Goal: Task Accomplishment & Management: Manage account settings

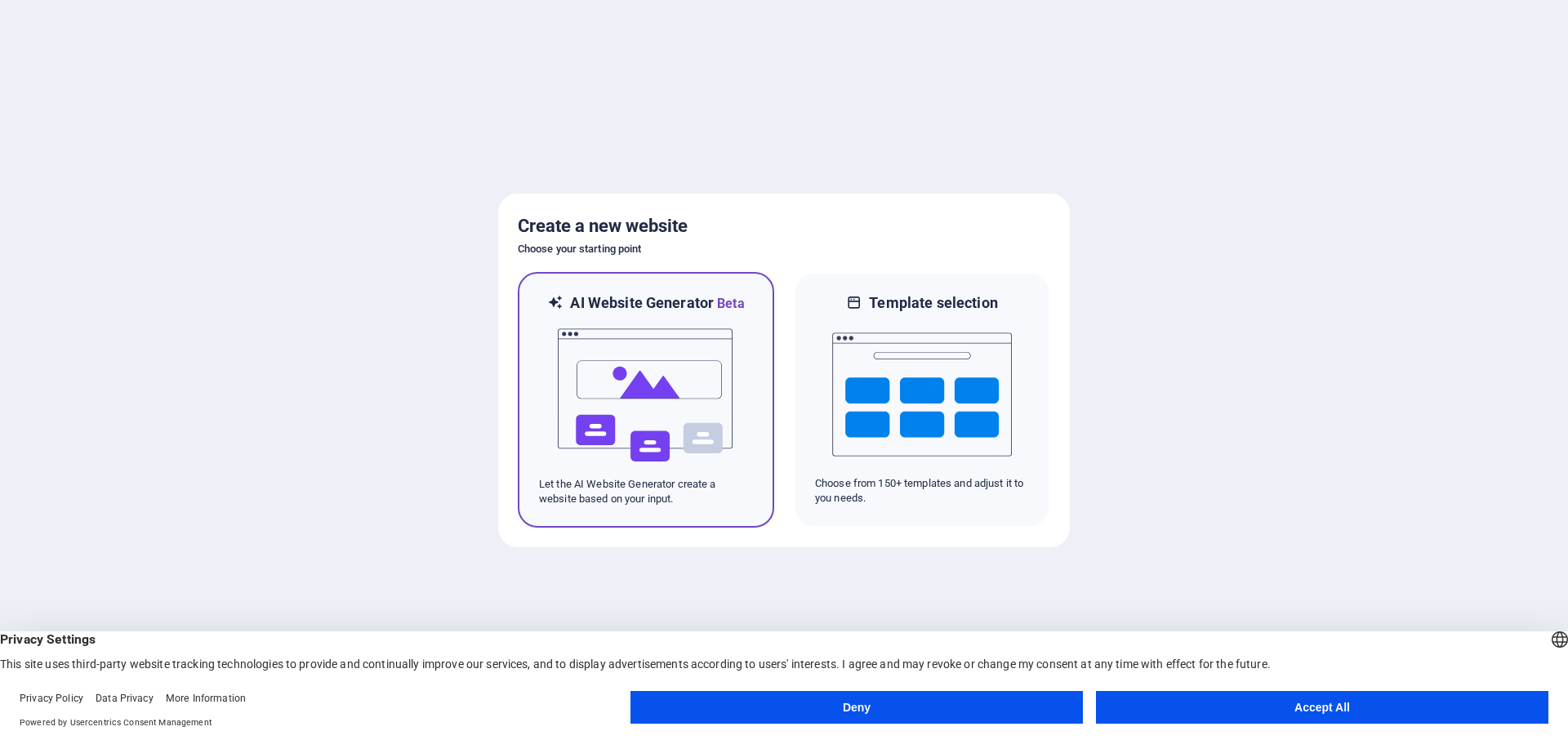
click at [656, 383] on img at bounding box center [646, 395] width 180 height 163
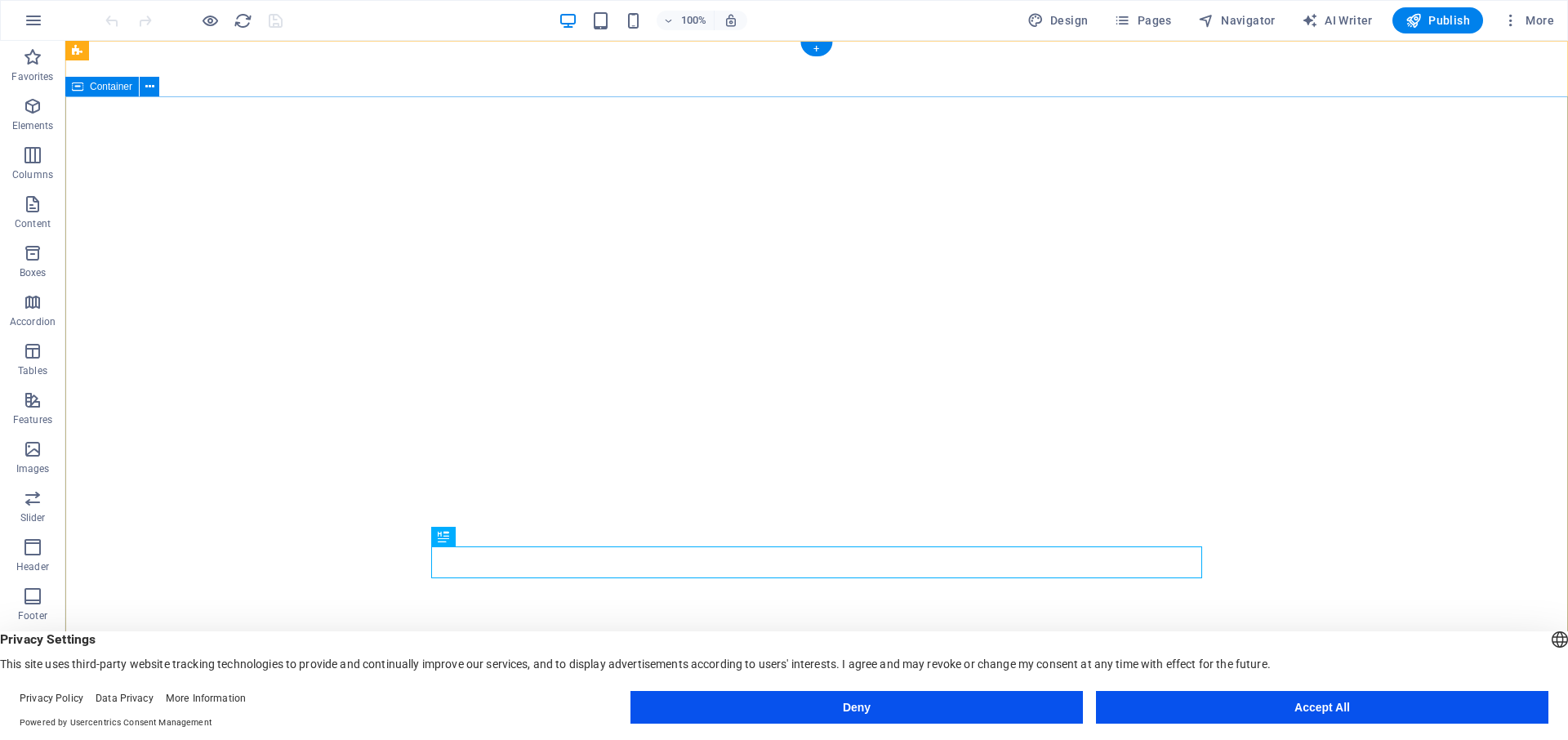
click at [275, 713] on div "Burglift Stans Startseite Über Uns Unser Angebot Jetzt Buchen Galerie" at bounding box center [816, 751] width 1503 height 76
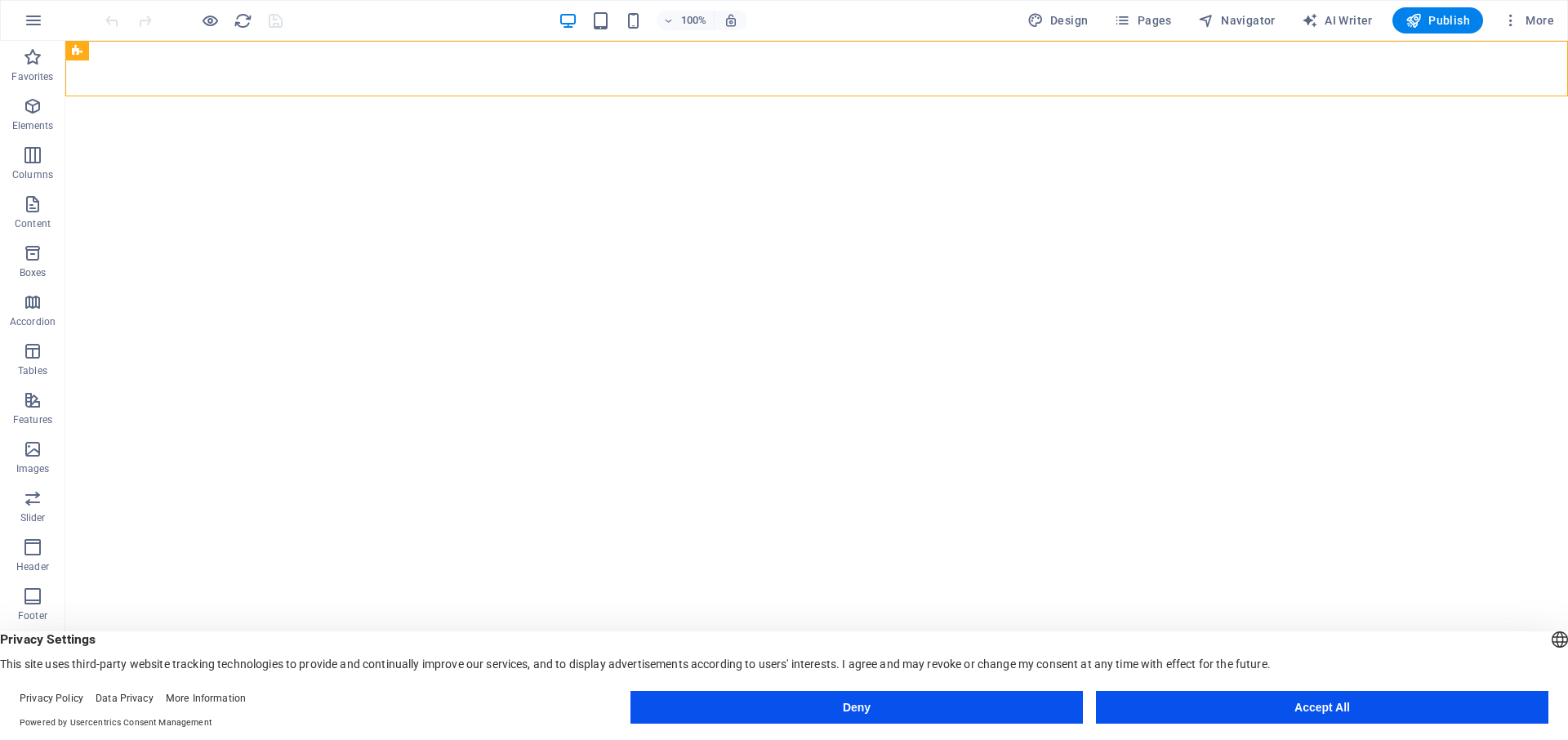
click at [846, 711] on button "Deny" at bounding box center [856, 707] width 453 height 33
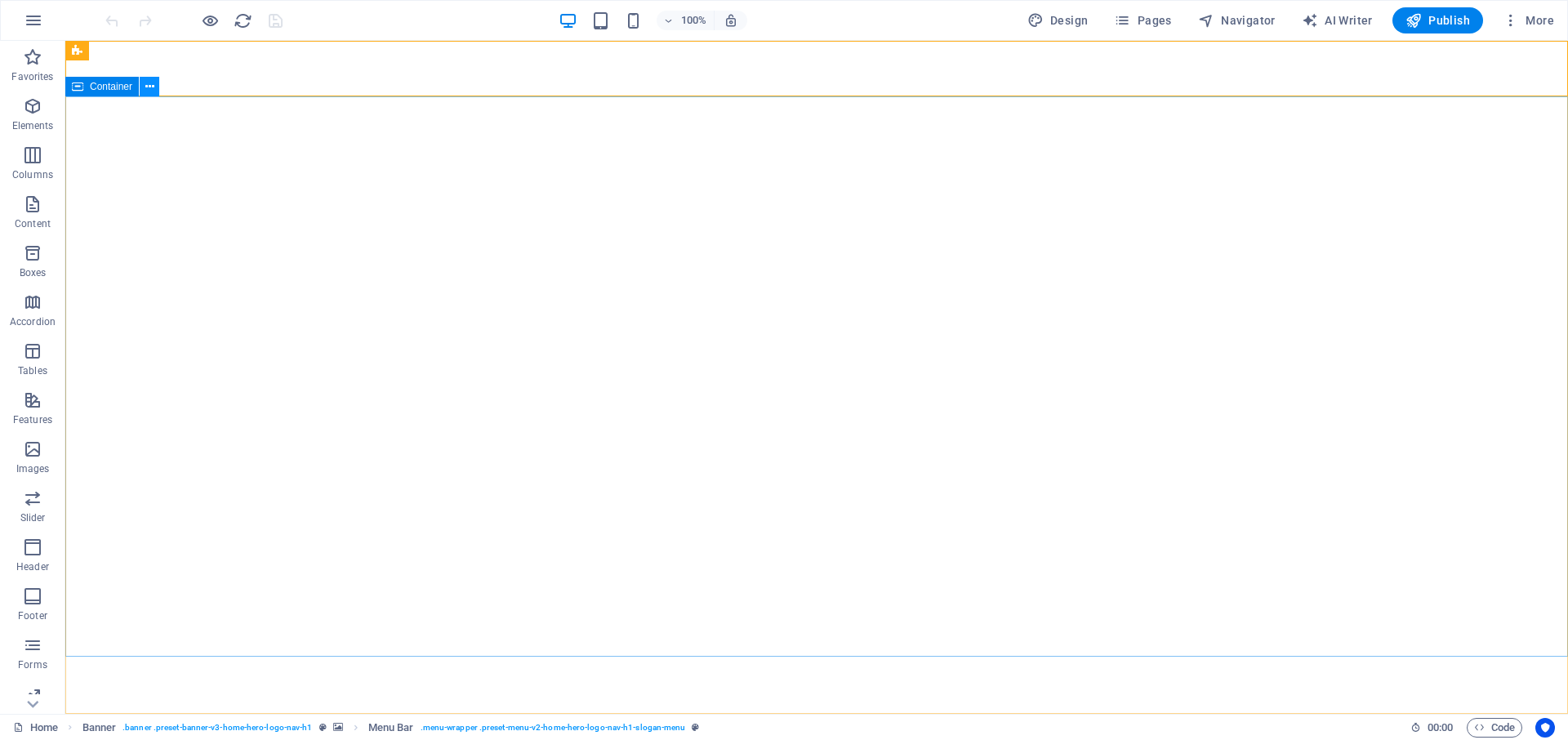
click at [149, 89] on icon at bounding box center [149, 87] width 9 height 17
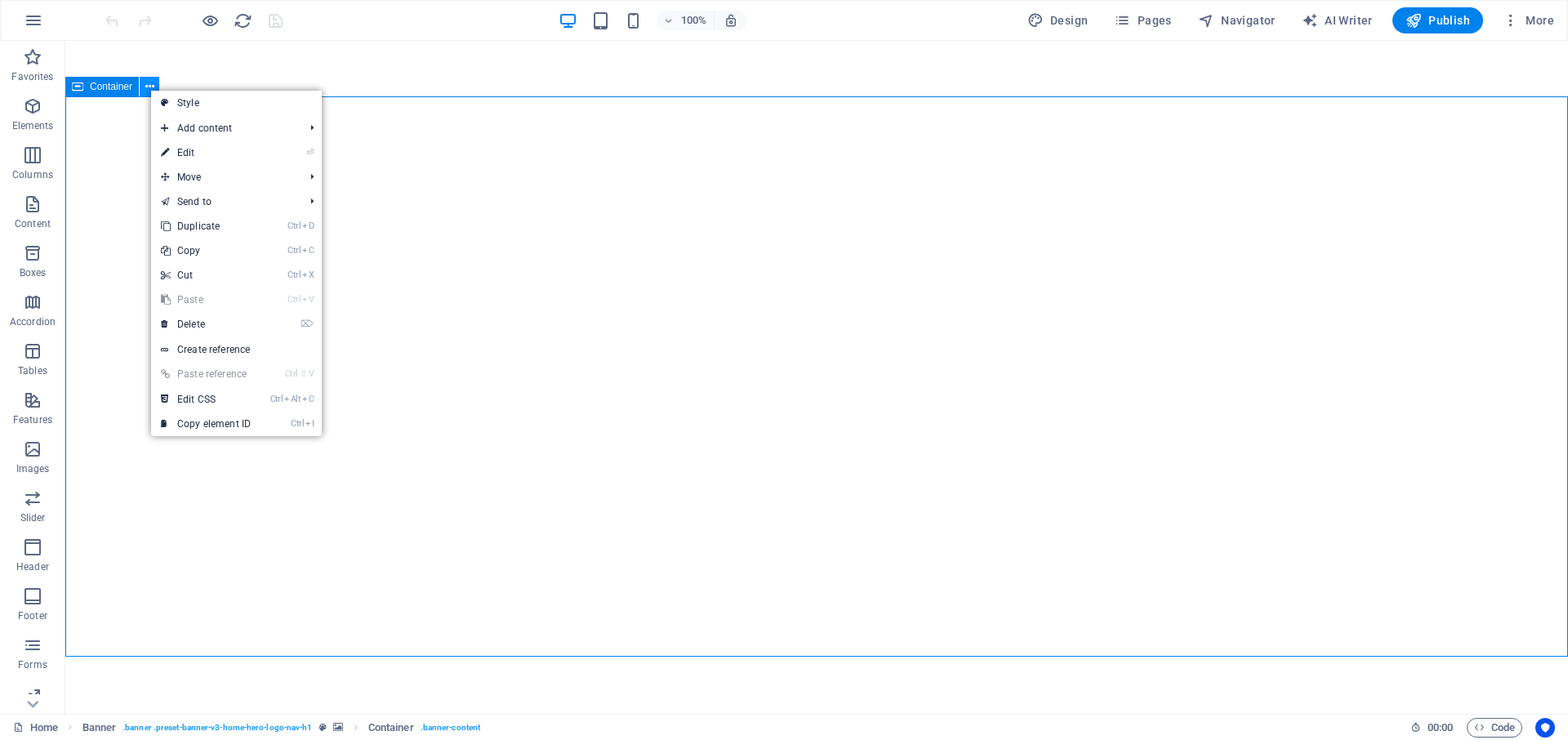
click at [149, 89] on icon at bounding box center [149, 87] width 9 height 17
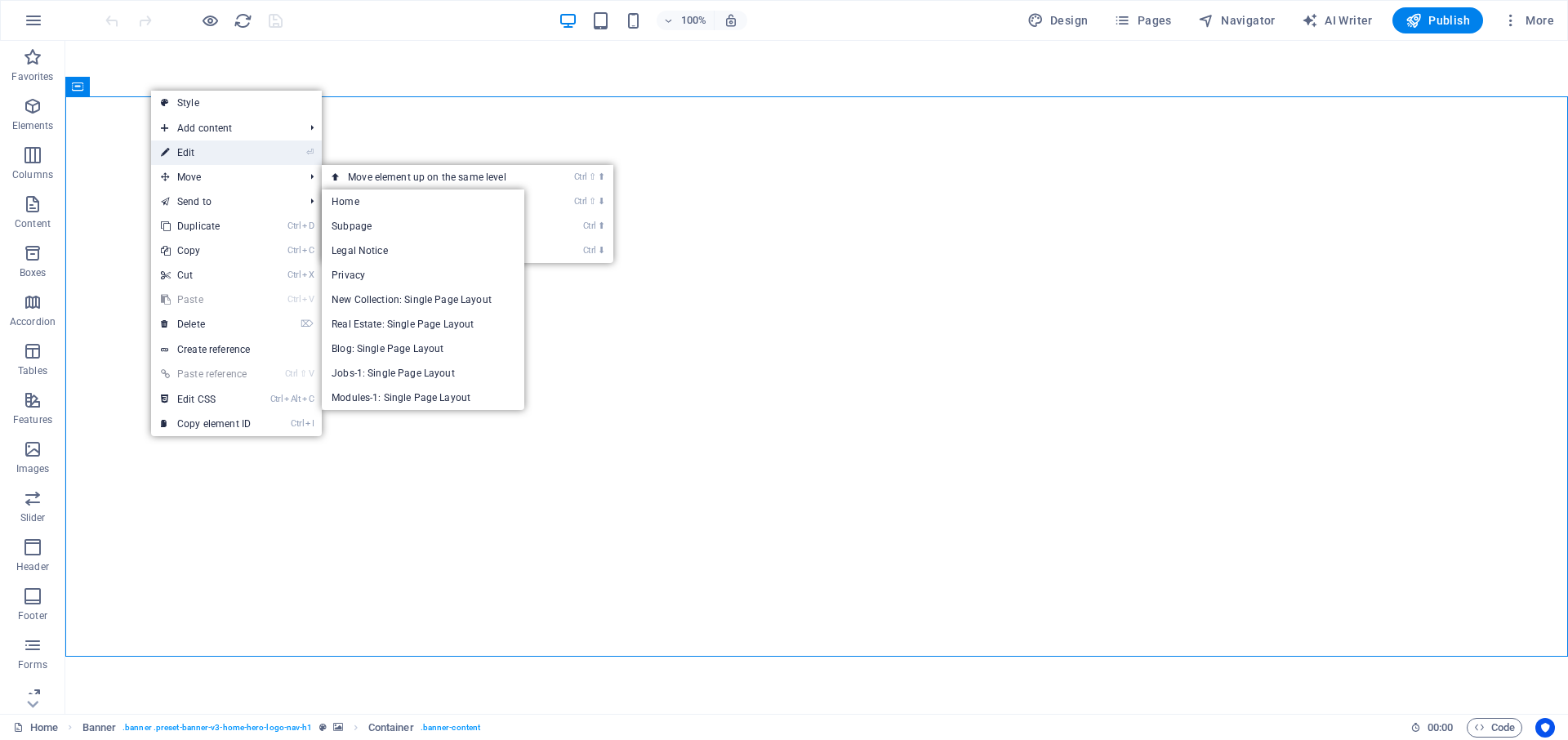
click at [222, 154] on link "⏎ Edit" at bounding box center [206, 153] width 109 height 25
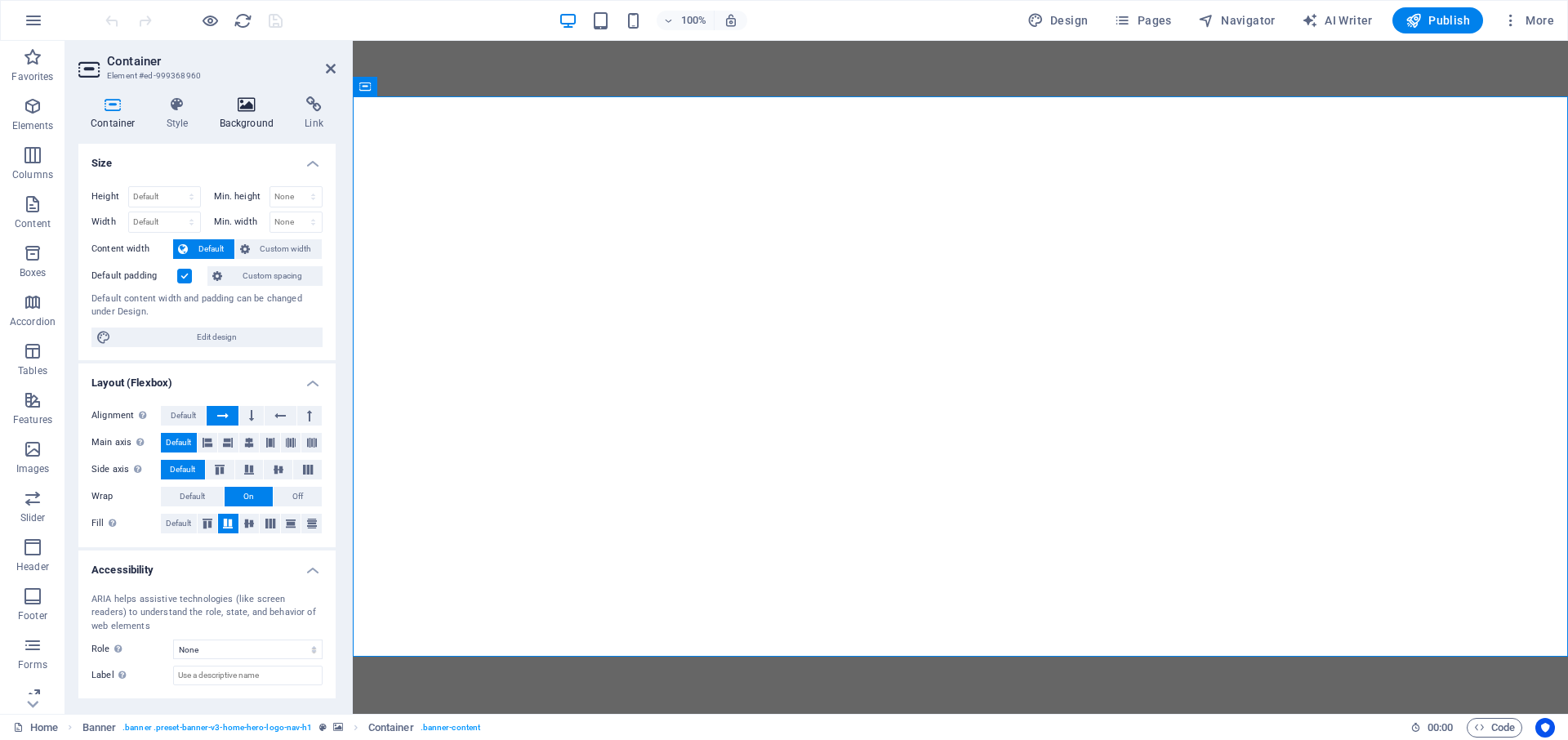
click at [252, 109] on icon at bounding box center [247, 104] width 79 height 16
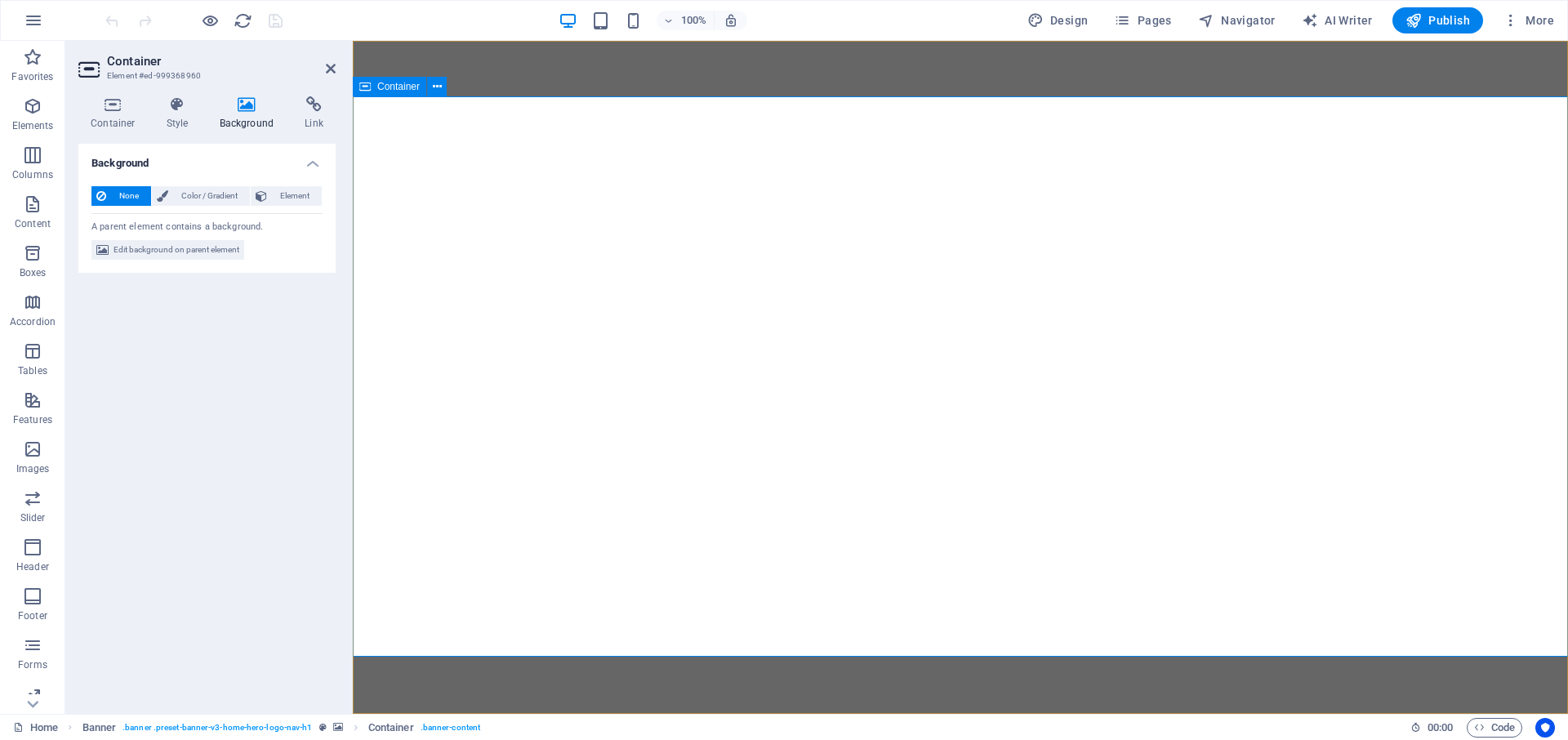
click at [172, 248] on span "Edit background on parent element" at bounding box center [176, 250] width 125 height 19
select select "ms"
select select "s"
select select "progressive"
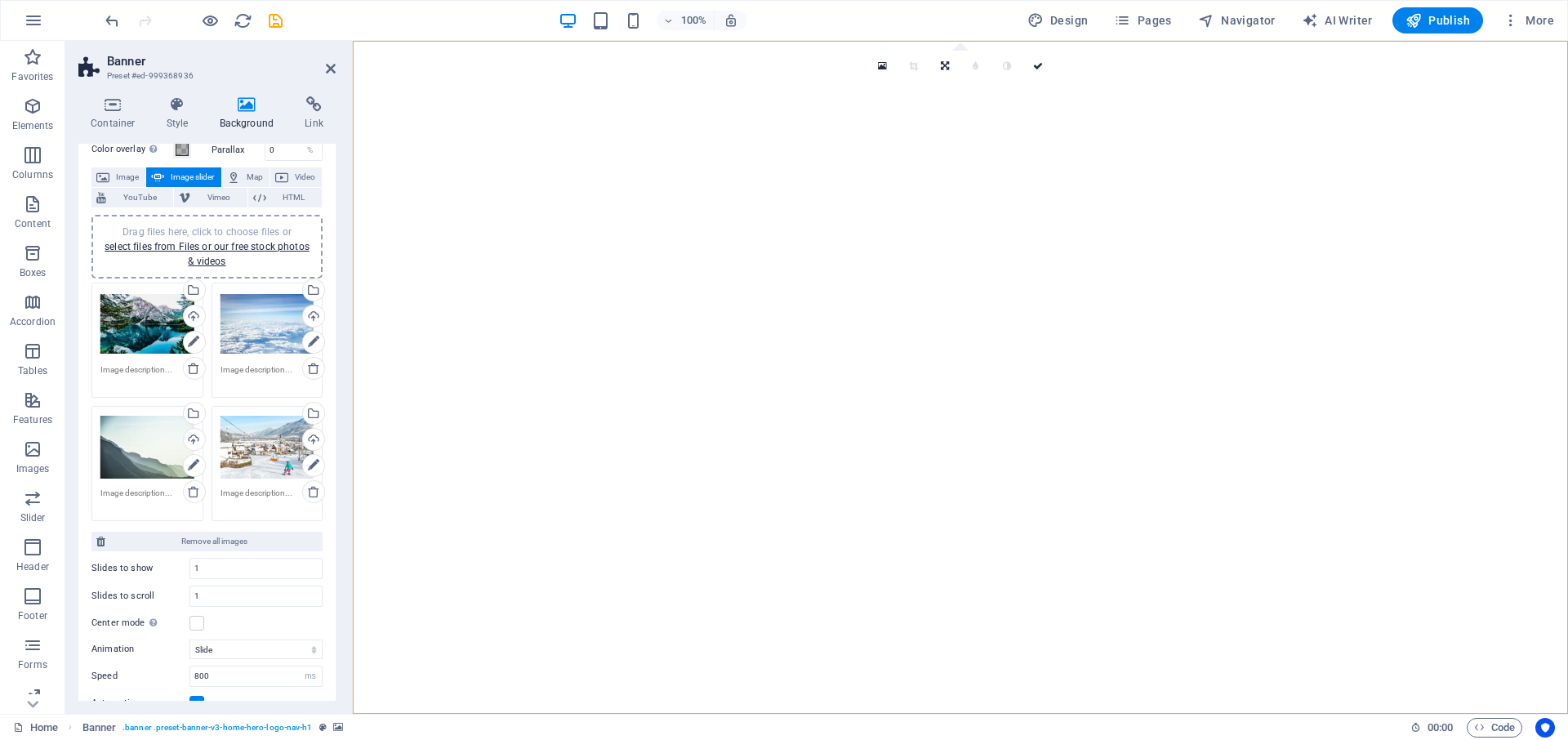
scroll to position [147, 0]
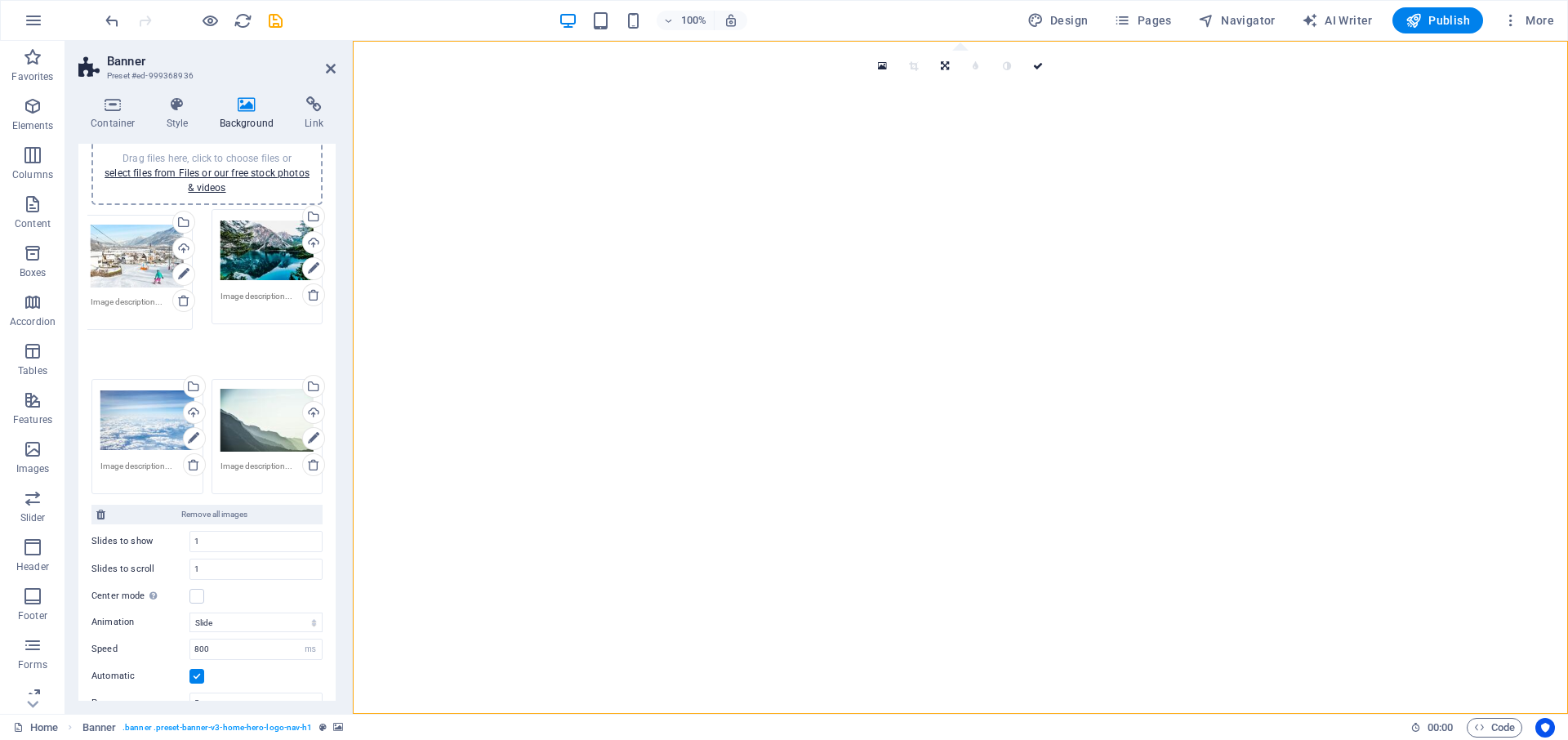
drag, startPoint x: 273, startPoint y: 368, endPoint x: 143, endPoint y: 250, distance: 175.6
click at [143, 250] on div "Drag files here, click to choose files or select files from Files or our free s…" at bounding box center [207, 351] width 239 height 294
click at [150, 254] on div "Drag files here, click to choose files or select files from Files or our free s…" at bounding box center [207, 351] width 239 height 294
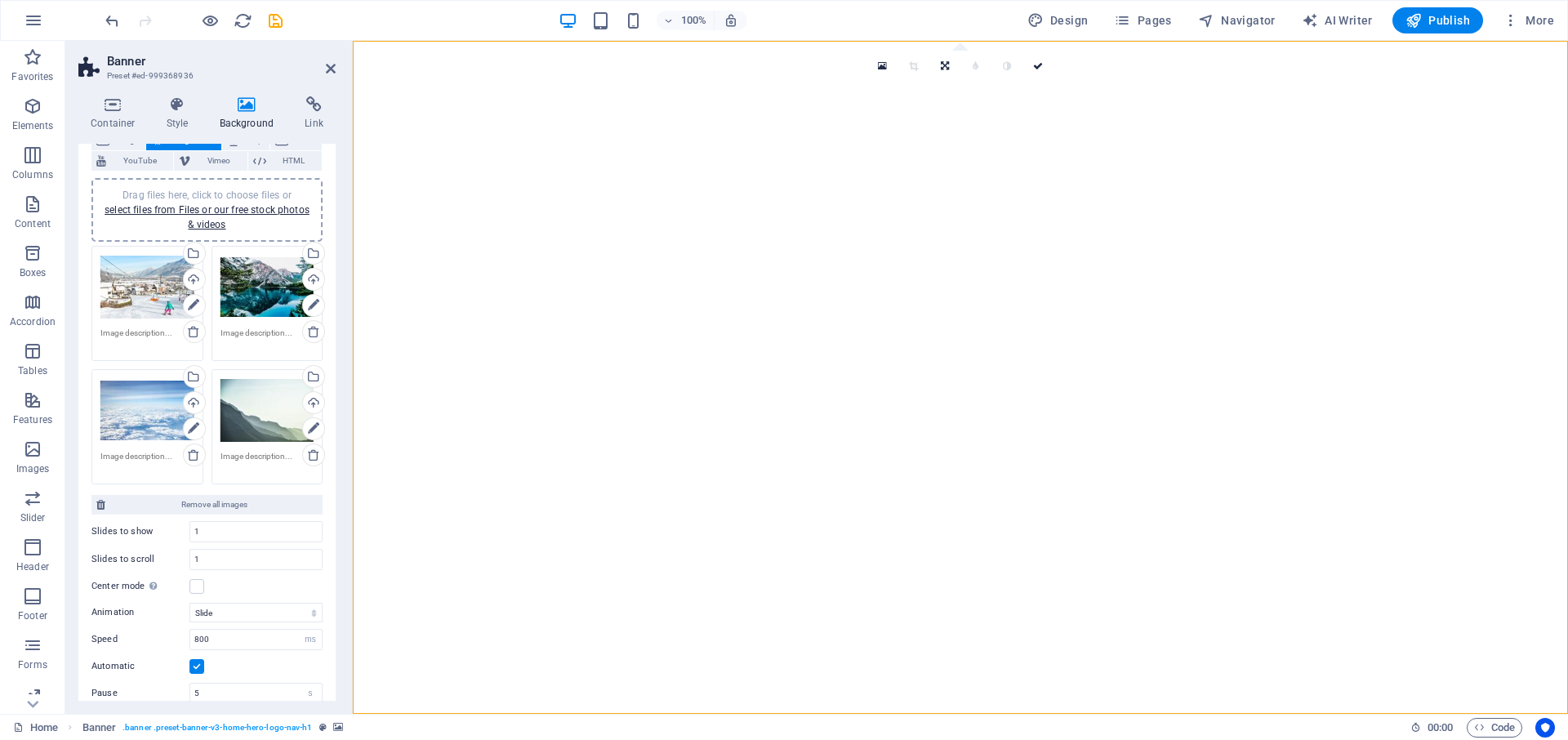
scroll to position [36, 0]
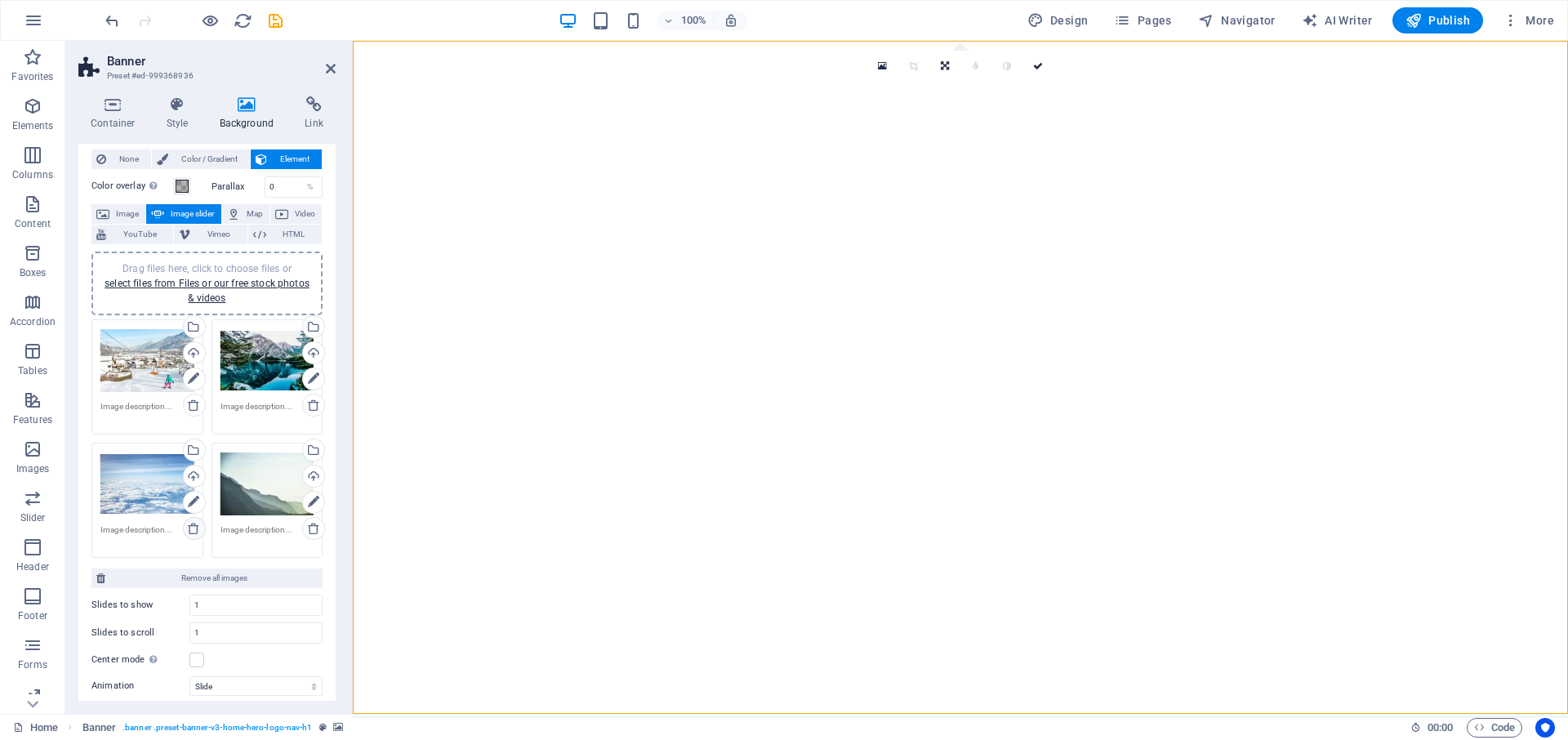
click at [191, 528] on icon at bounding box center [194, 529] width 13 height 13
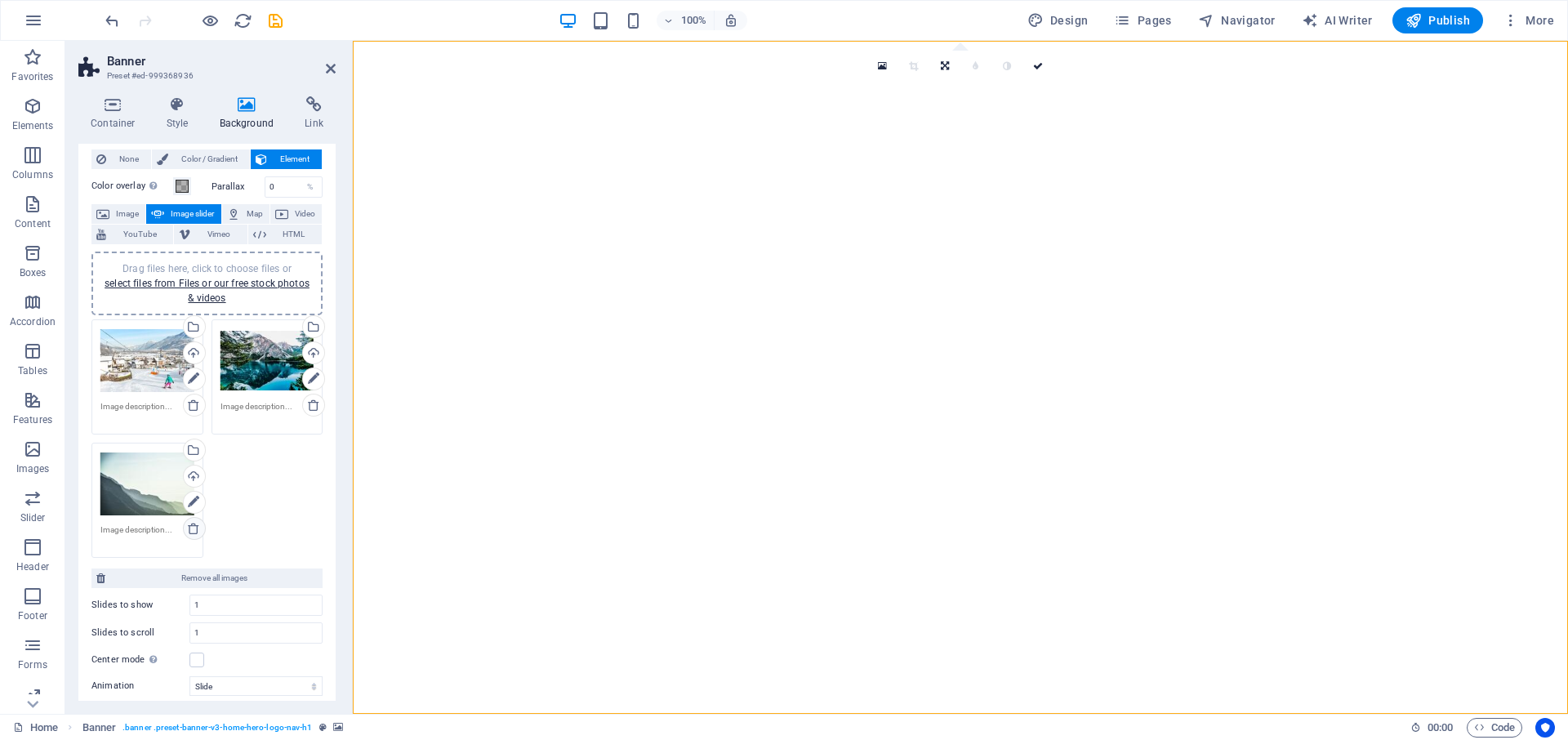
click at [192, 530] on icon at bounding box center [194, 529] width 13 height 13
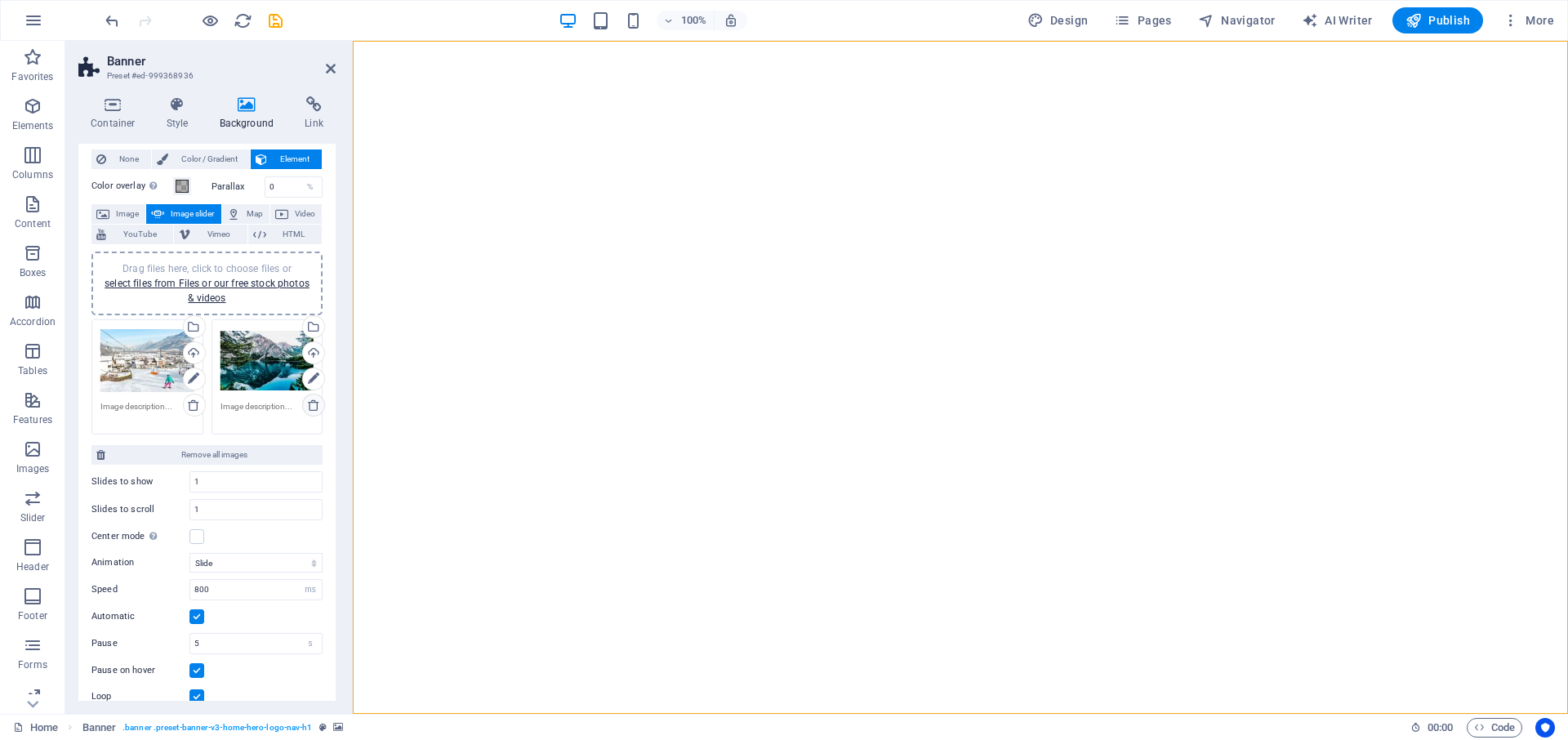
click at [310, 404] on icon at bounding box center [314, 405] width 13 height 13
click at [143, 364] on div "Drag files here, click to choose files or select files from Files or our free s…" at bounding box center [147, 360] width 94 height 65
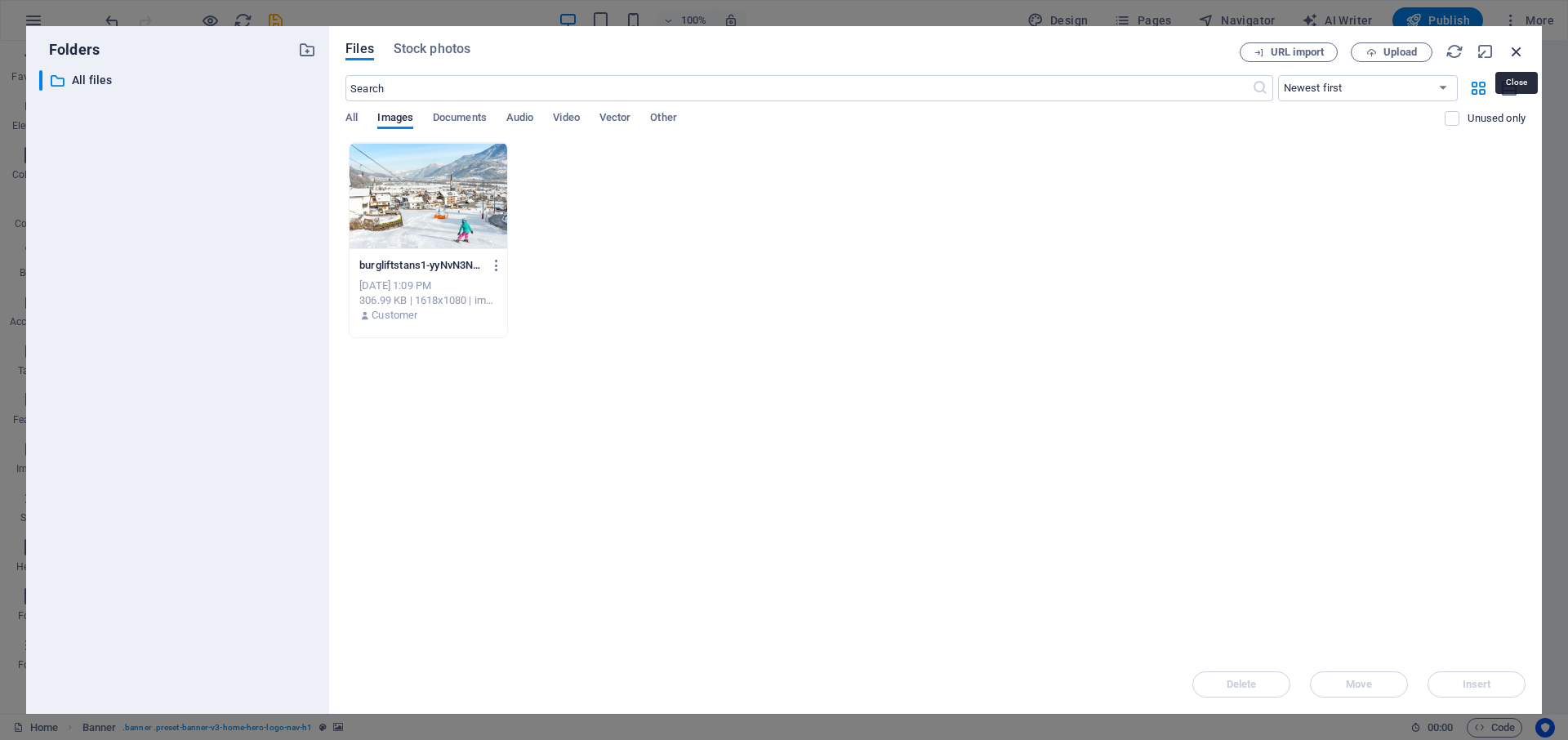
drag, startPoint x: 1516, startPoint y: 54, endPoint x: 694, endPoint y: 166, distance: 829.6
click at [1516, 54] on icon "button" at bounding box center [1516, 51] width 18 height 18
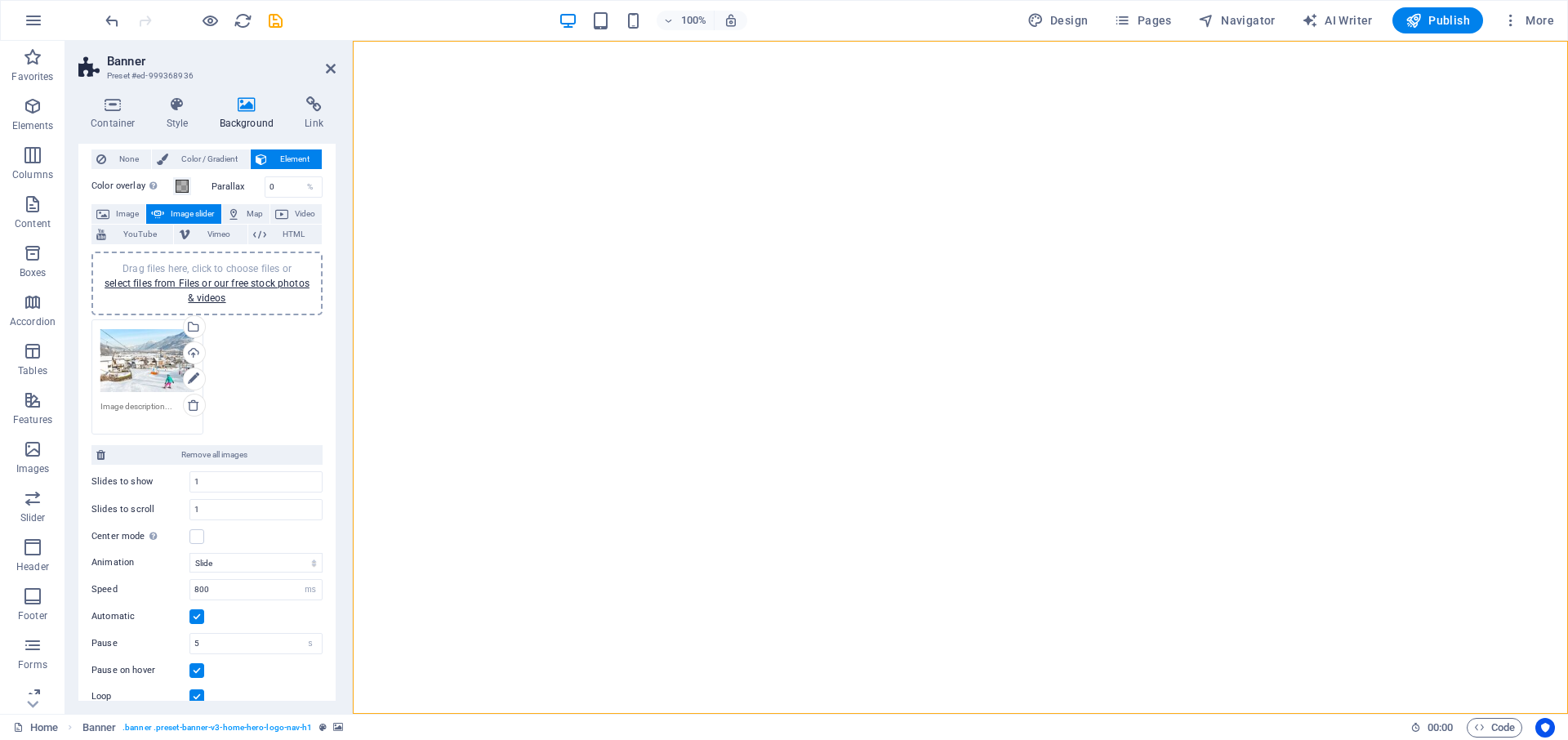
click at [247, 366] on div "Drag files here, click to choose files or select files from Files or our free s…" at bounding box center [207, 377] width 239 height 123
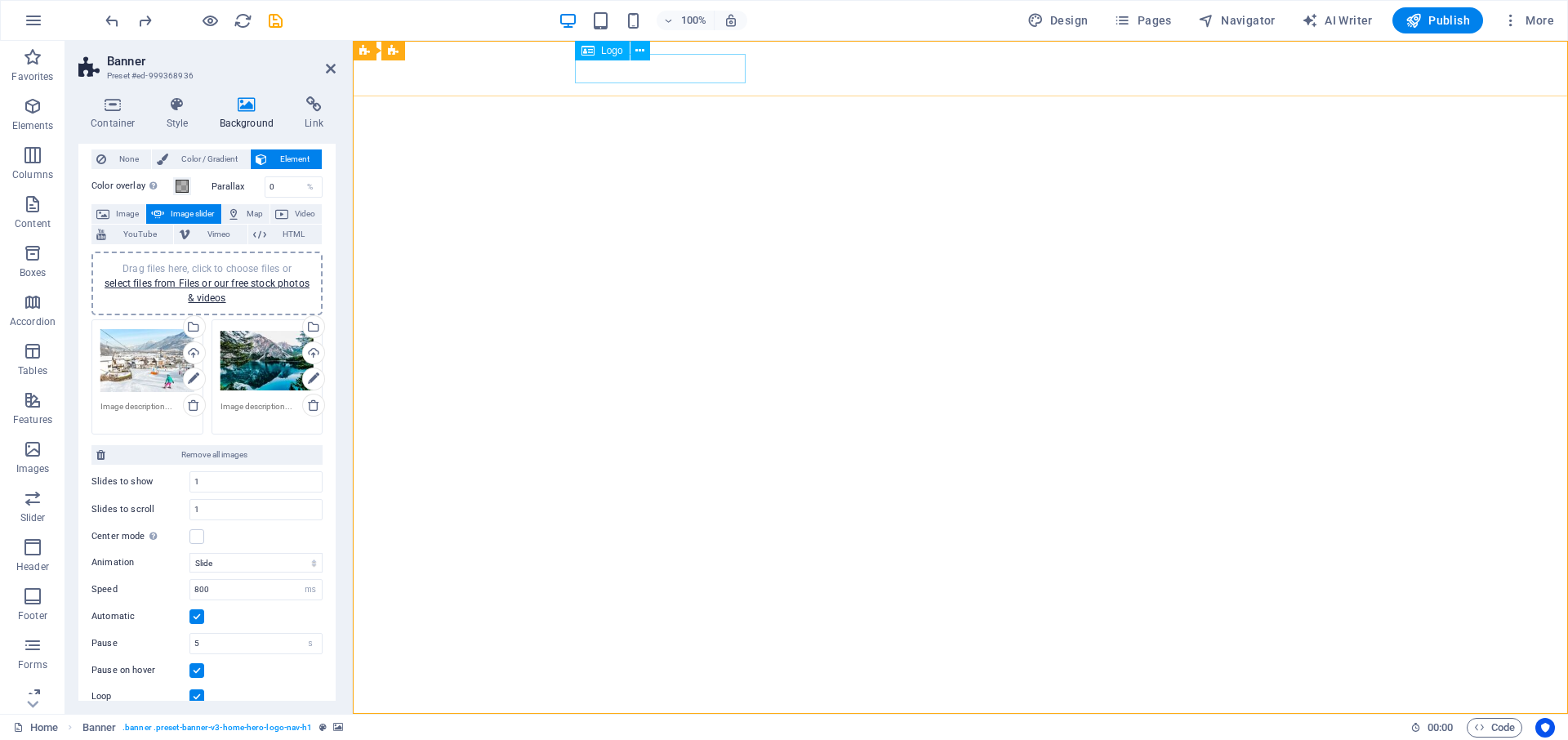
click at [601, 727] on div "Burglift Stans" at bounding box center [961, 741] width 771 height 30
click at [589, 54] on icon at bounding box center [588, 51] width 13 height 19
click at [608, 49] on span "Logo" at bounding box center [611, 51] width 22 height 10
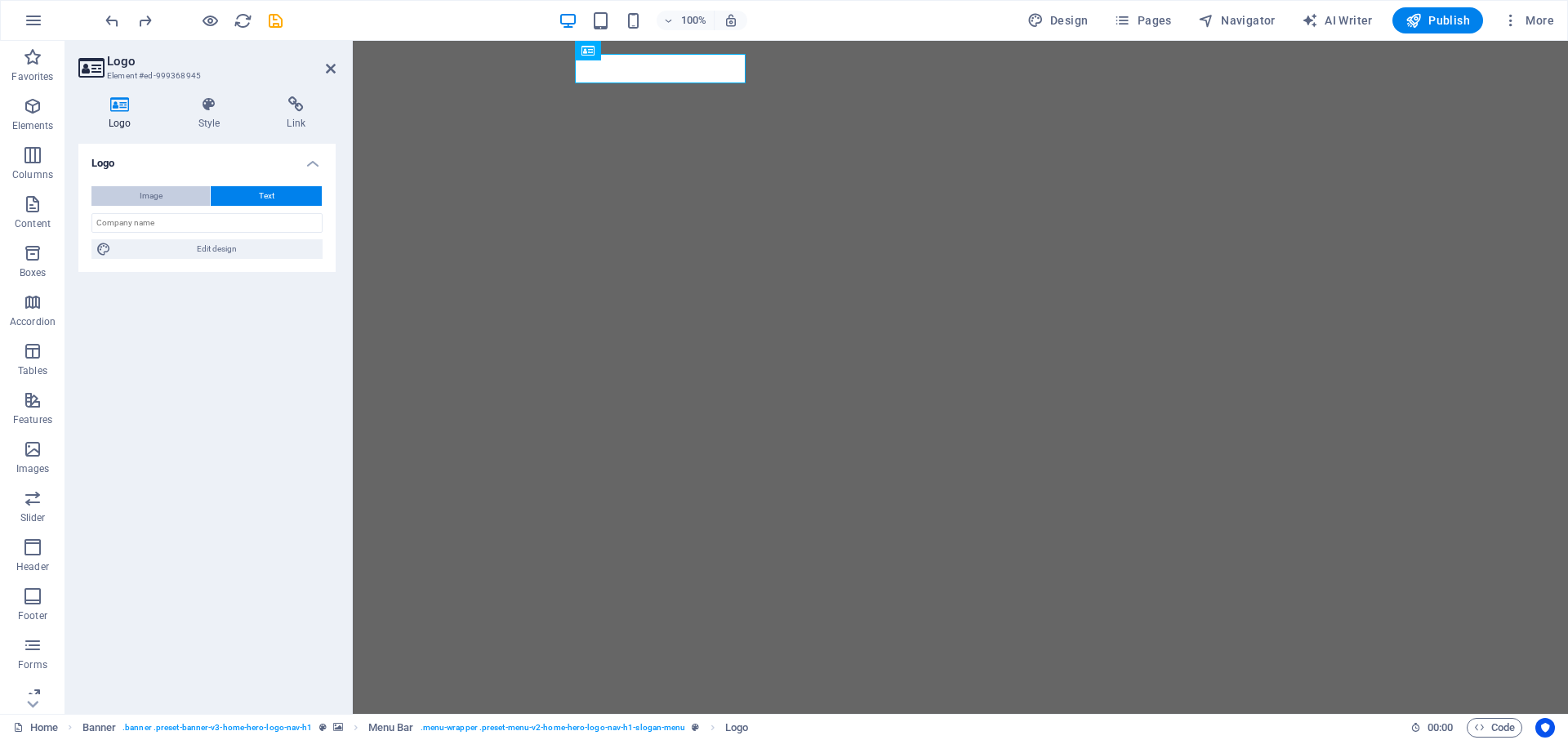
click at [148, 198] on span "Image" at bounding box center [151, 196] width 23 height 19
select select "DISABLED_OPTION_VALUE"
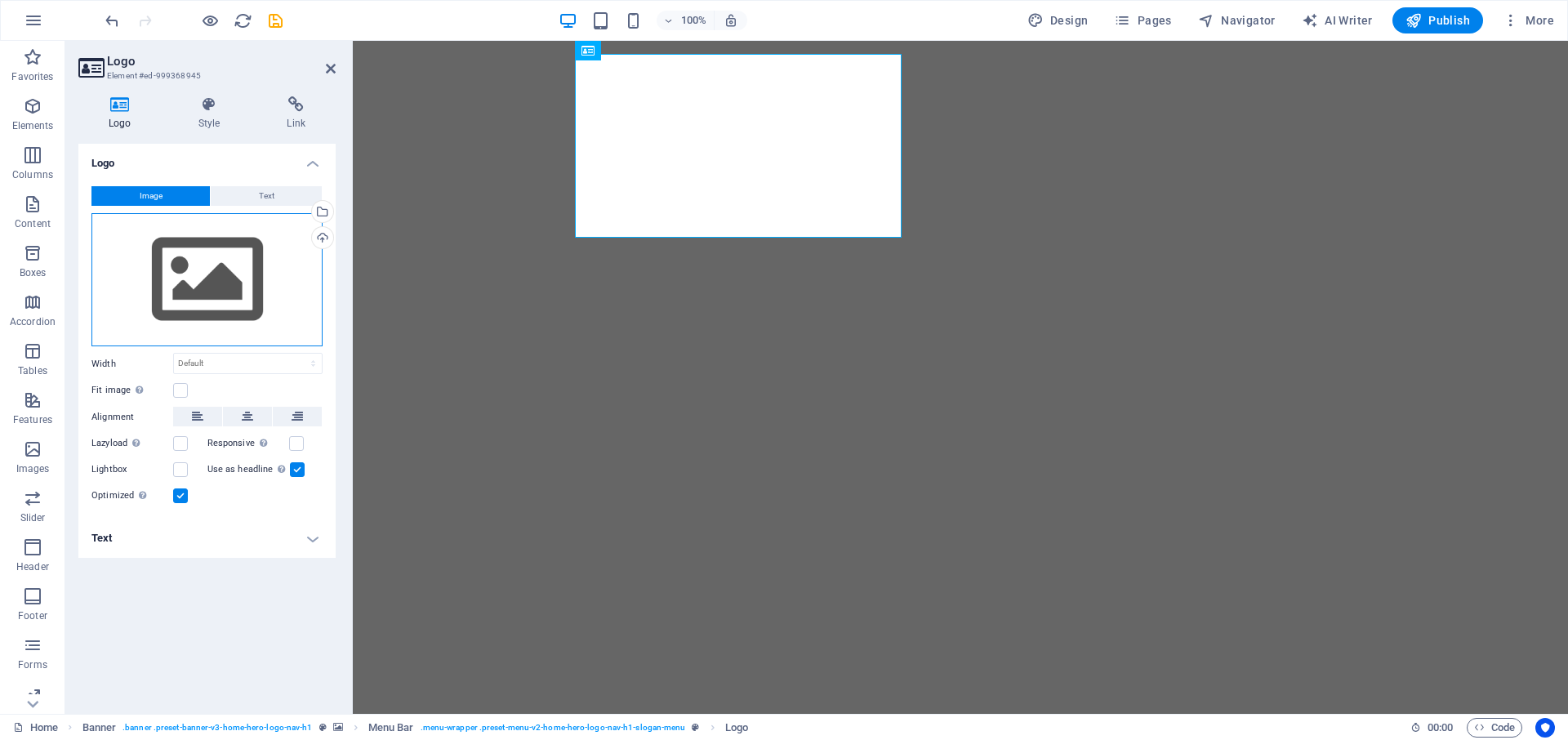
click at [210, 290] on div "Drag files here, click to choose files or select files from Files or our free s…" at bounding box center [208, 280] width 232 height 134
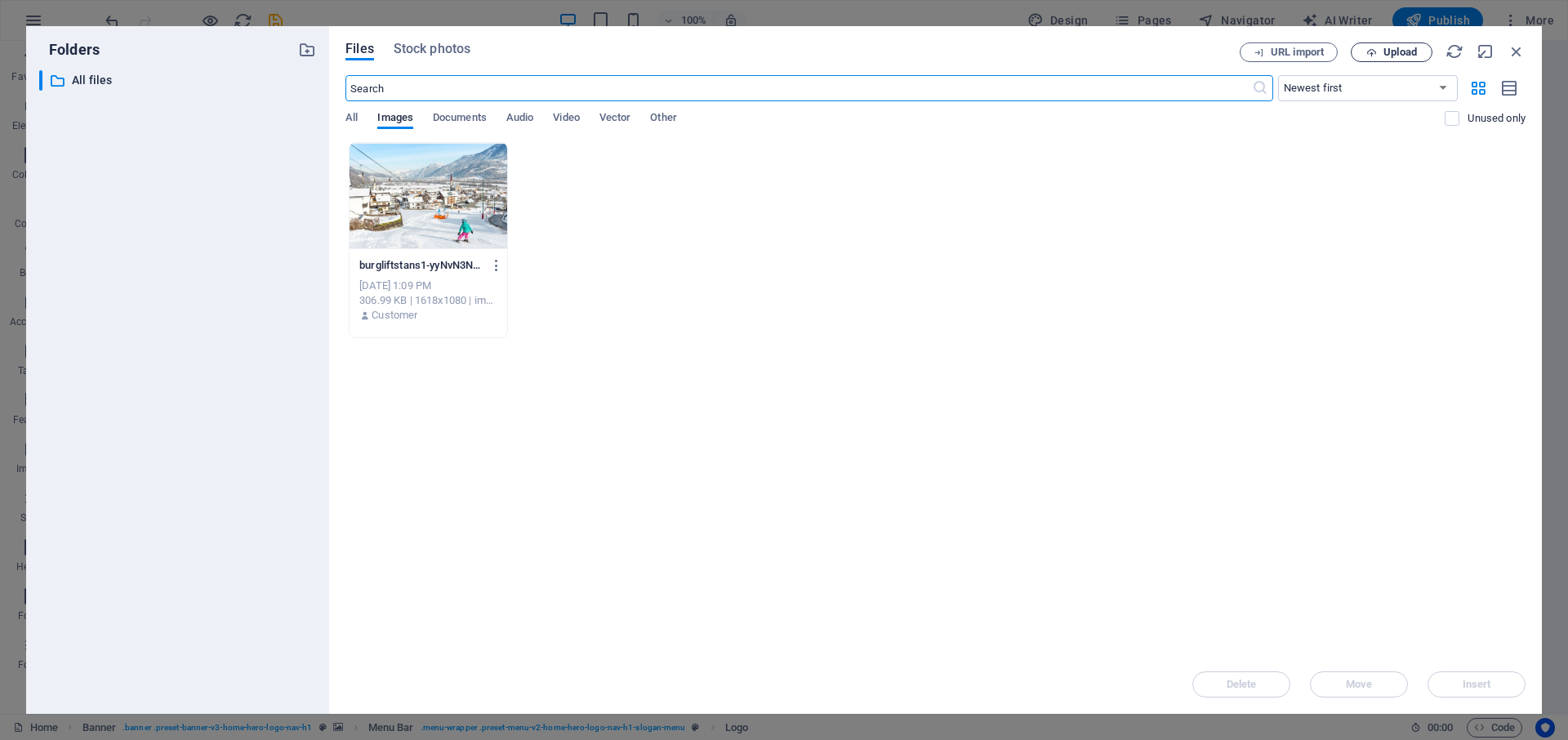
click at [1405, 53] on span "Upload" at bounding box center [1400, 53] width 33 height 10
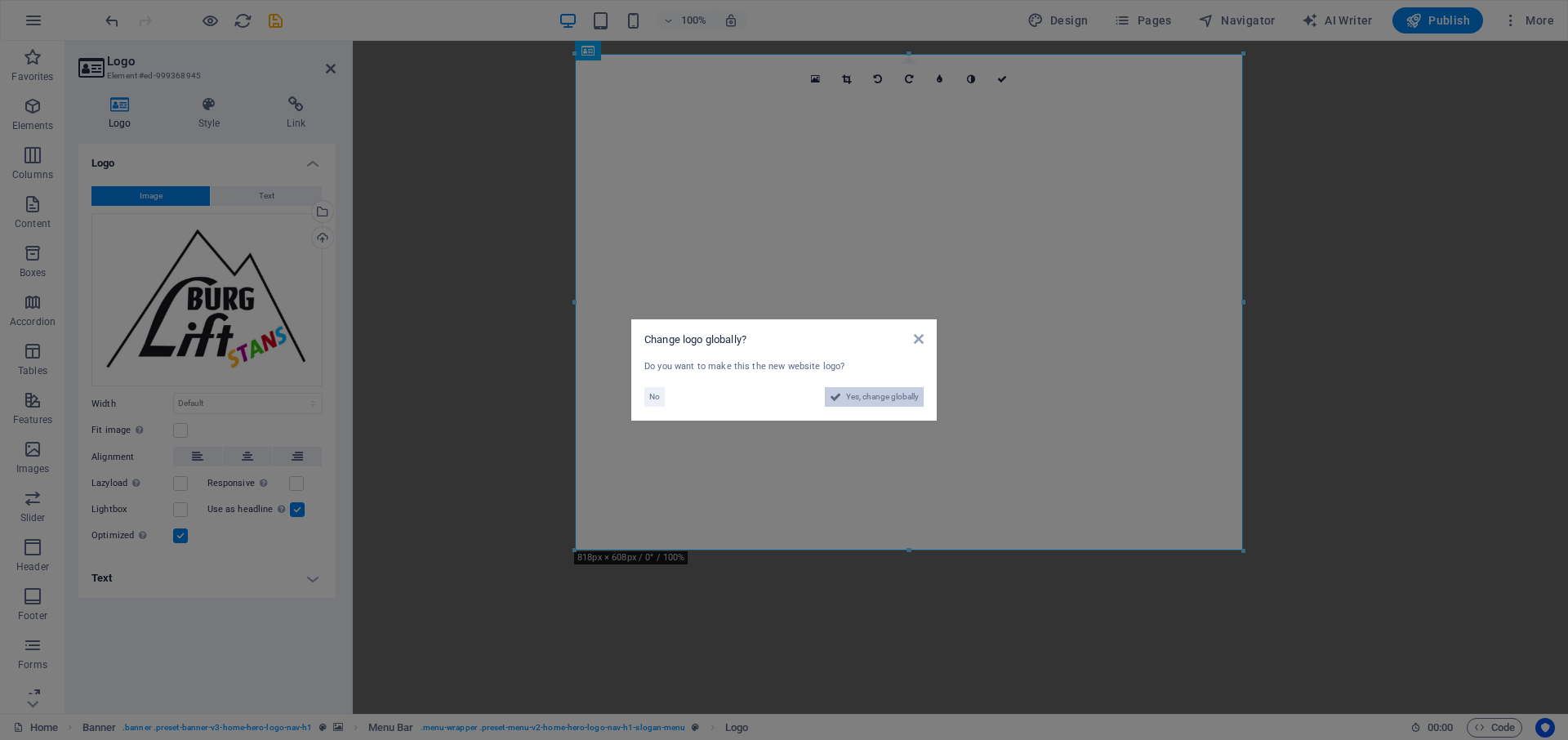
click at [869, 394] on span "Yes, change globally" at bounding box center [883, 397] width 73 height 19
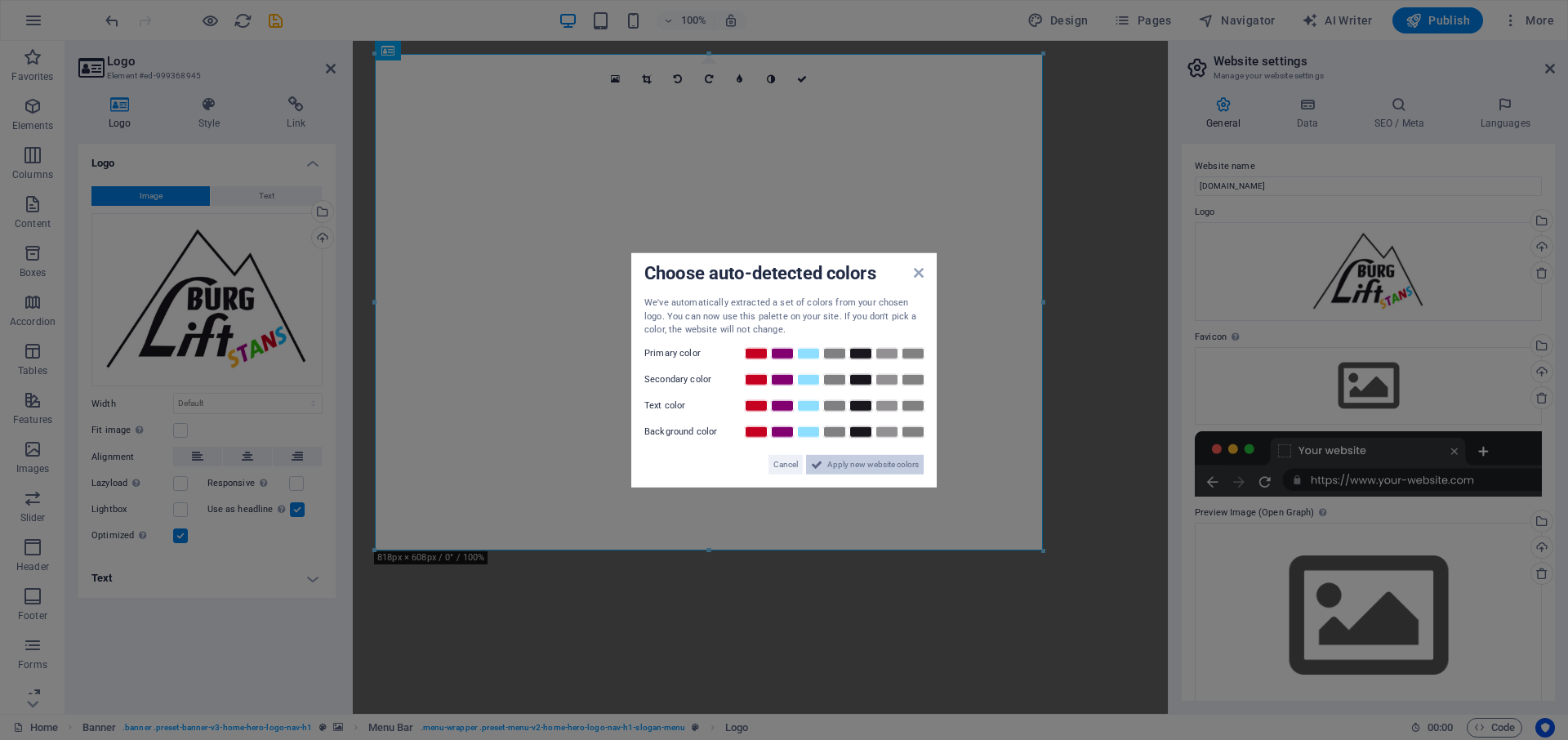
click at [867, 459] on span "Apply new website colors" at bounding box center [873, 464] width 92 height 19
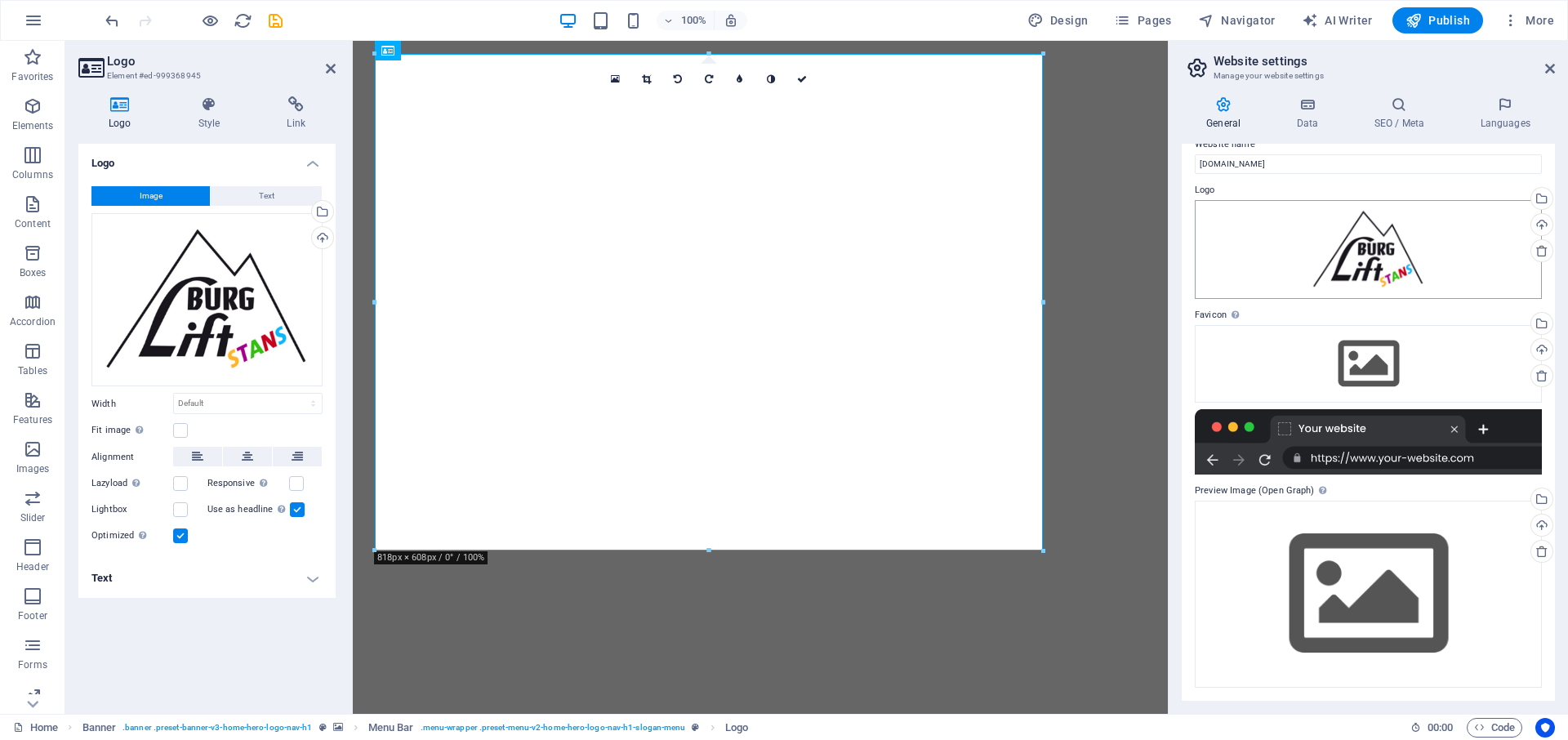
scroll to position [0, 0]
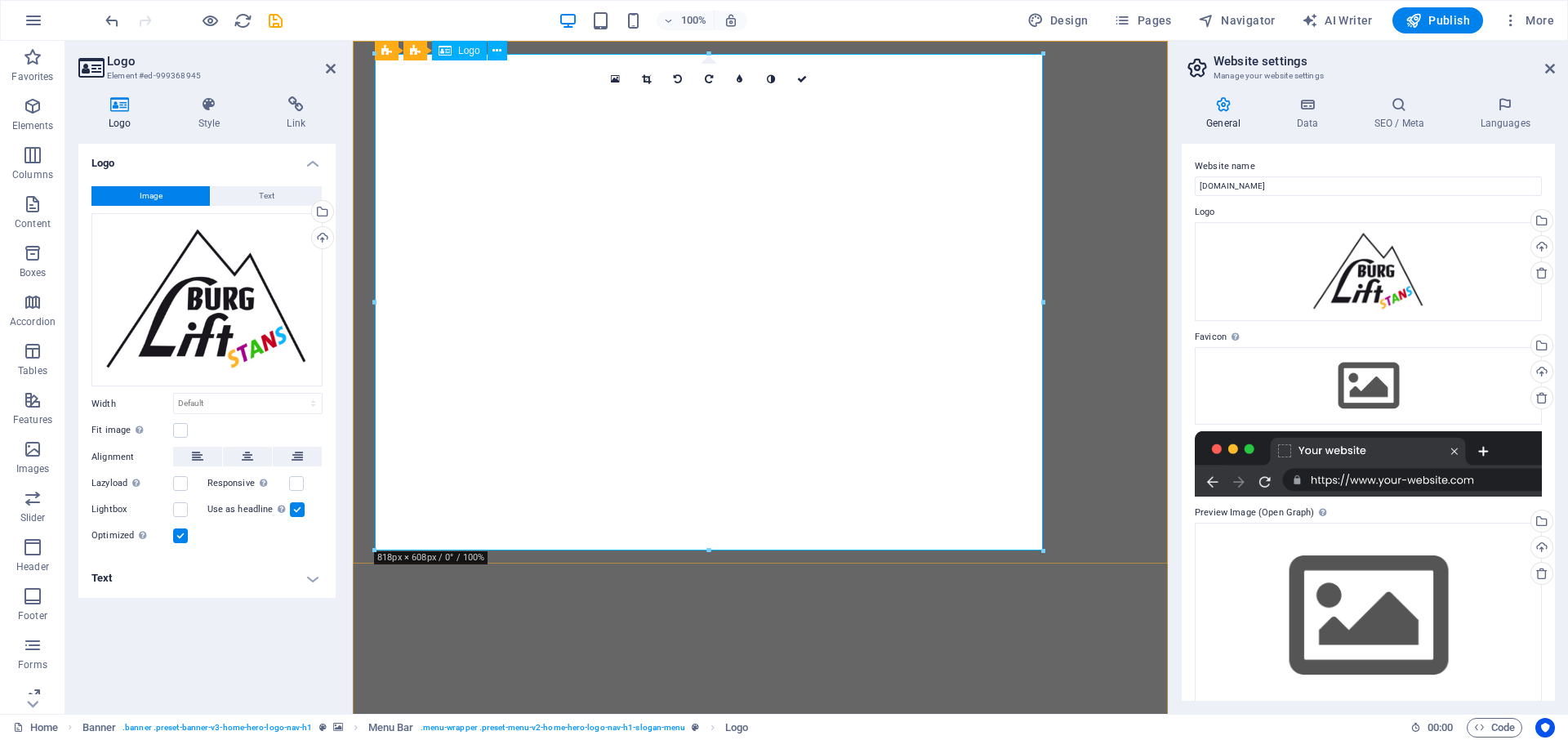
drag, startPoint x: 925, startPoint y: 115, endPoint x: 700, endPoint y: 265, distance: 270.4
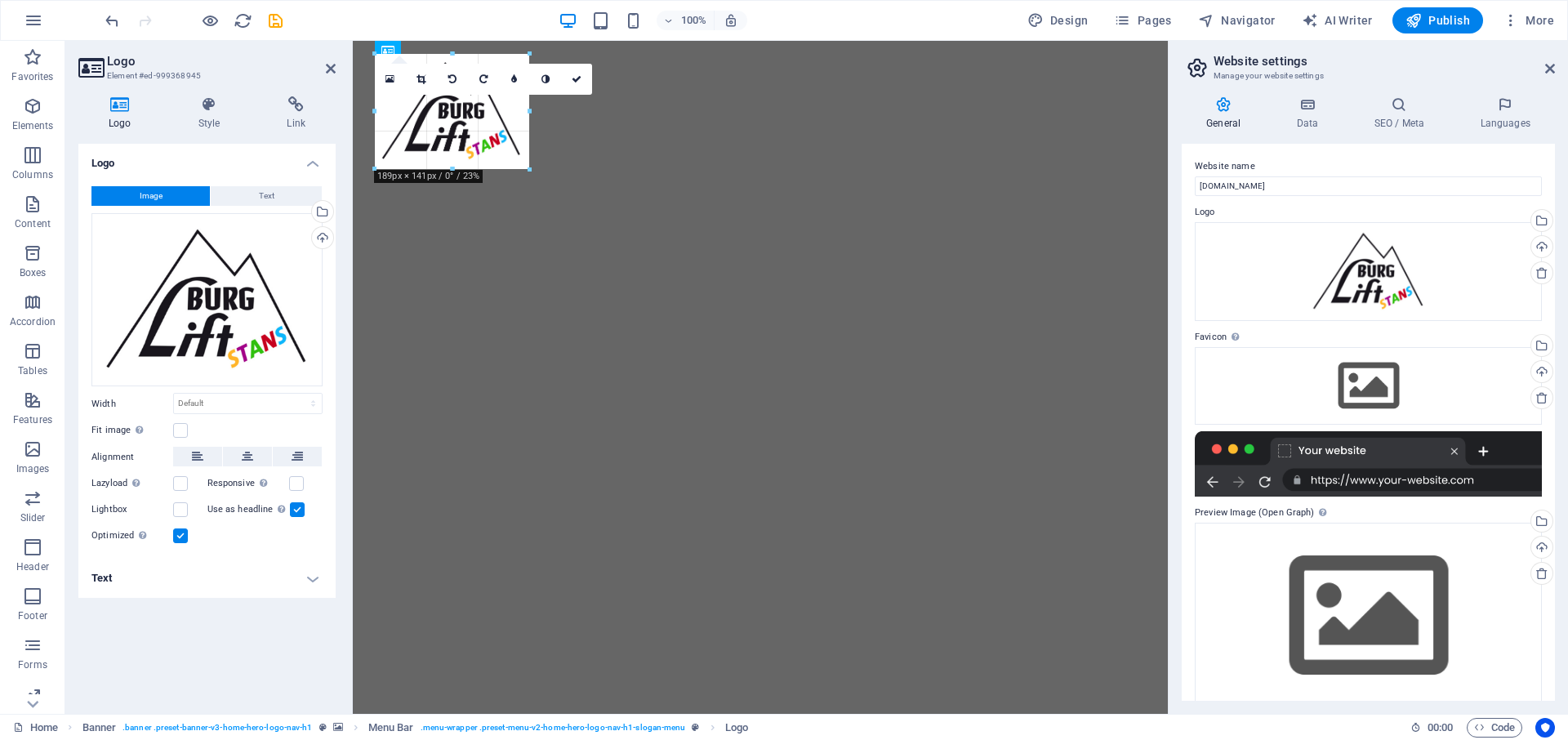
click at [411, 436] on div at bounding box center [761, 378] width 815 height 673
type input "189"
select select "px"
click at [577, 77] on icon at bounding box center [577, 79] width 10 height 10
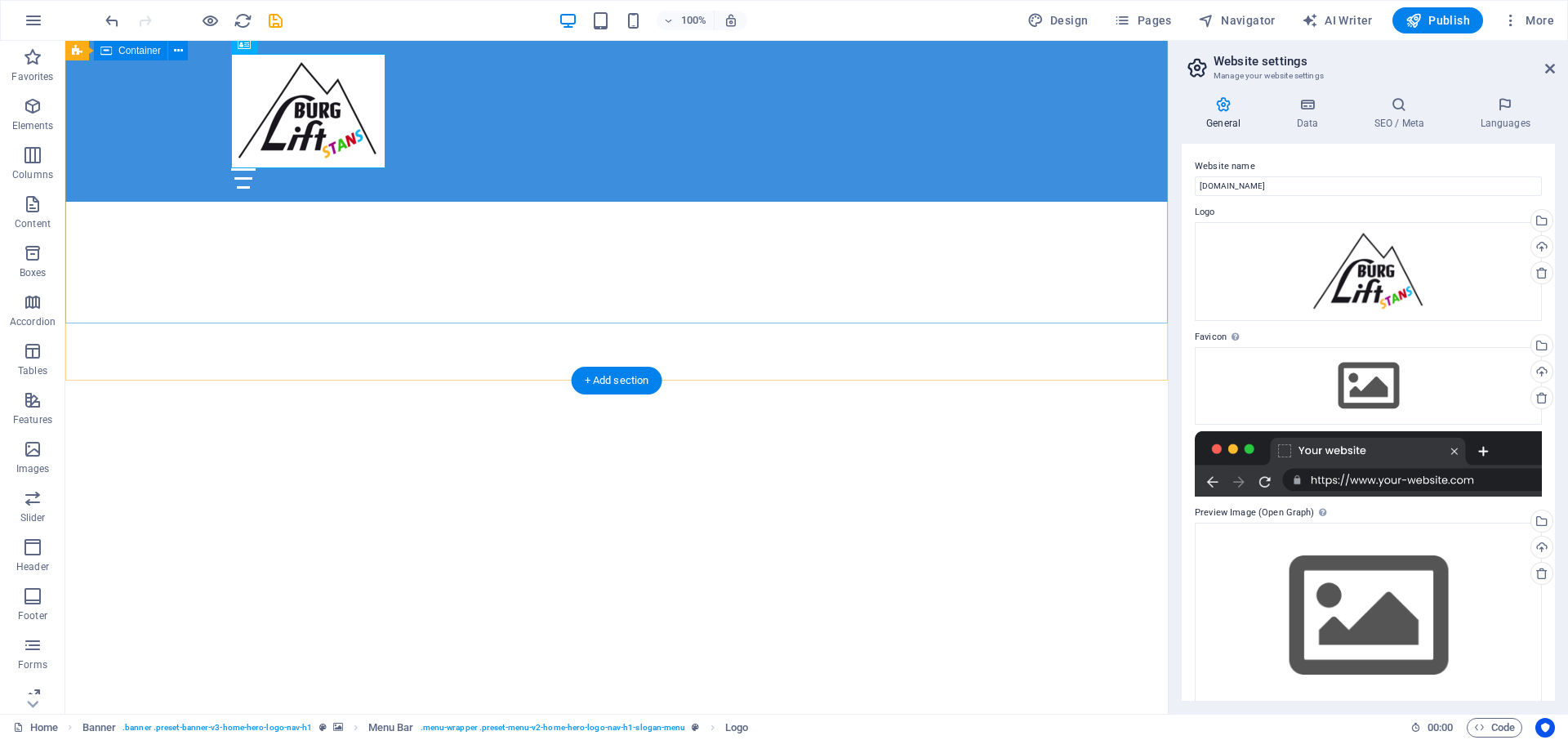
scroll to position [416, 0]
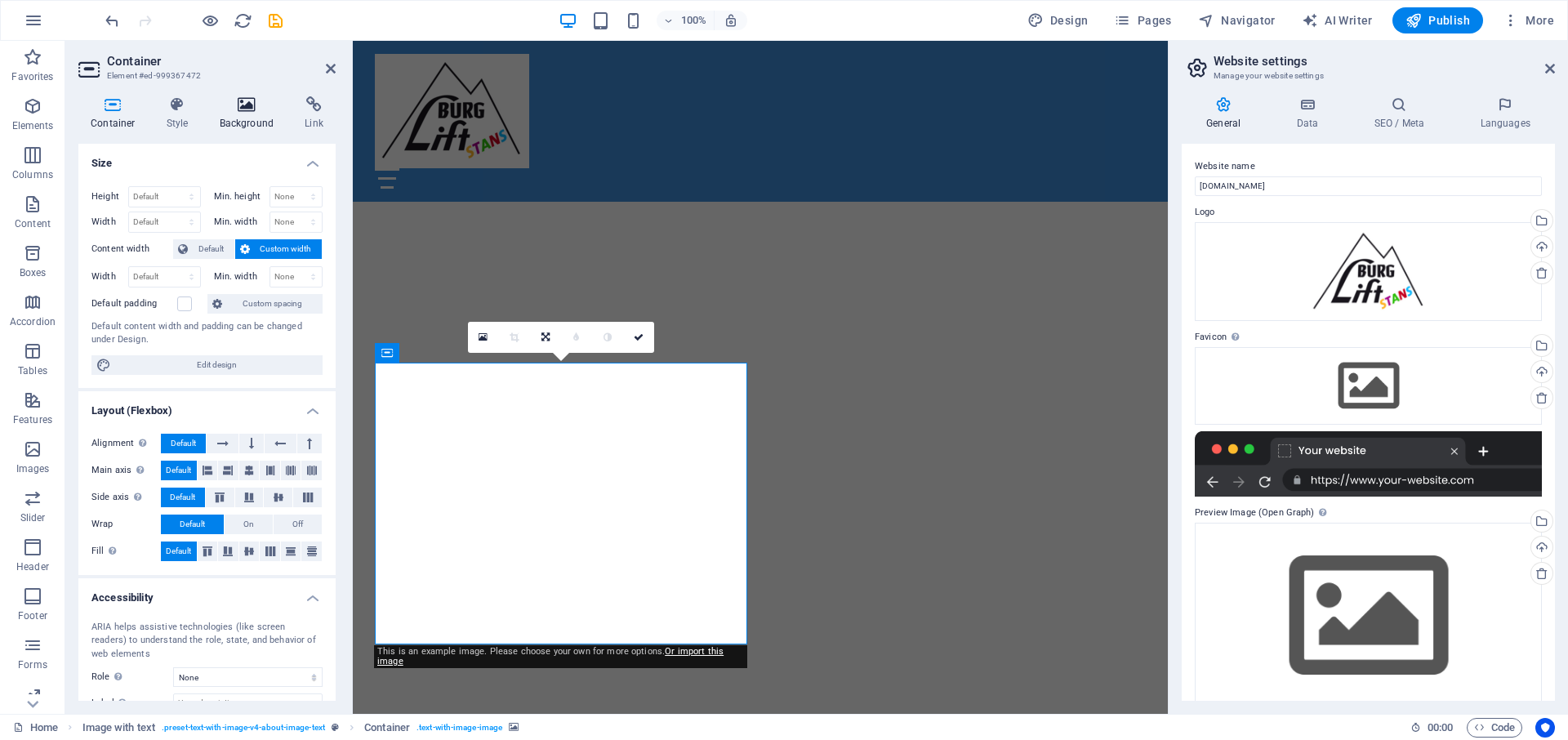
click at [243, 108] on icon at bounding box center [247, 104] width 79 height 16
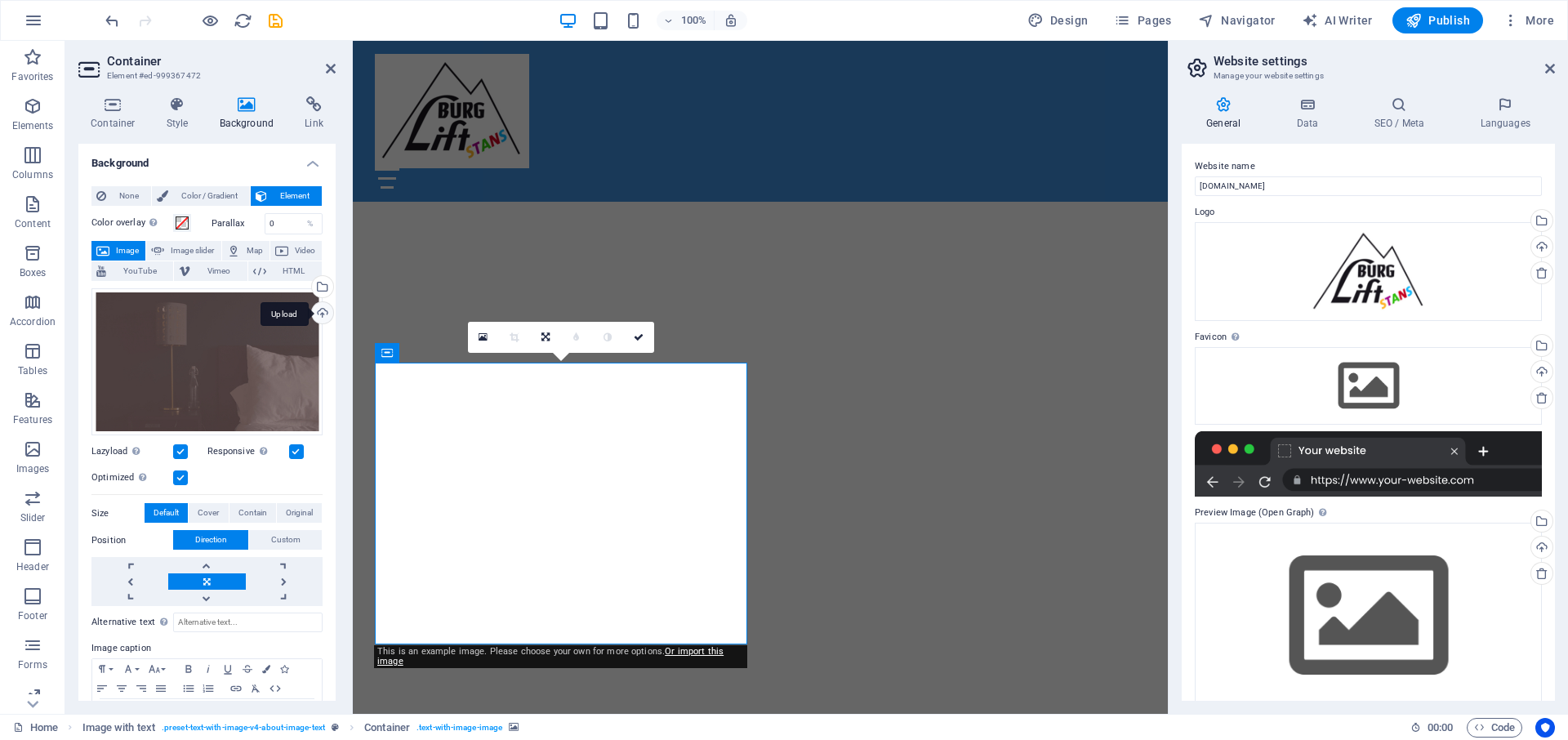
click at [320, 312] on div "Upload" at bounding box center [321, 315] width 25 height 25
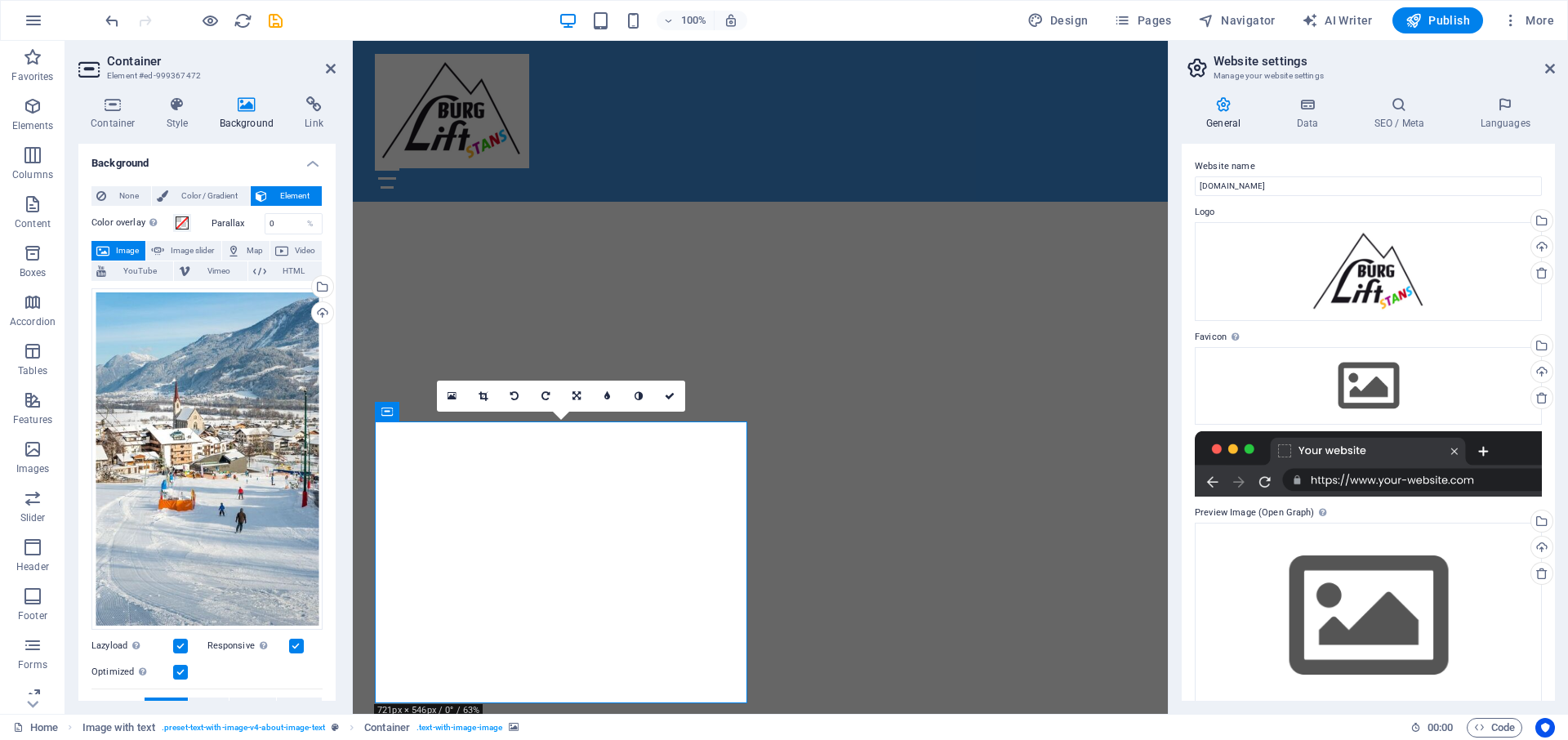
scroll to position [0, 0]
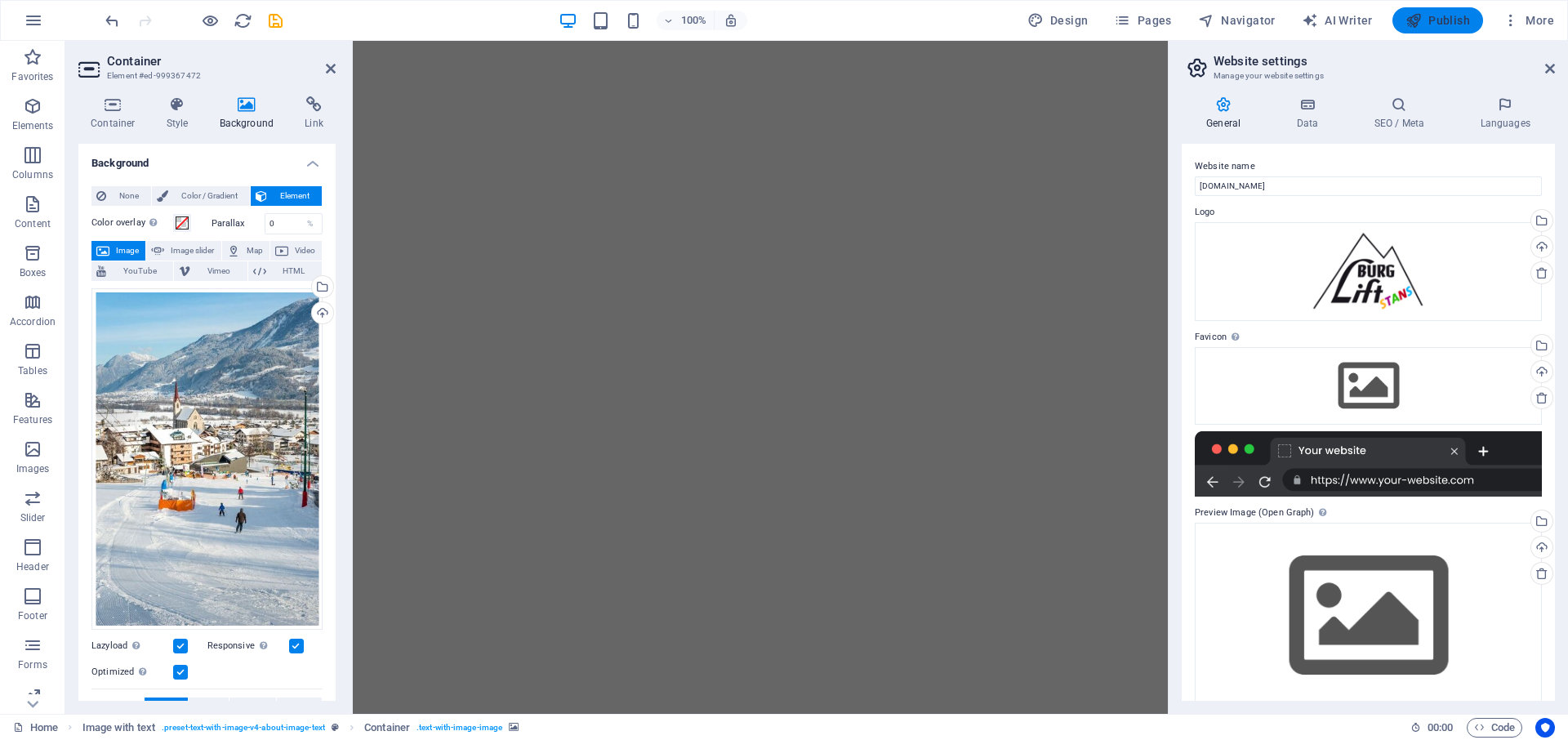
click at [1428, 20] on span "Publish" at bounding box center [1437, 20] width 64 height 16
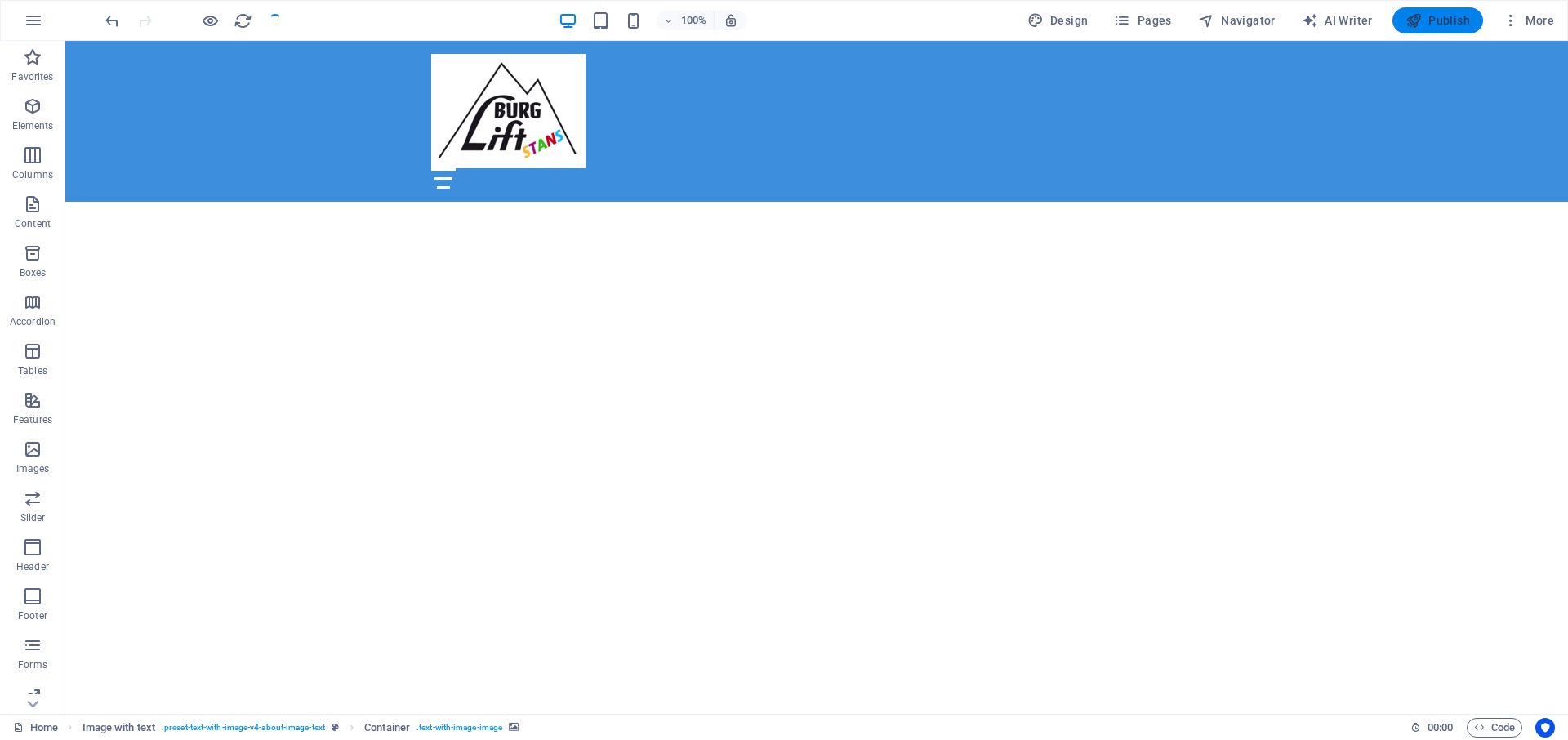
checkbox input "false"
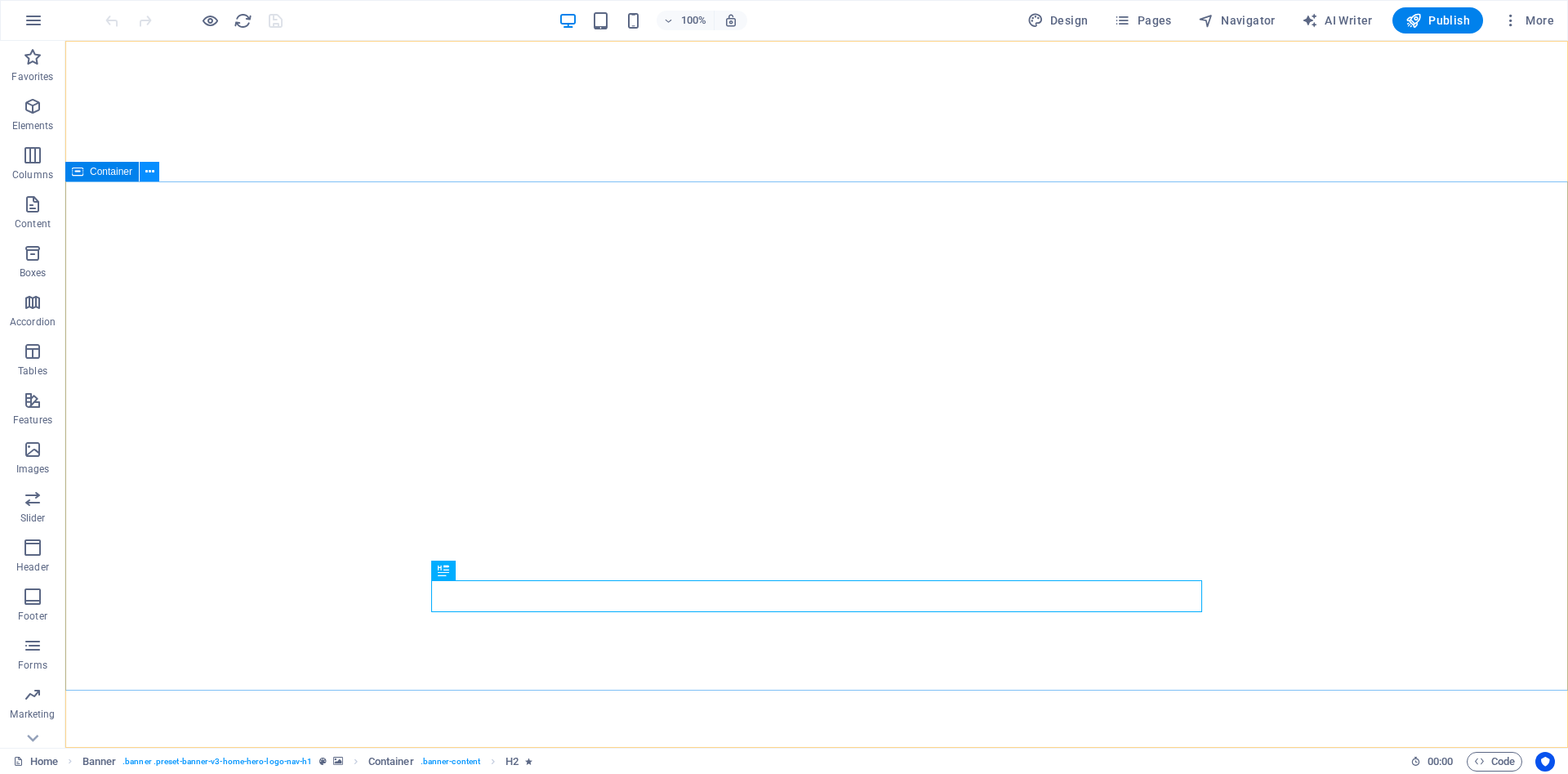
click at [148, 176] on icon at bounding box center [149, 172] width 9 height 17
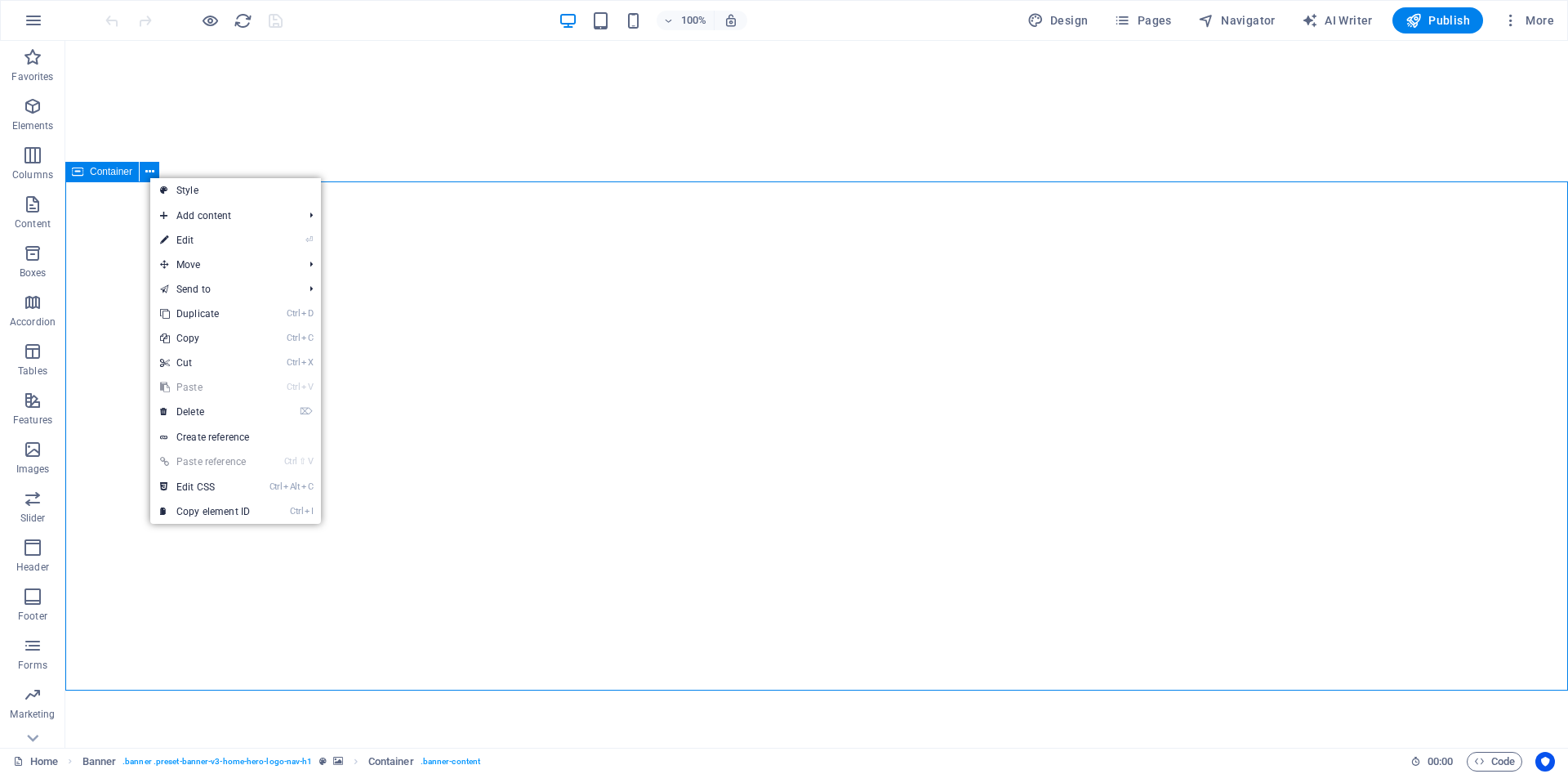
click at [120, 176] on span "Container" at bounding box center [111, 171] width 42 height 10
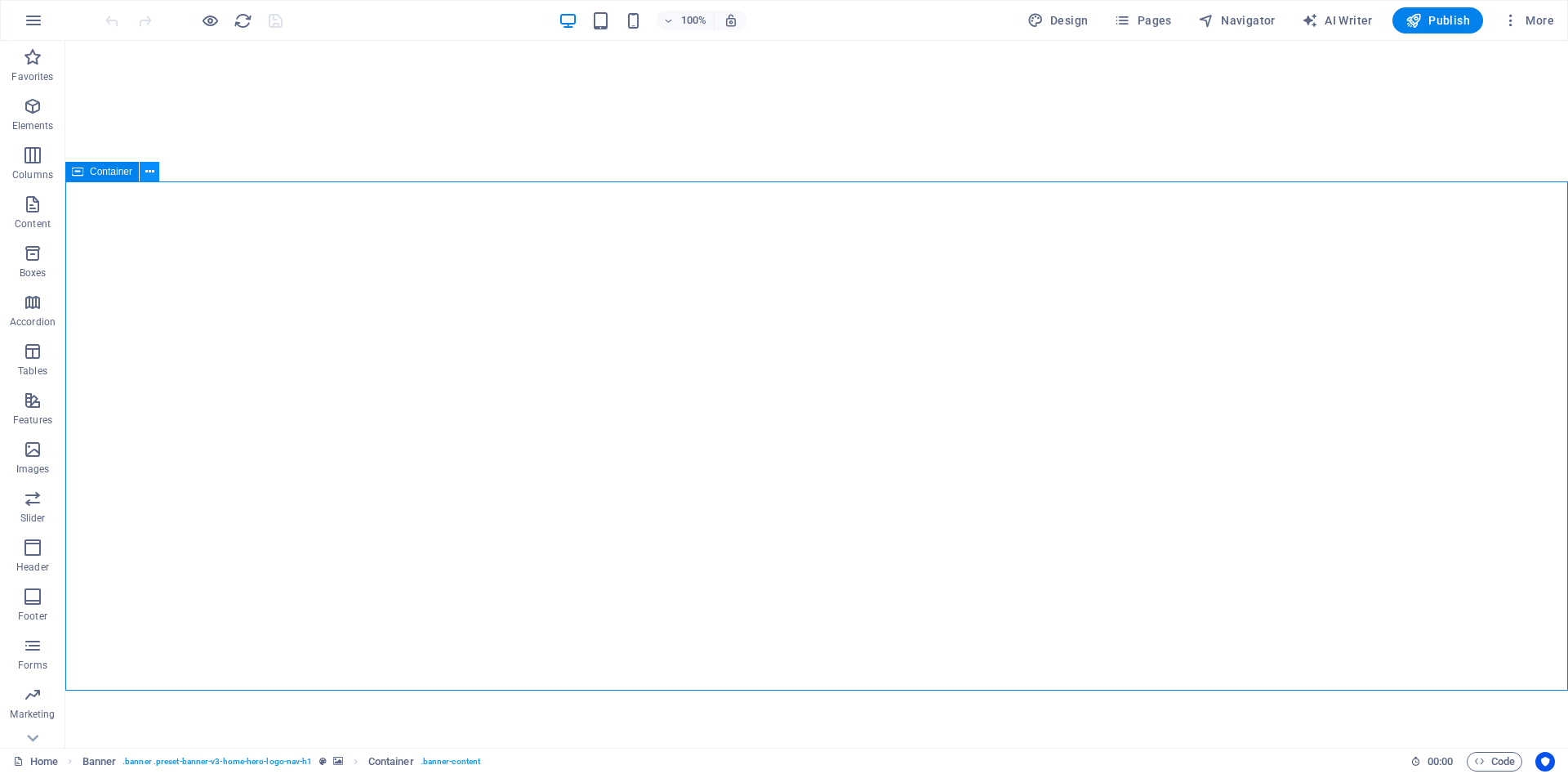
click at [144, 168] on button at bounding box center [149, 171] width 19 height 19
click at [86, 173] on div "Container" at bounding box center [101, 171] width 74 height 19
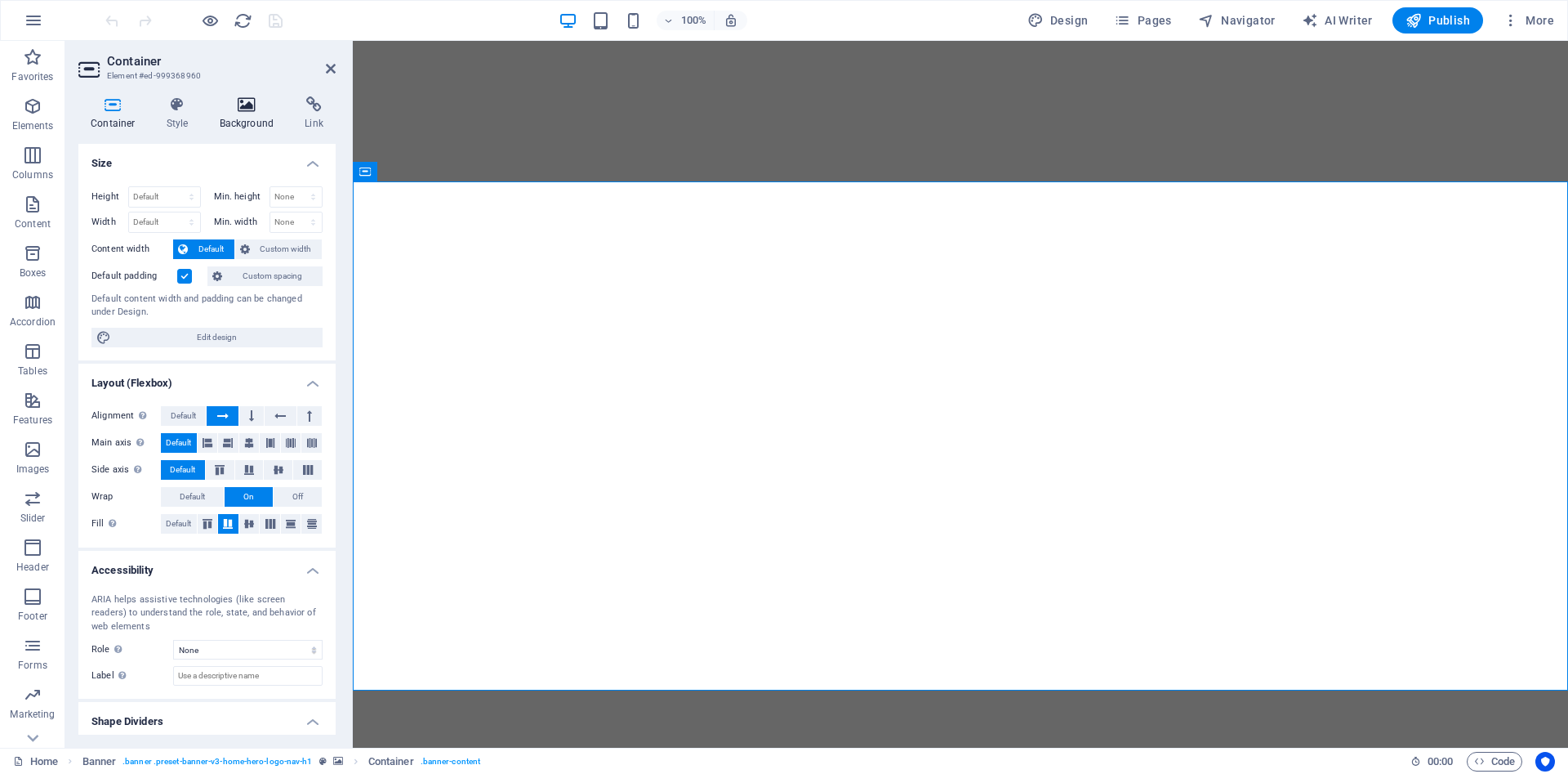
click at [247, 111] on icon at bounding box center [247, 104] width 79 height 16
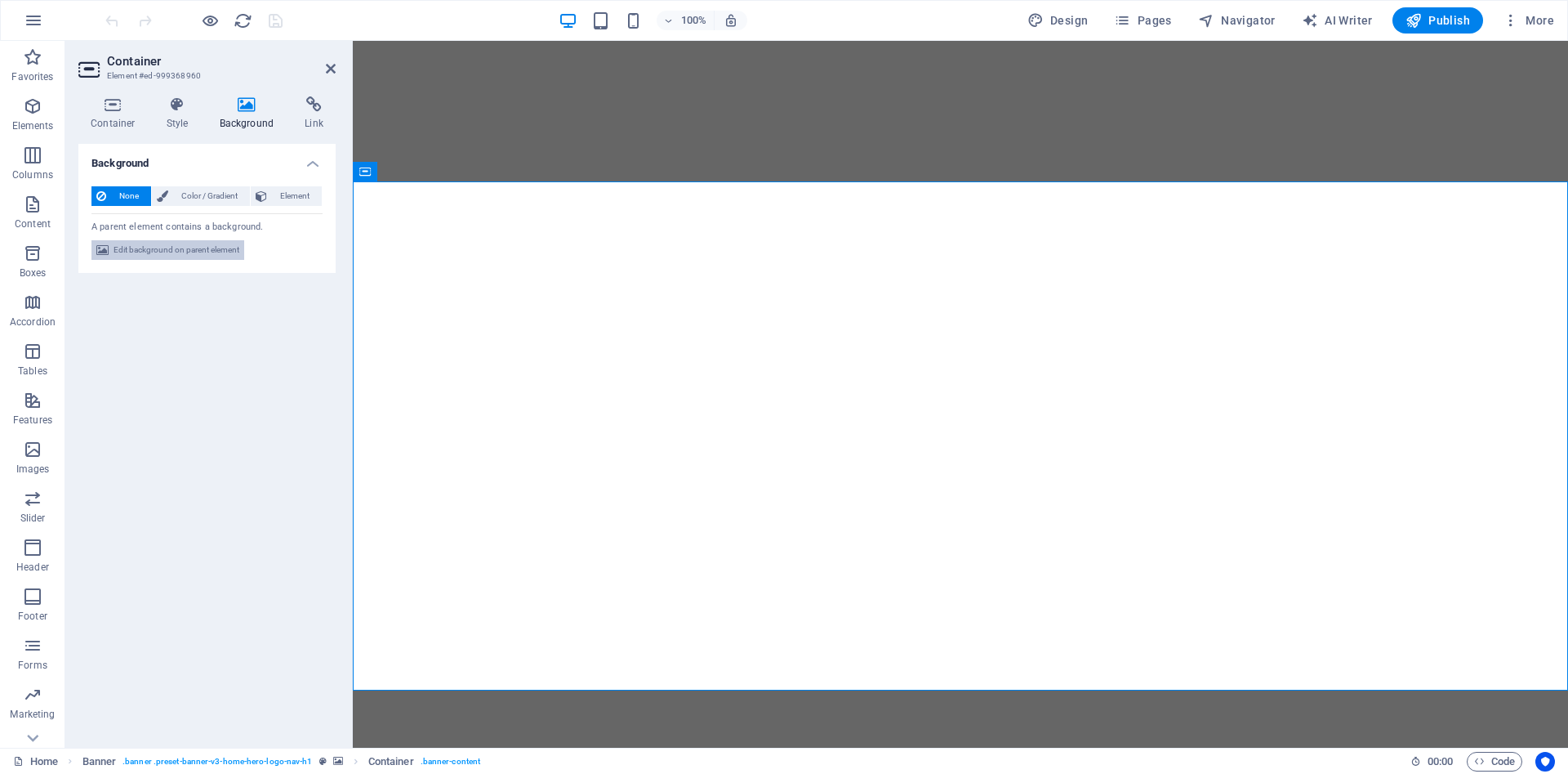
click at [184, 252] on span "Edit background on parent element" at bounding box center [176, 250] width 125 height 19
select select "ms"
select select "s"
select select "progressive"
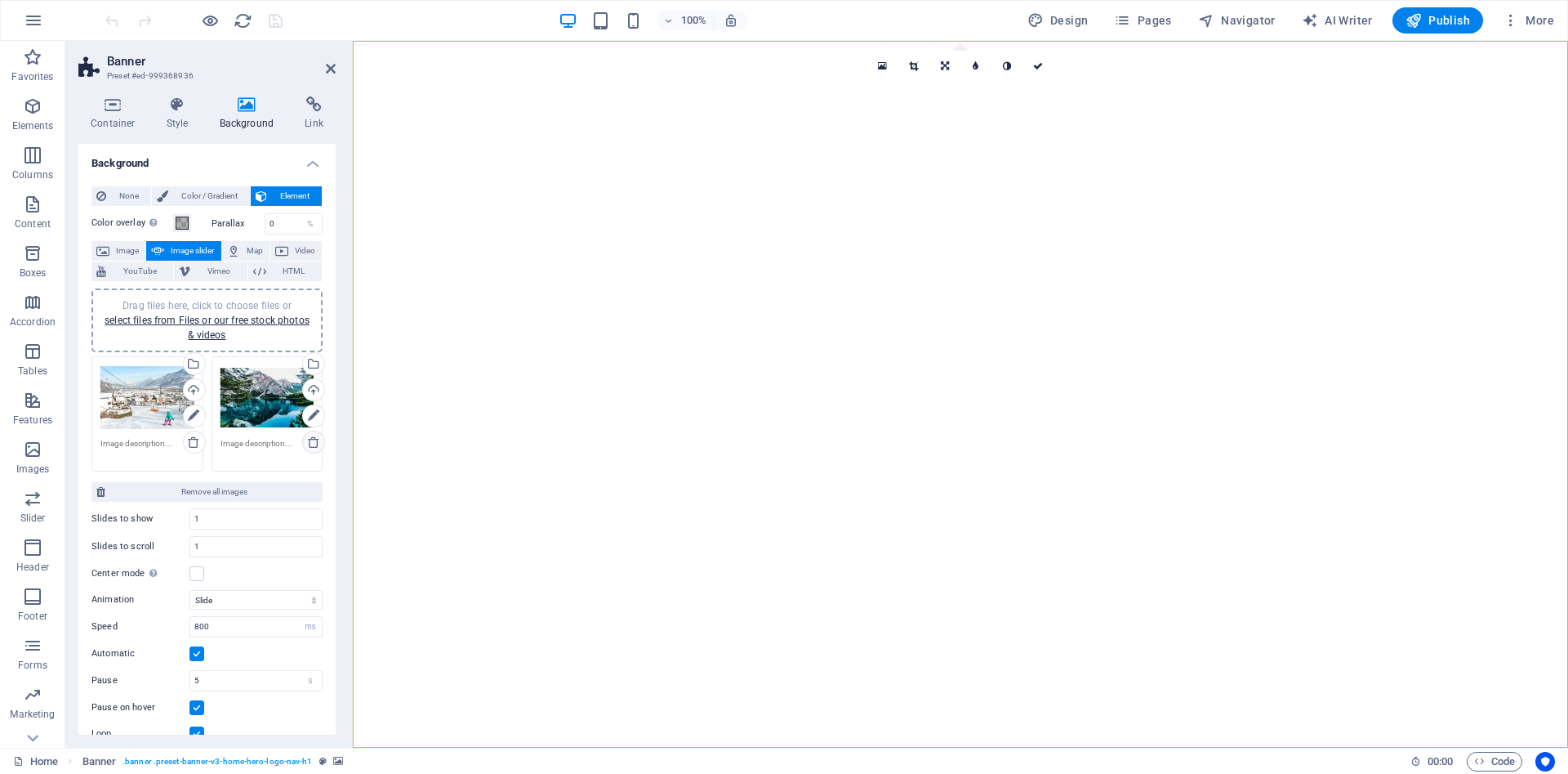
click at [313, 440] on icon at bounding box center [314, 442] width 13 height 13
click at [279, 400] on div "Drag files here, click to choose files or select files from Files or our free s…" at bounding box center [207, 413] width 239 height 123
click at [239, 381] on div "Drag files here, click to choose files or select files from Files or our free s…" at bounding box center [207, 413] width 239 height 123
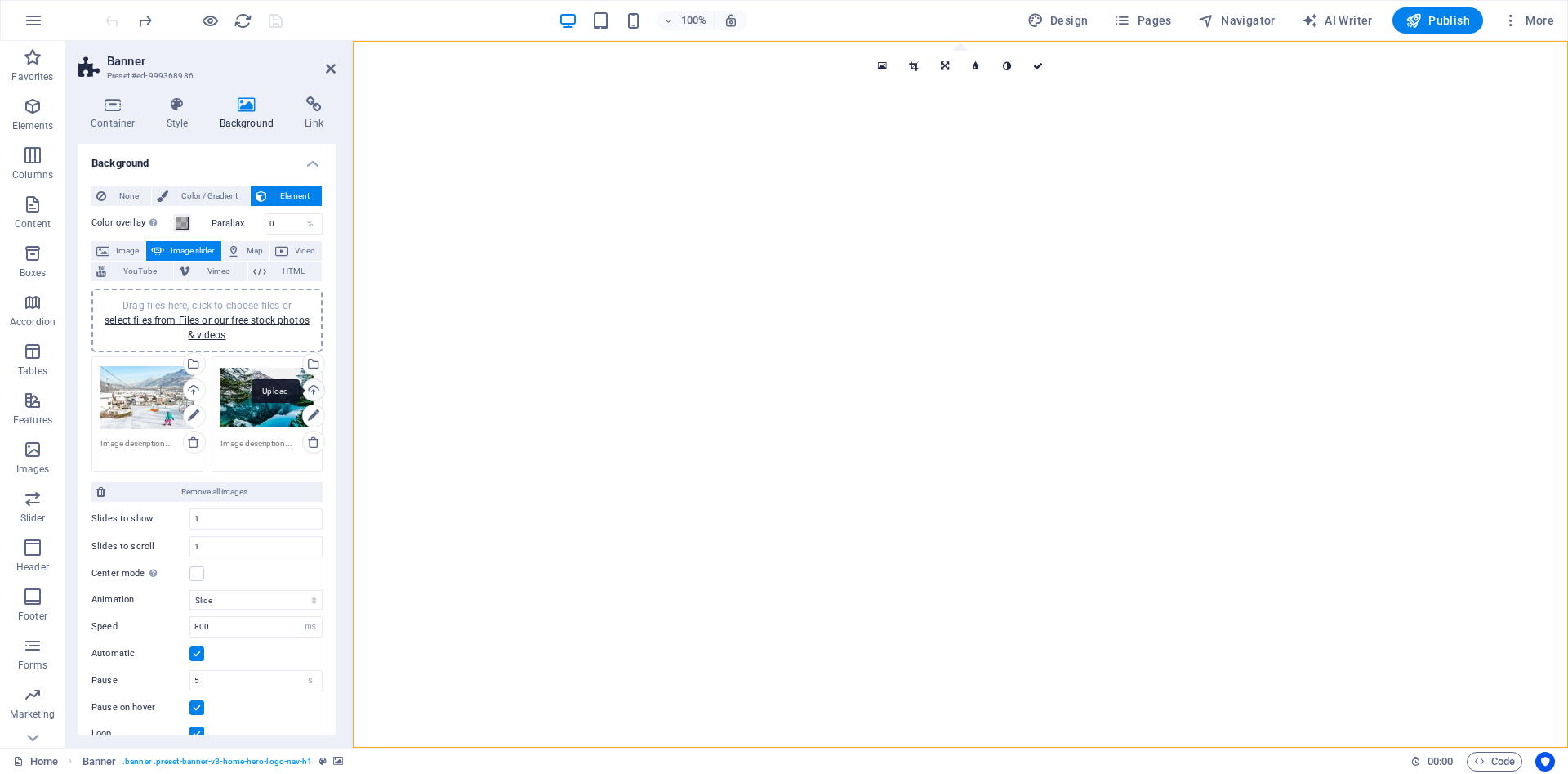
click at [318, 388] on div "Upload" at bounding box center [312, 391] width 25 height 25
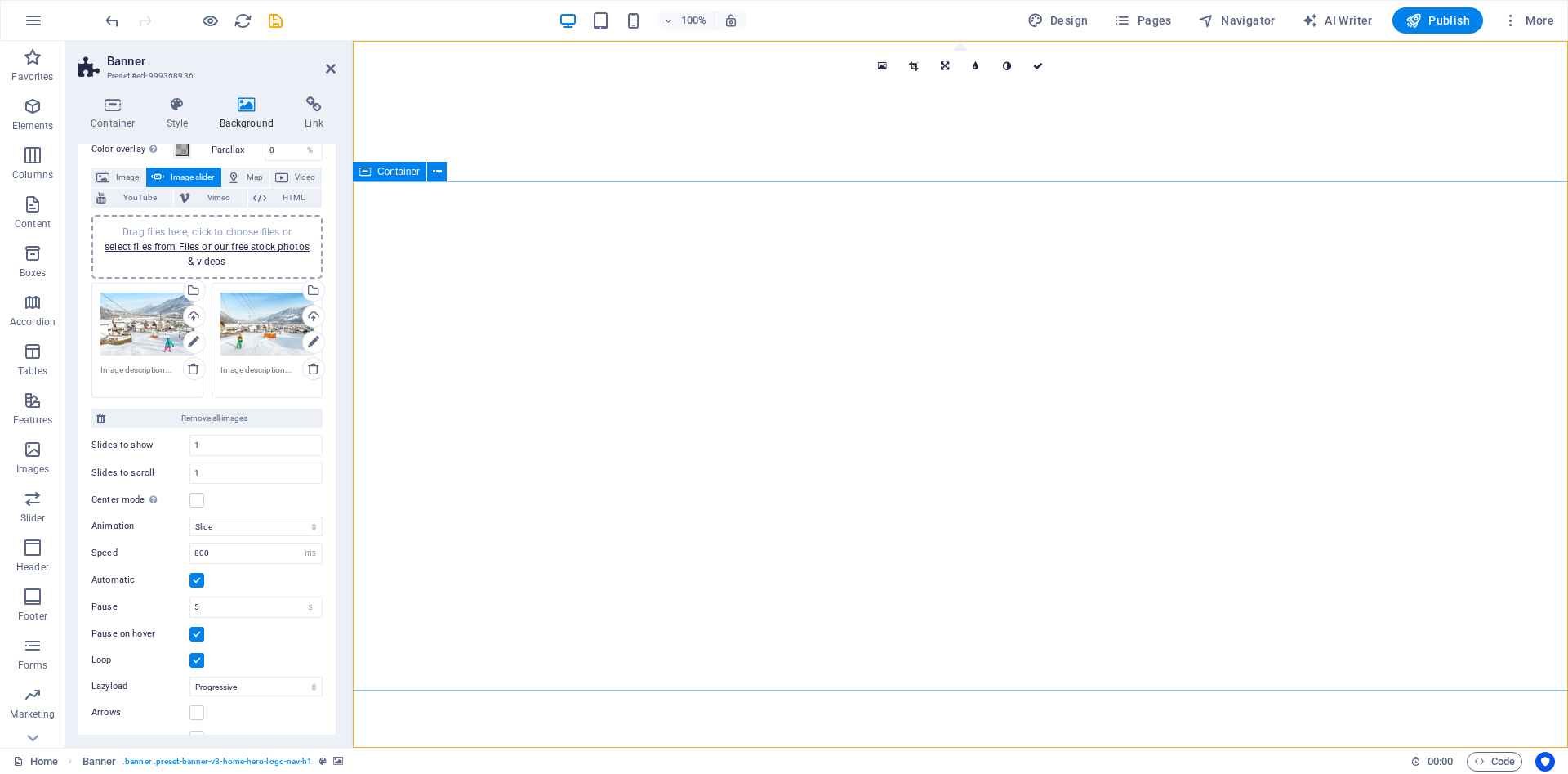
scroll to position [166, 0]
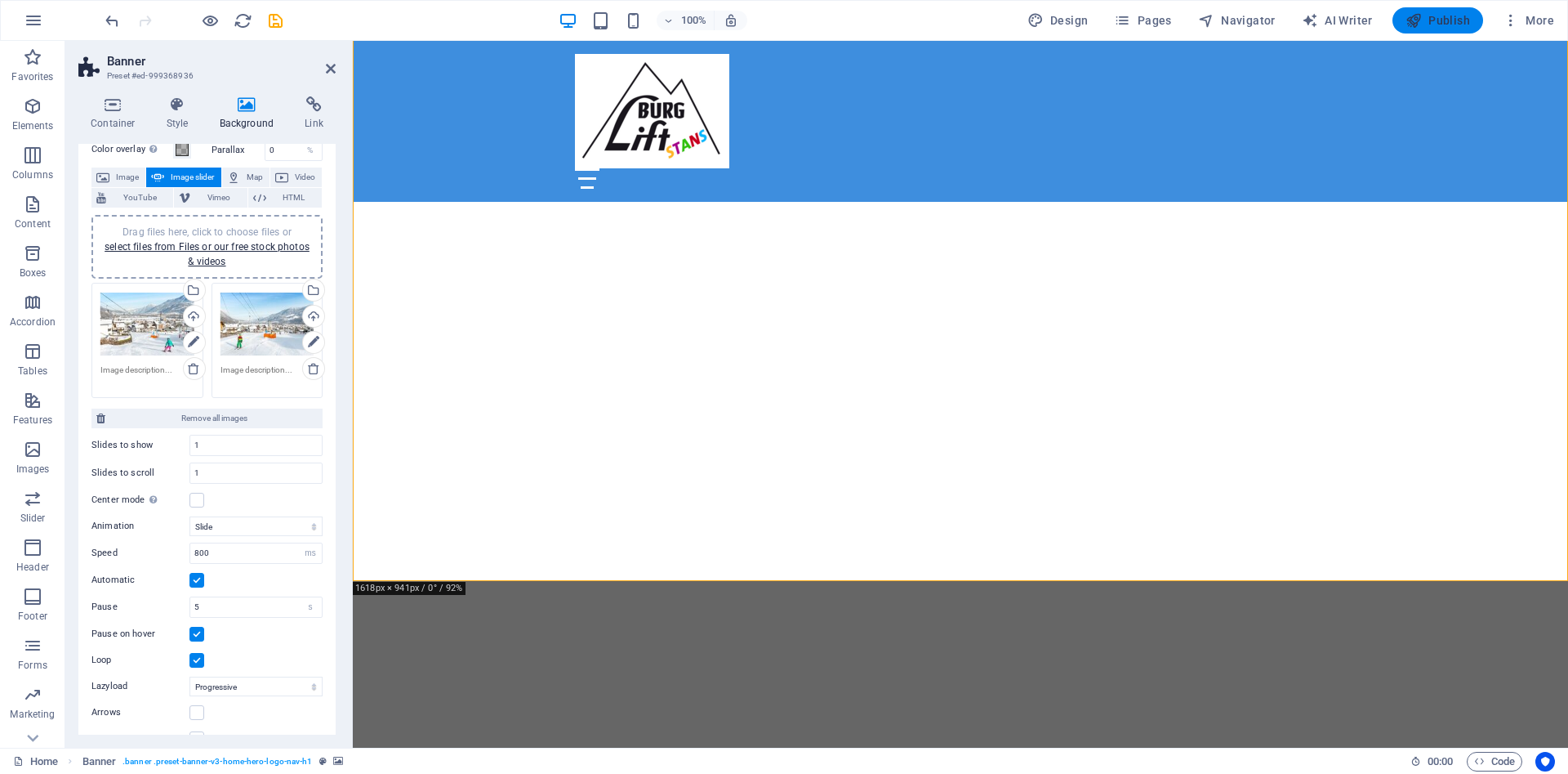
click at [1437, 9] on button "Publish" at bounding box center [1438, 20] width 91 height 26
checkbox input "false"
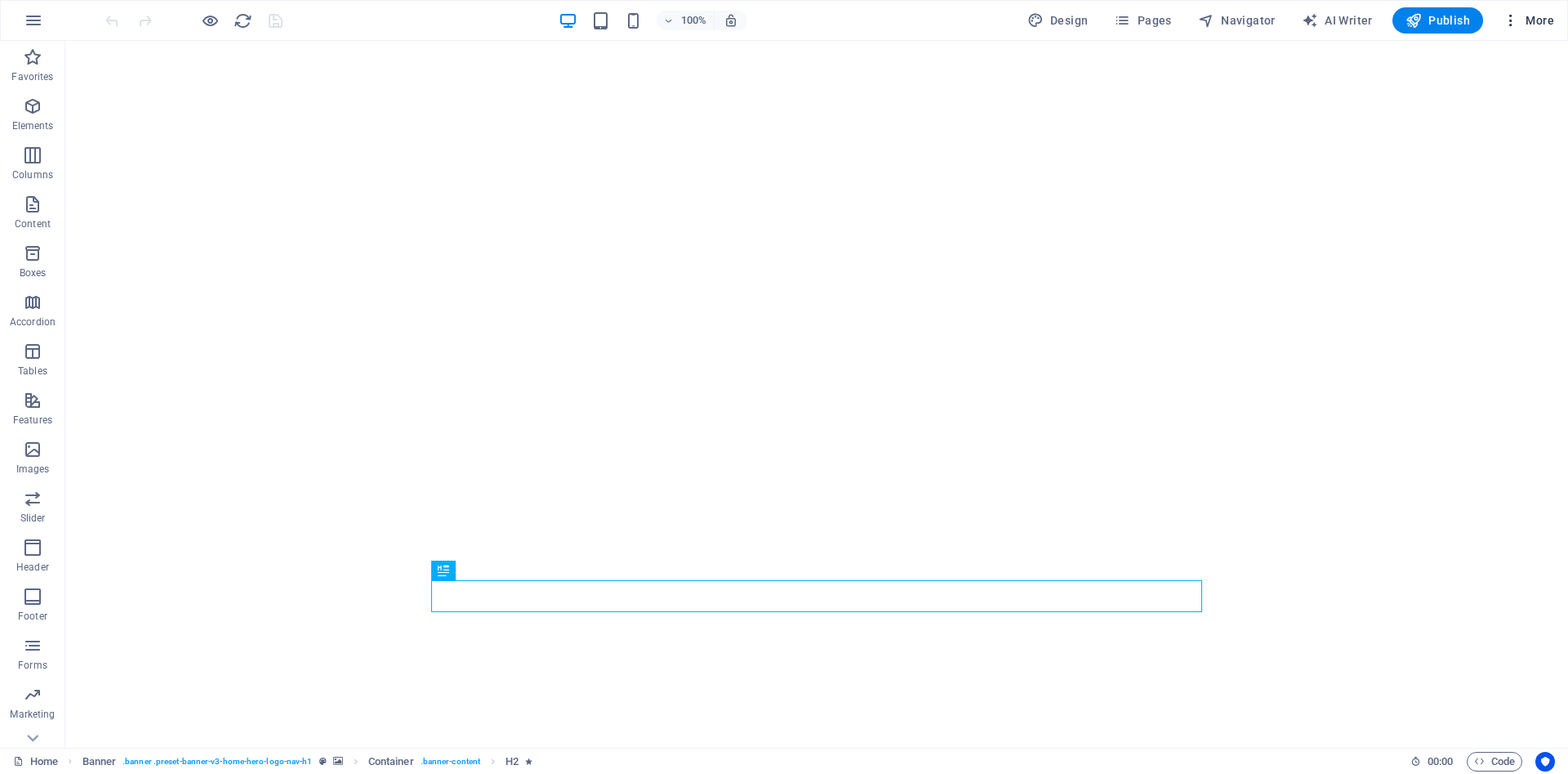
click at [1513, 17] on icon "button" at bounding box center [1511, 20] width 16 height 16
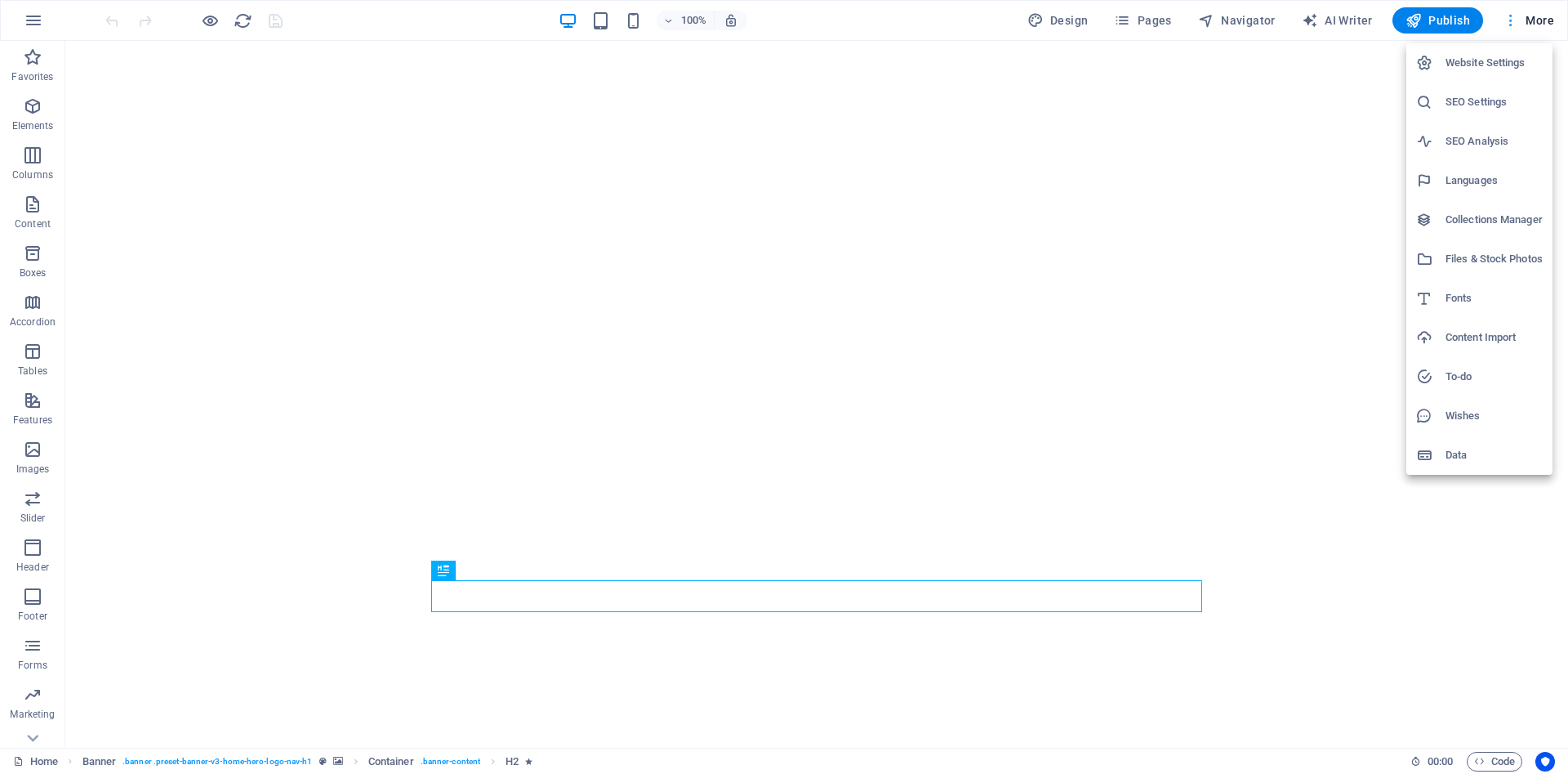
click at [1513, 17] on div at bounding box center [784, 387] width 1568 height 774
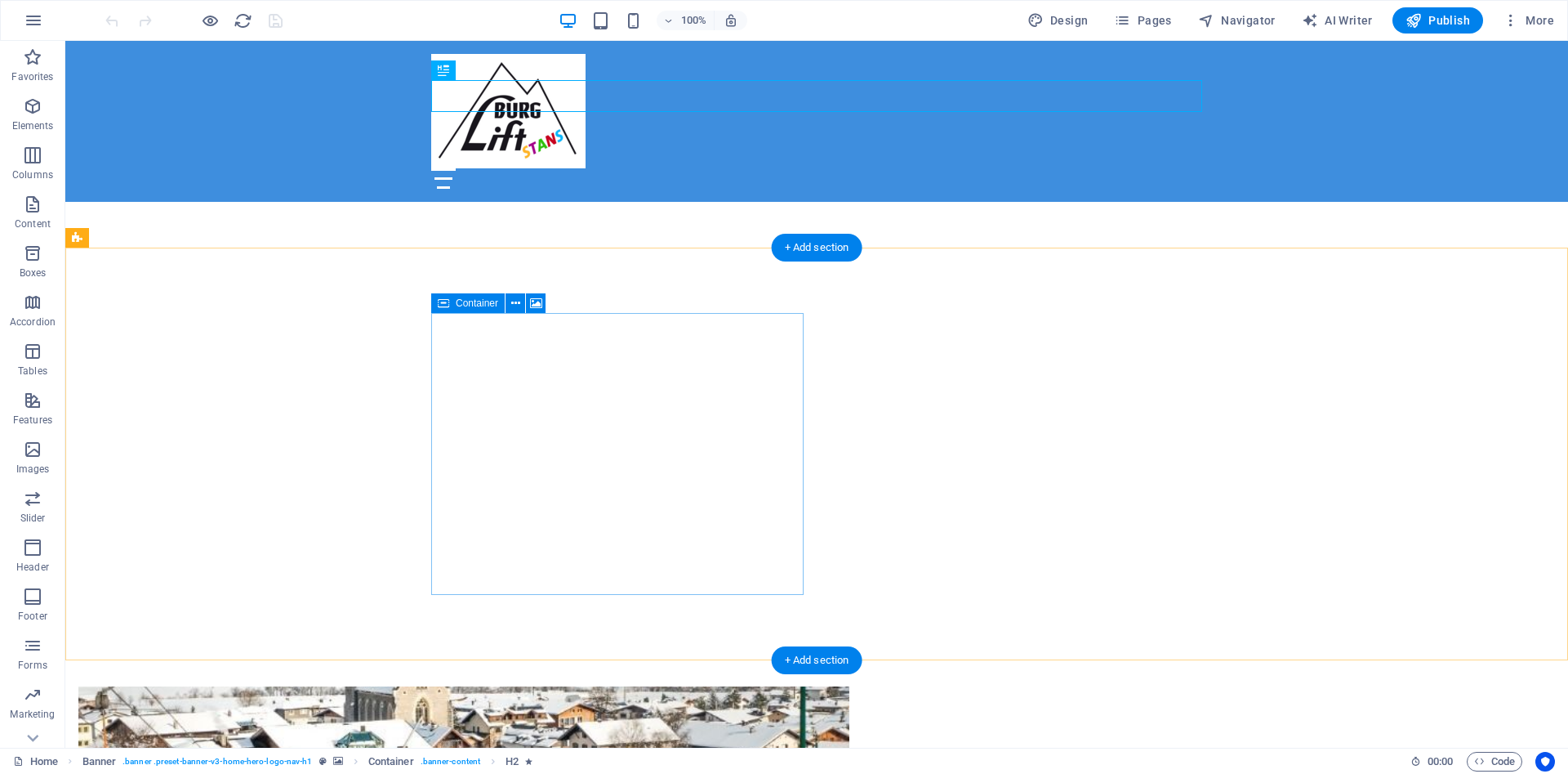
scroll to position [833, 0]
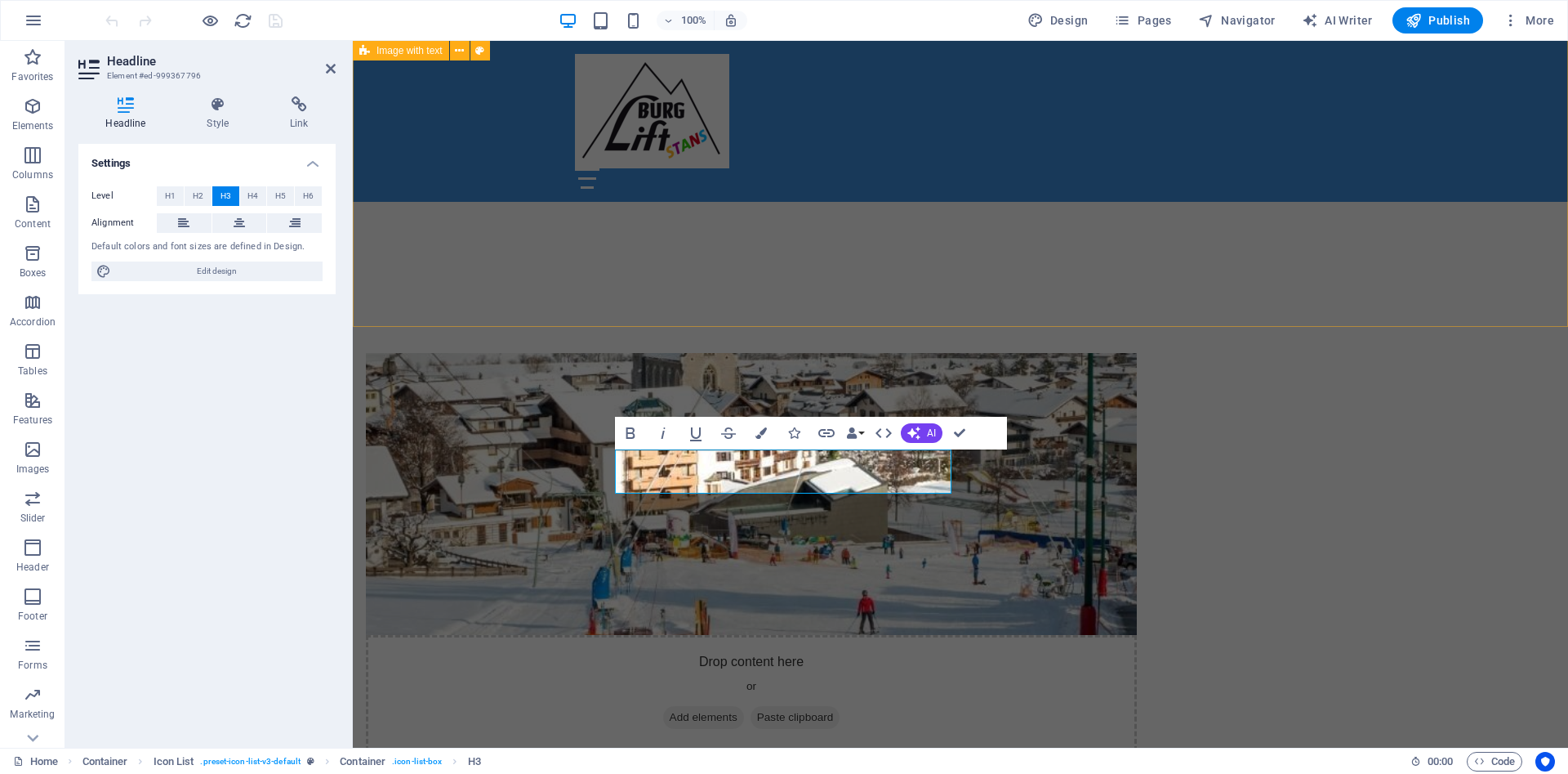
click at [1142, 292] on div "Drop content here or Add elements Paste clipboard Über uns Das Kleinschigebiet …" at bounding box center [961, 660] width 1215 height 745
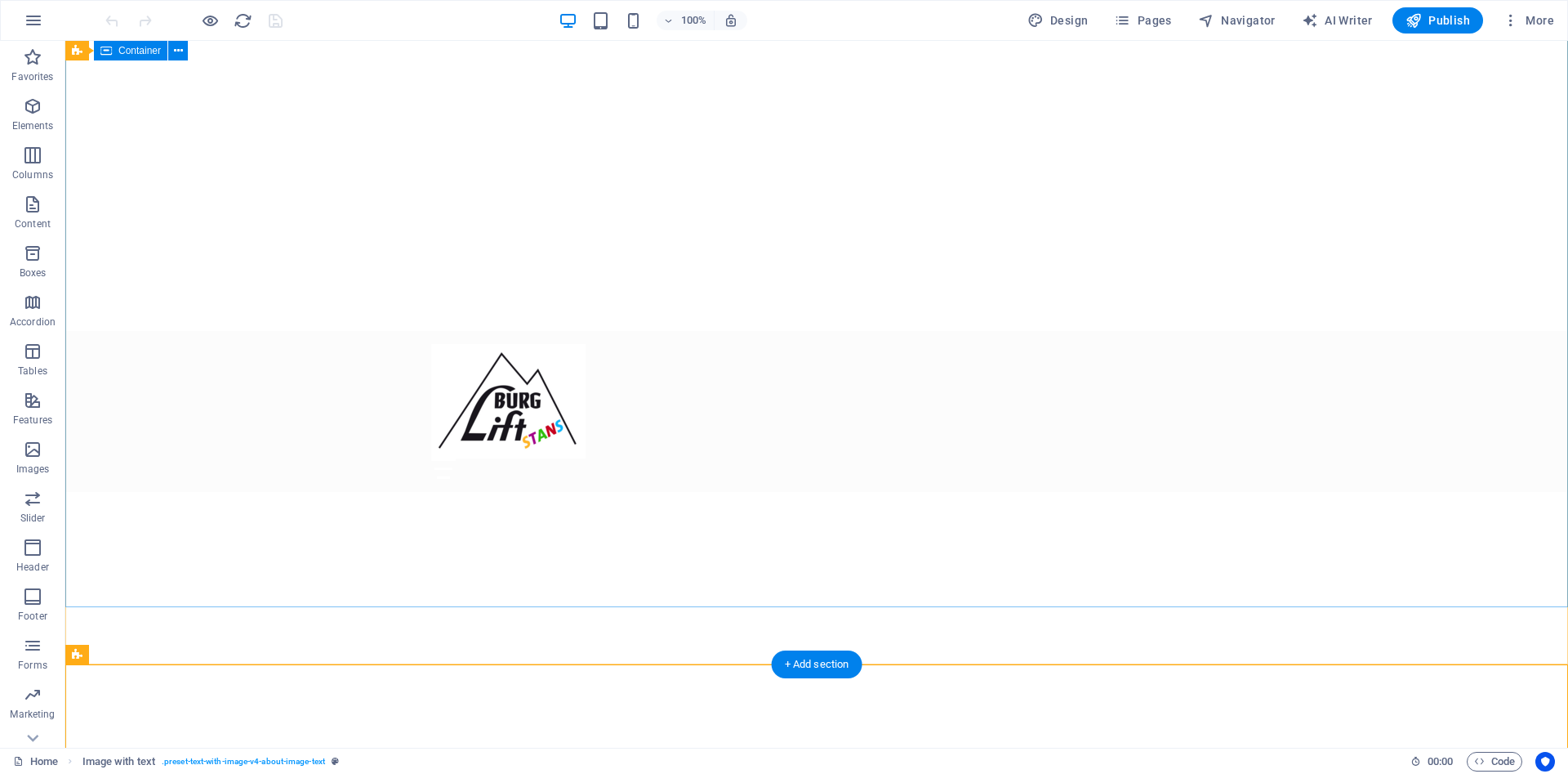
scroll to position [0, 0]
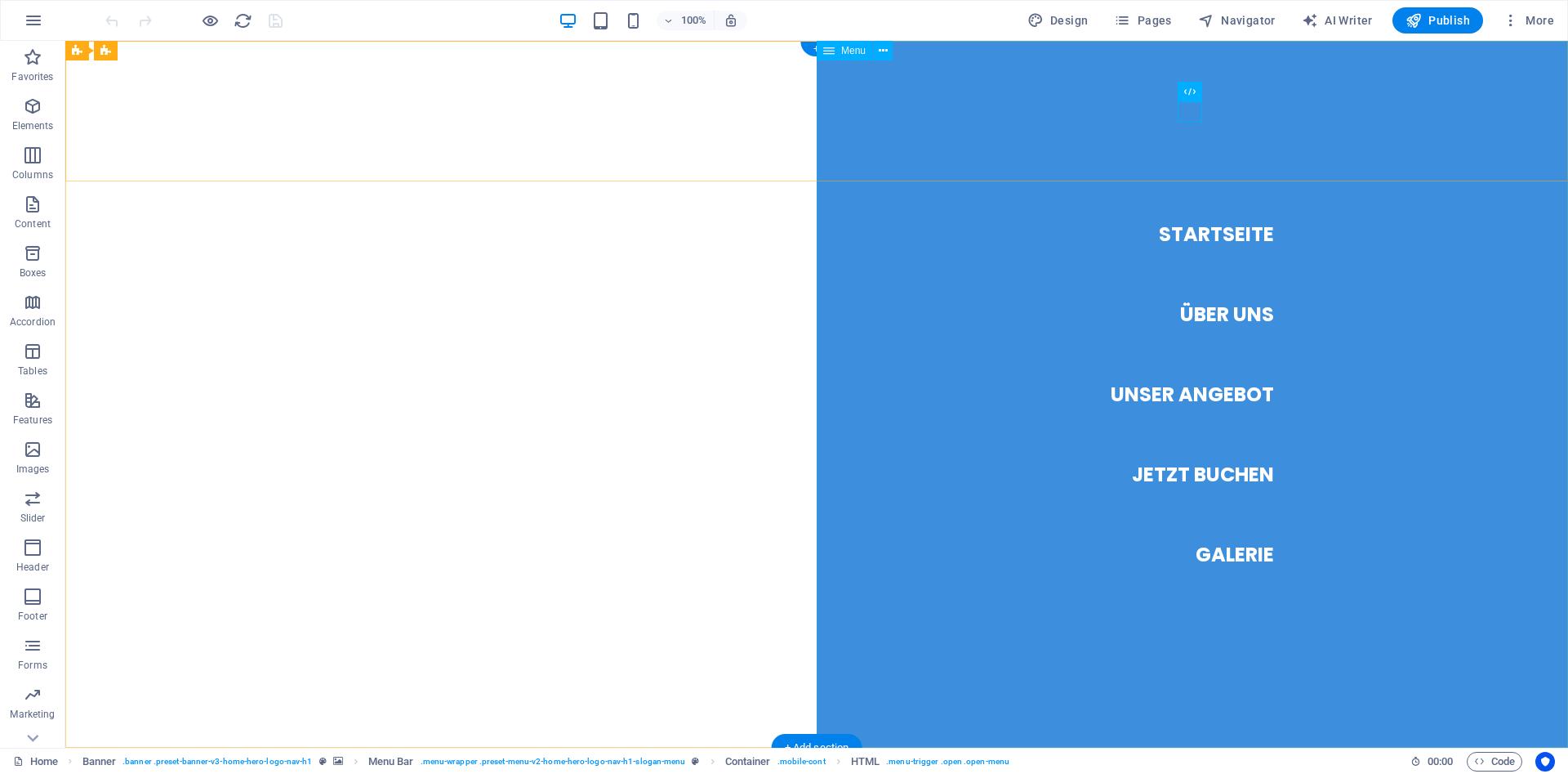
click at [1244, 315] on nav "Startseite Über Uns Unser Angebot Jetzt Buchen Galerie" at bounding box center [1192, 394] width 751 height 707
click at [1238, 400] on nav "Startseite Über Uns Unser Angebot Jetzt Buchen Galerie" at bounding box center [1192, 394] width 751 height 707
click at [1226, 453] on nav "Startseite Über Uns Unser Angebot Jetzt Buchen Galerie" at bounding box center [1192, 394] width 751 height 707
click at [1224, 543] on nav "Startseite Über Uns Unser Angebot Jetzt Buchen Galerie" at bounding box center [1192, 394] width 751 height 707
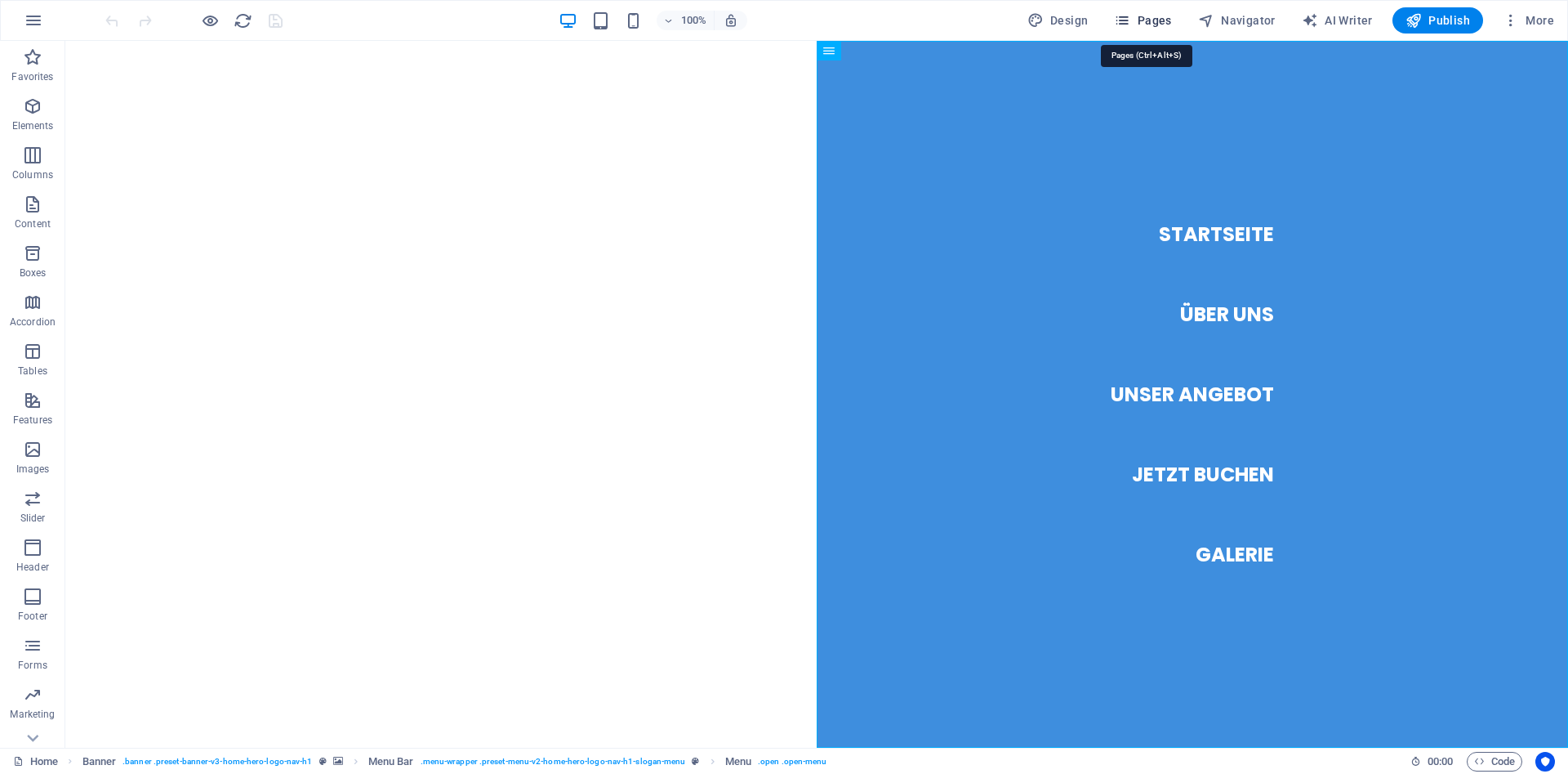
click at [1151, 13] on span "Pages" at bounding box center [1143, 20] width 57 height 16
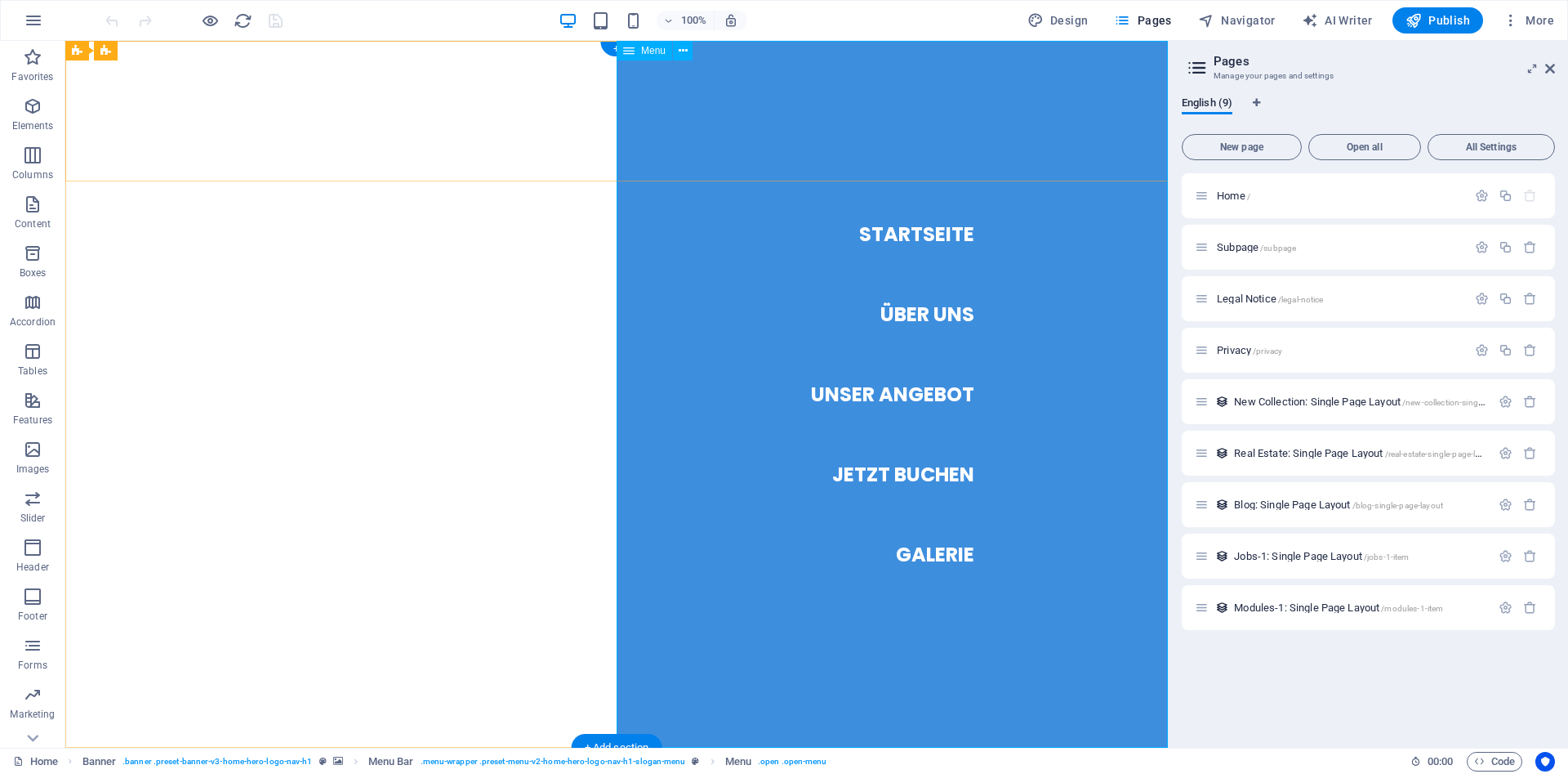
click at [888, 231] on nav "Startseite Über Uns Unser Angebot Jetzt Buchen Galerie" at bounding box center [893, 394] width 551 height 707
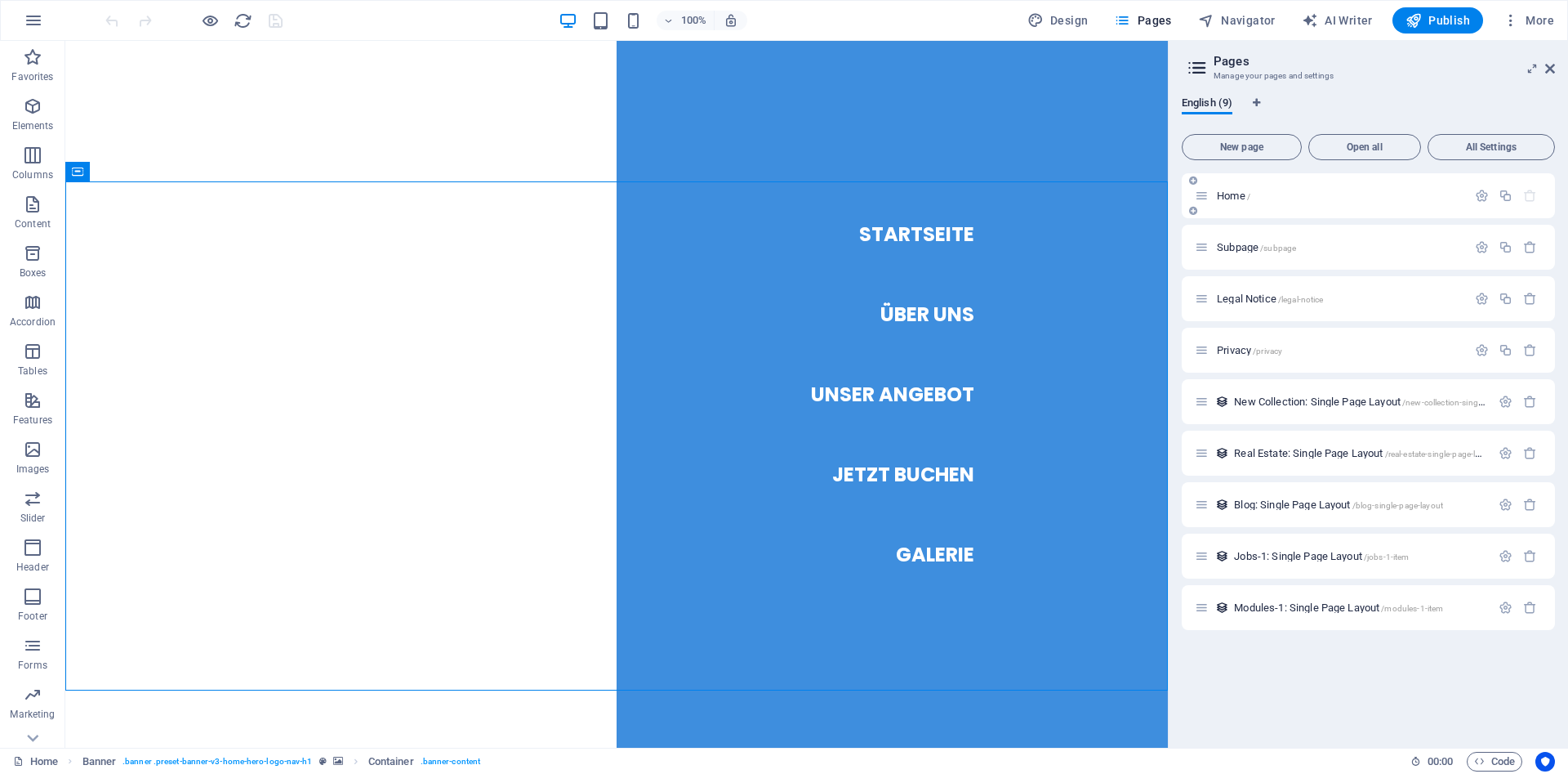
click at [1243, 188] on div "Home /" at bounding box center [1331, 196] width 272 height 19
click at [1242, 193] on span "Home /" at bounding box center [1233, 195] width 33 height 12
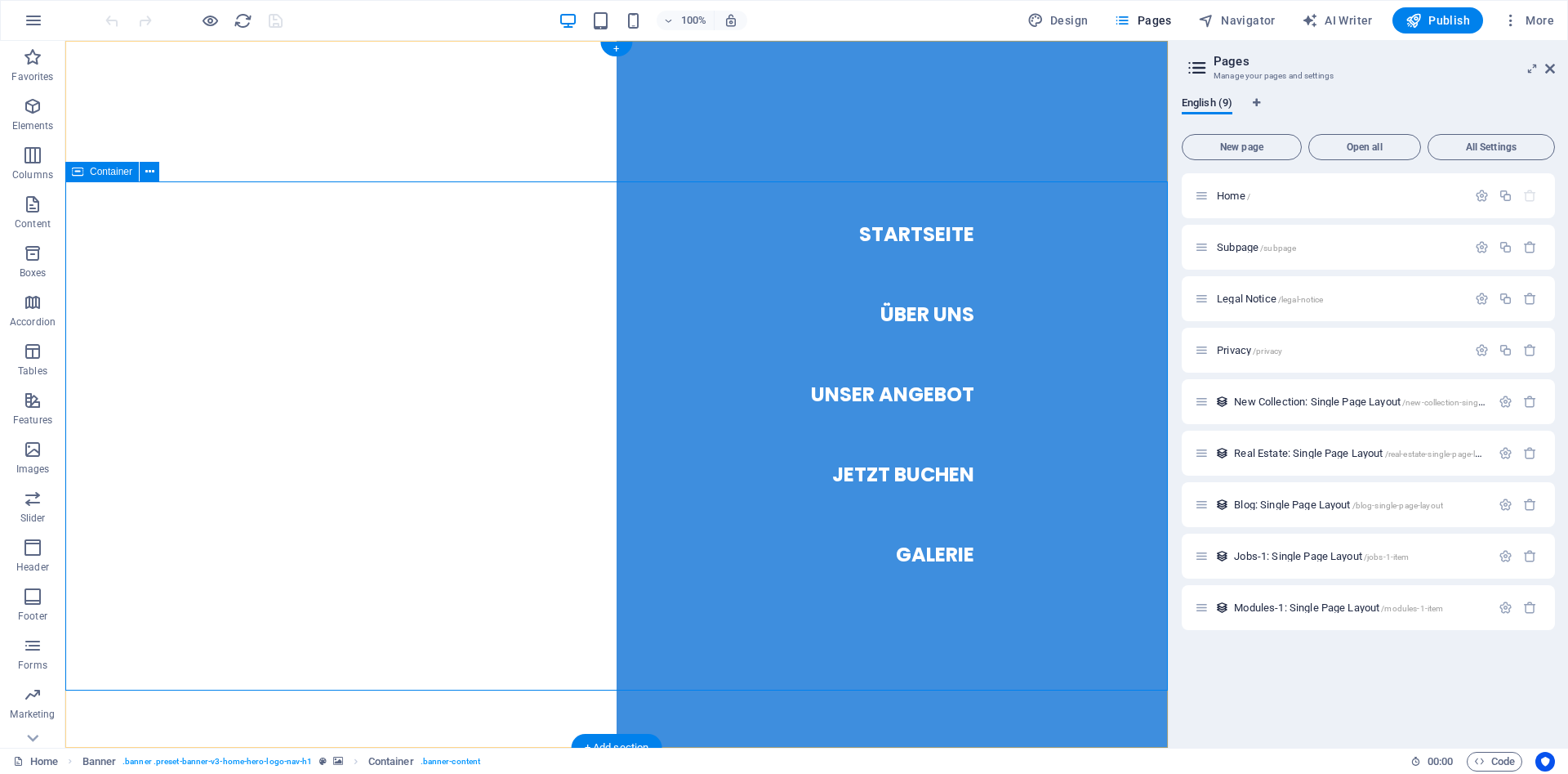
click at [1558, 64] on aside "Pages Manage your pages and settings English (9) New page Open all All Settings…" at bounding box center [1368, 394] width 400 height 707
click at [1556, 67] on aside "Pages Manage your pages and settings English (9) New page Open all All Settings…" at bounding box center [1368, 394] width 400 height 707
drag, startPoint x: 1555, startPoint y: 68, endPoint x: 1488, endPoint y: 27, distance: 78.5
click at [1555, 68] on icon at bounding box center [1550, 69] width 10 height 13
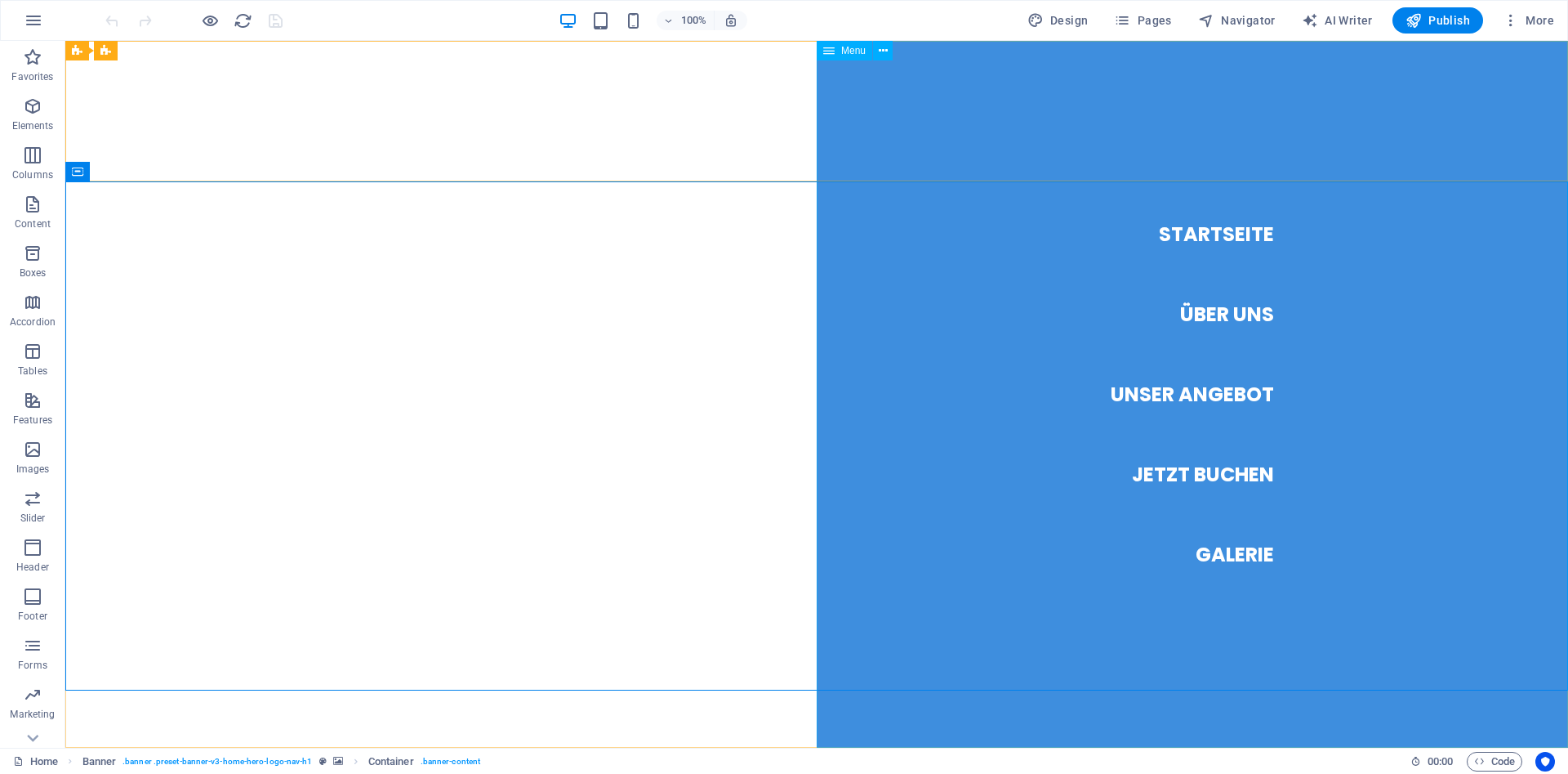
click at [854, 52] on span "Menu" at bounding box center [853, 51] width 25 height 10
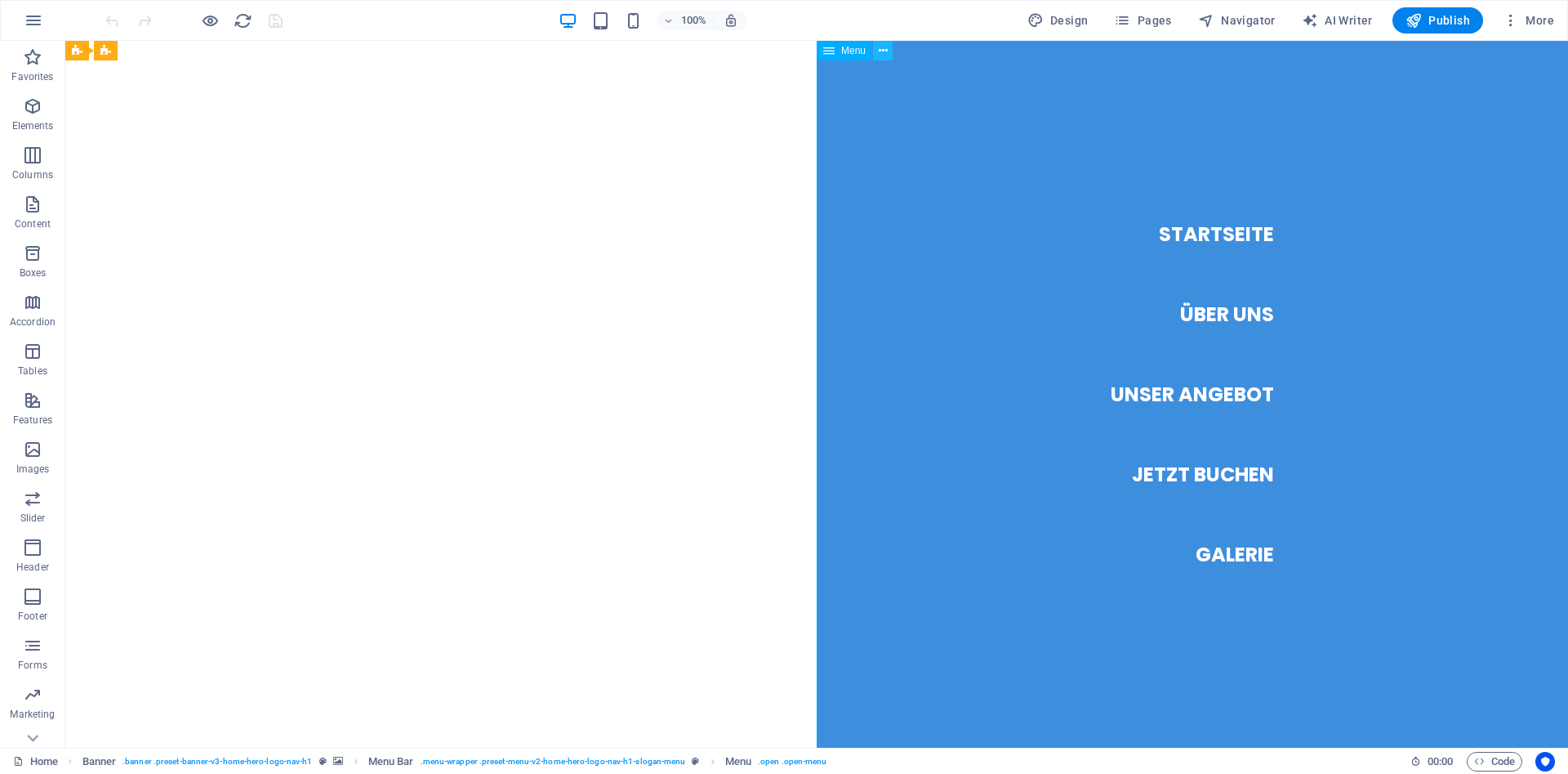
click at [891, 49] on button at bounding box center [883, 51] width 19 height 19
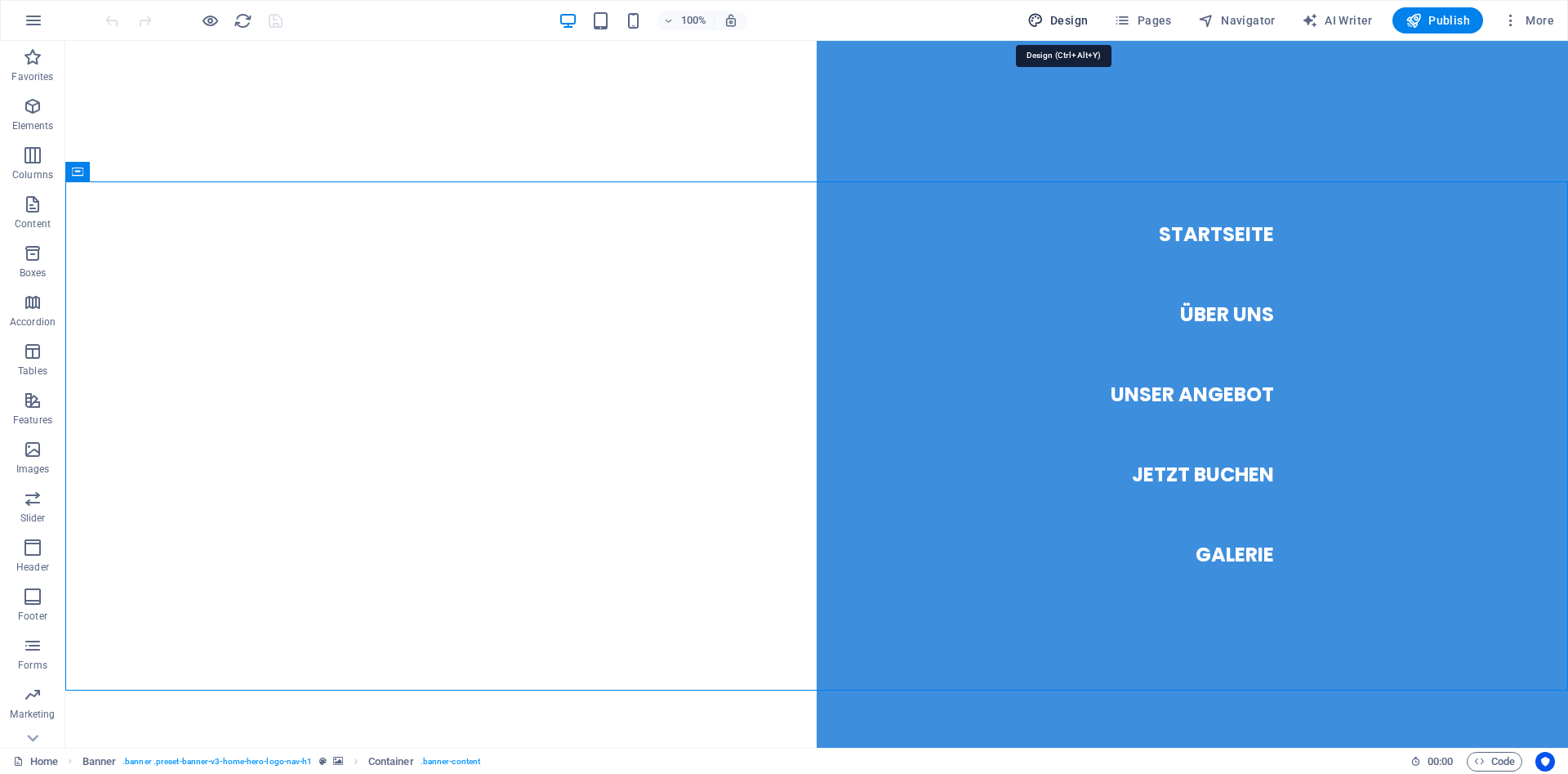
click at [1062, 19] on span "Design" at bounding box center [1058, 20] width 61 height 16
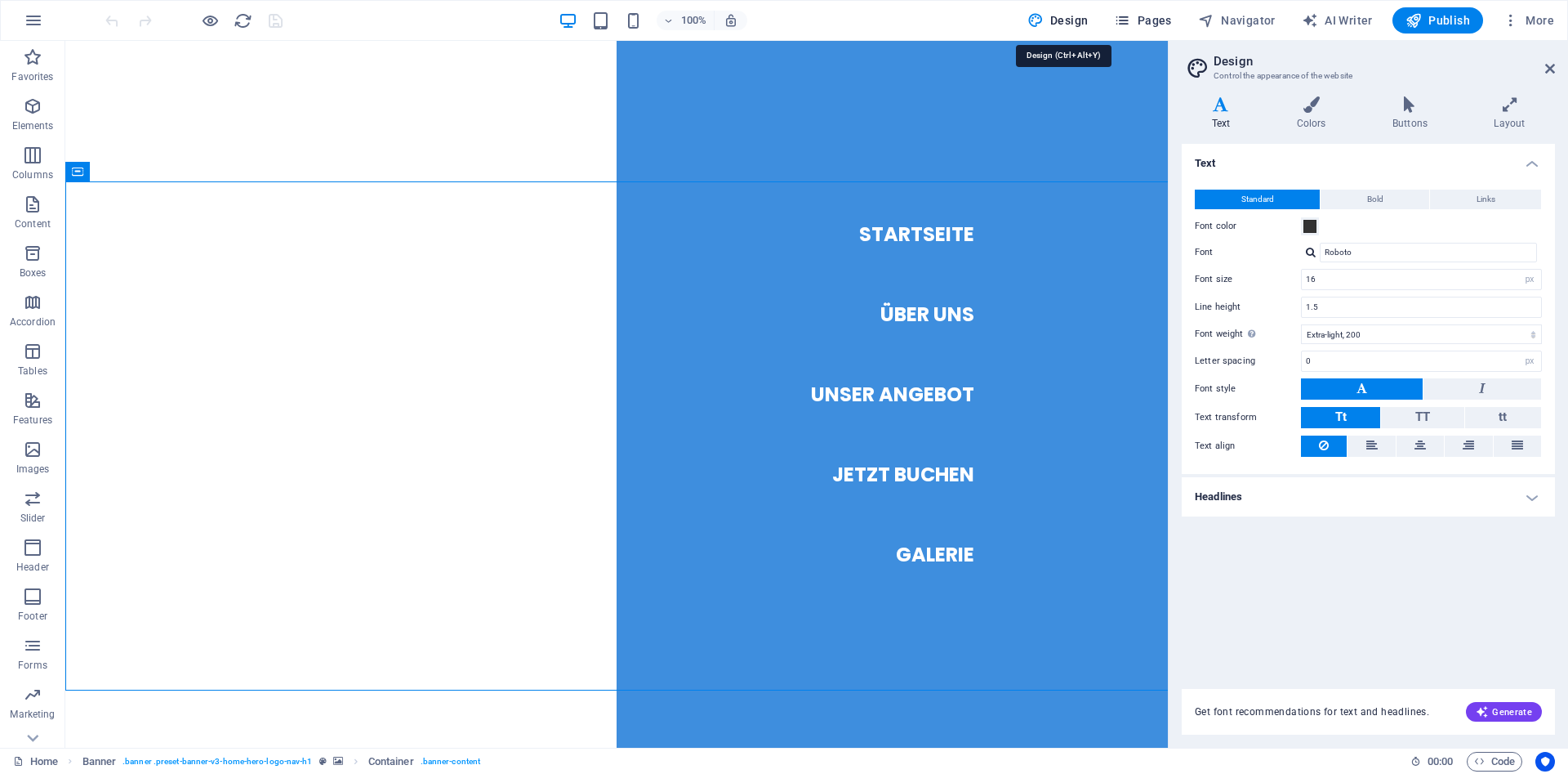
click at [1158, 19] on span "Pages" at bounding box center [1143, 20] width 57 height 16
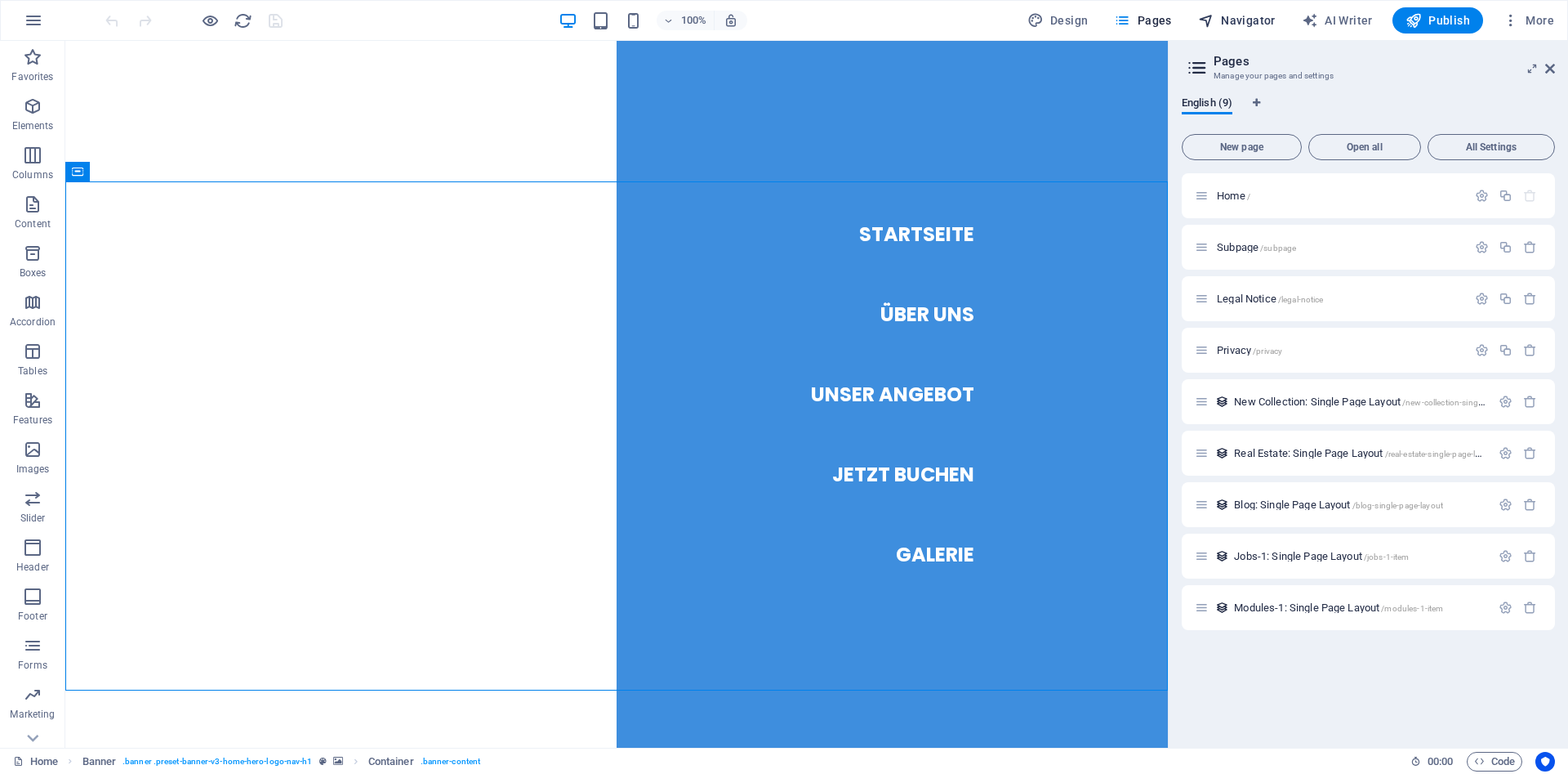
click at [1226, 18] on span "Navigator" at bounding box center [1237, 20] width 77 height 16
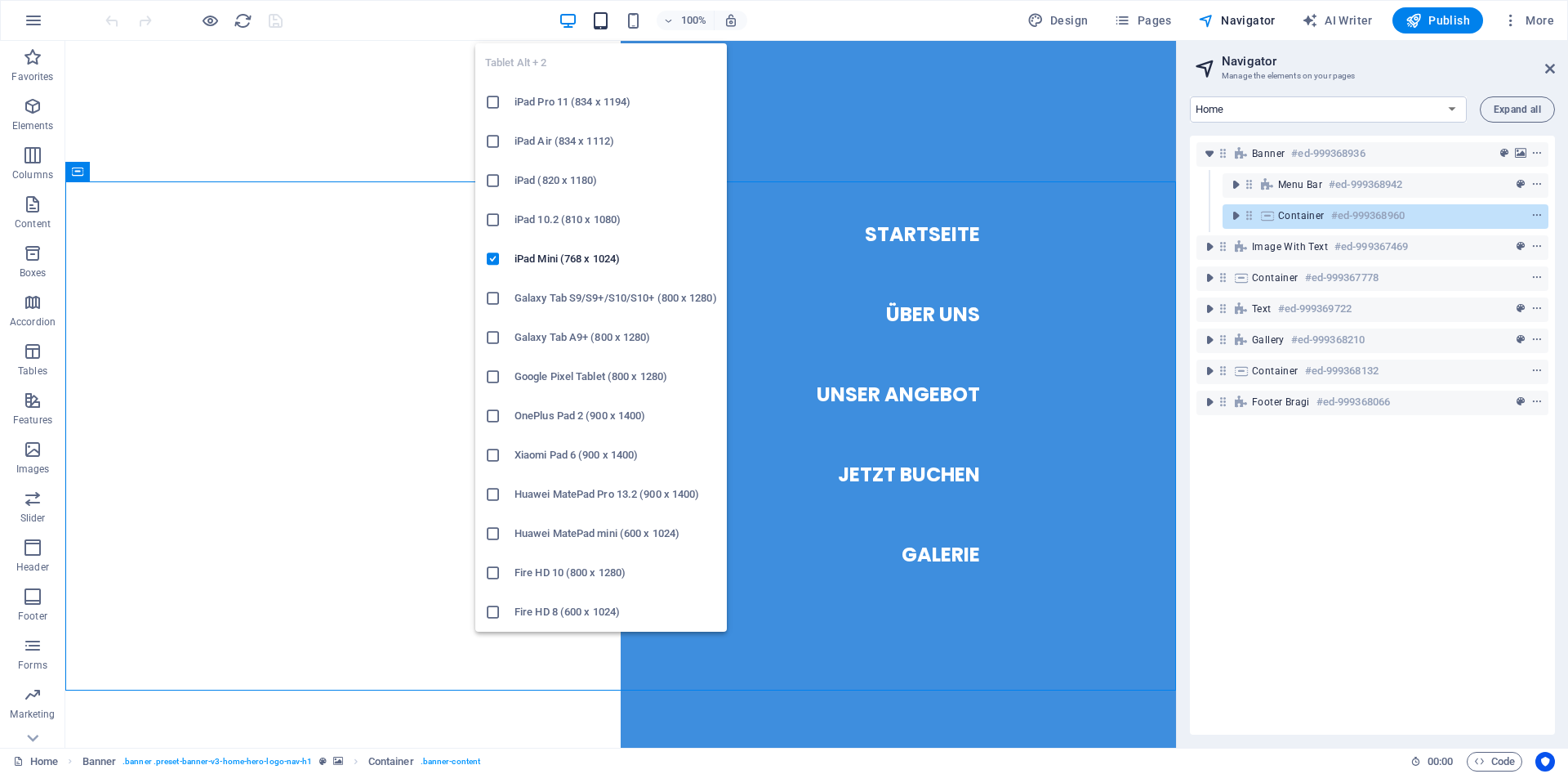
click at [606, 19] on icon "button" at bounding box center [601, 21] width 19 height 19
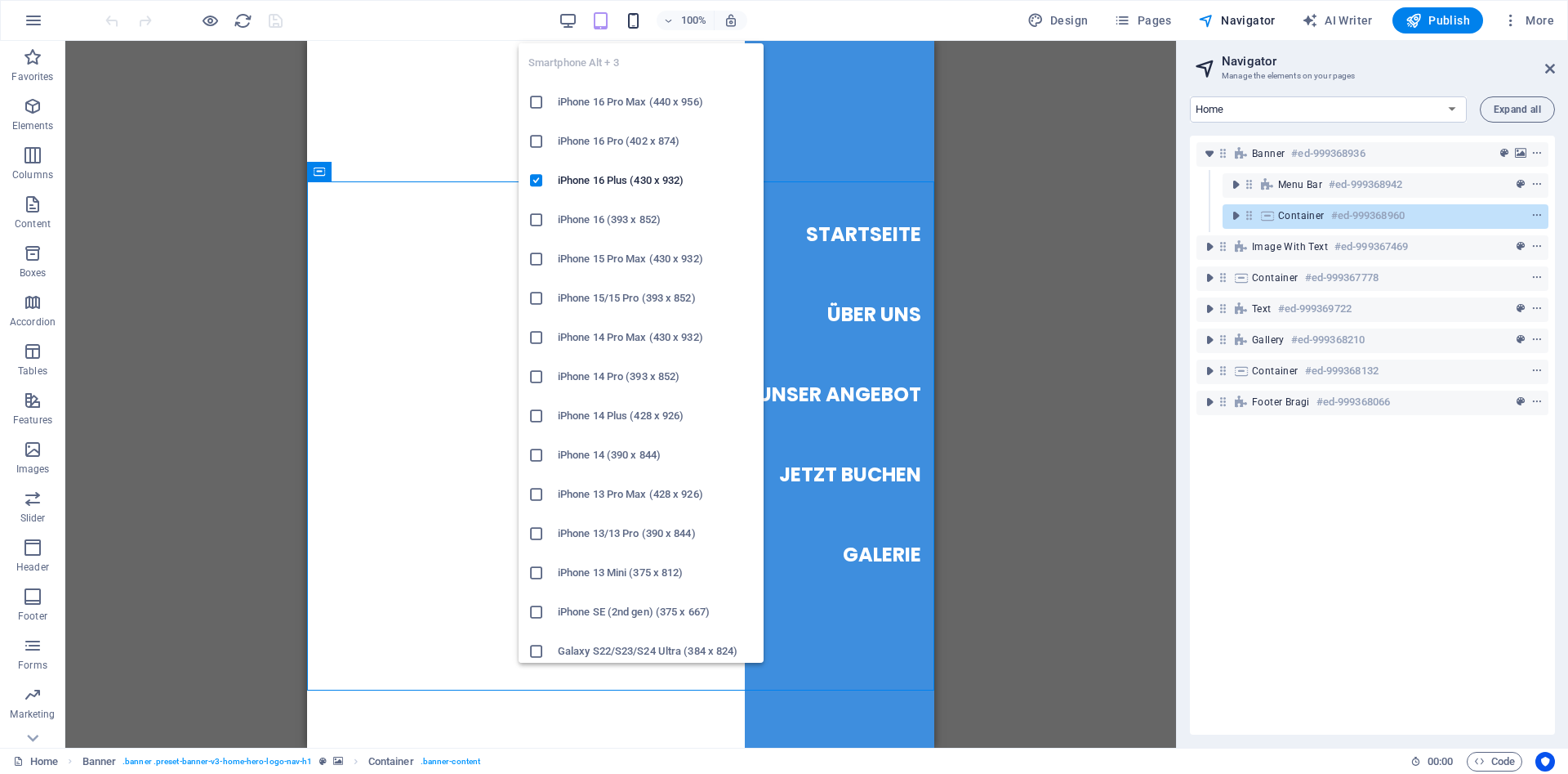
click at [632, 16] on icon "button" at bounding box center [633, 21] width 19 height 19
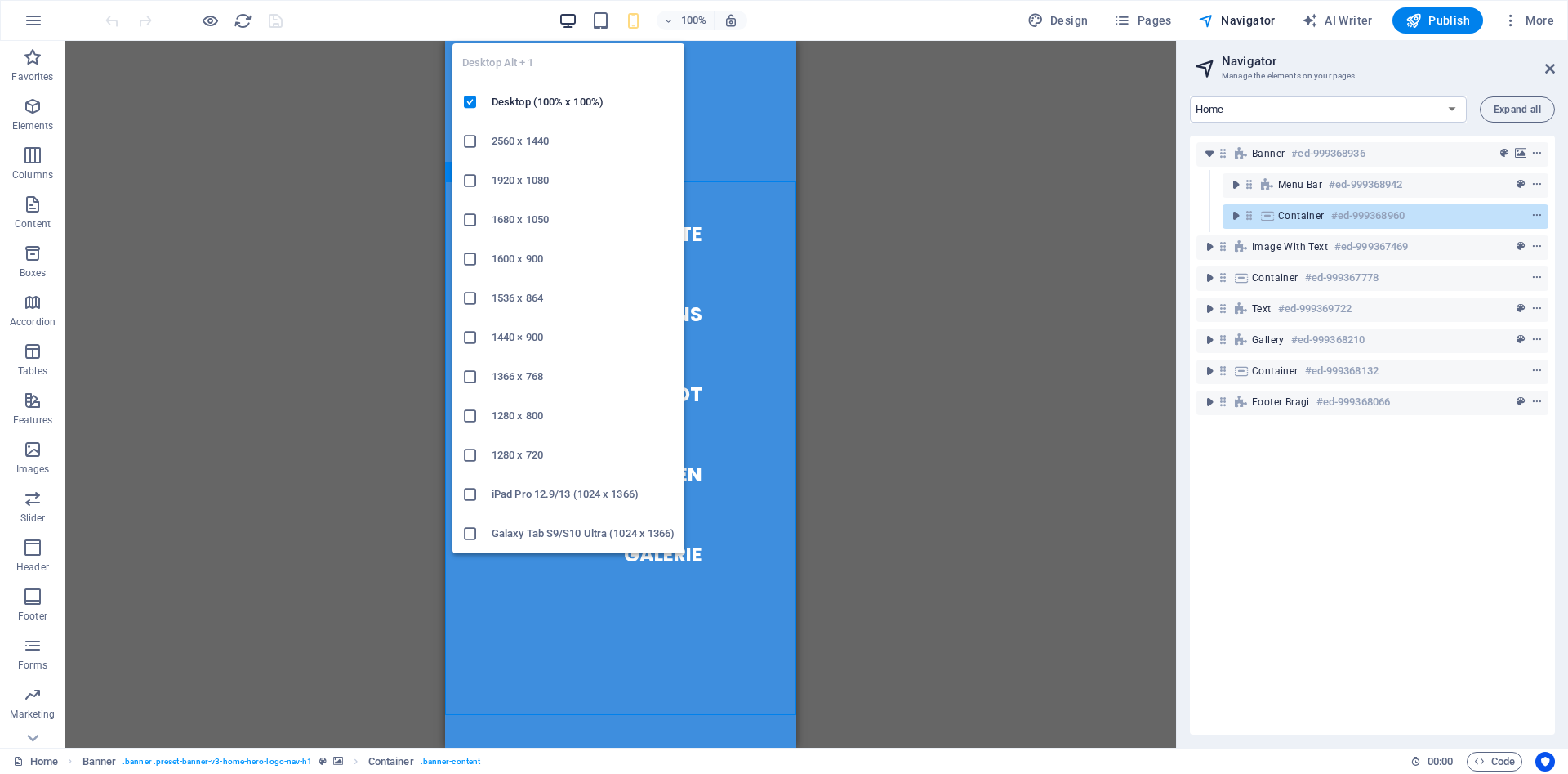
click at [567, 18] on icon "button" at bounding box center [568, 21] width 19 height 19
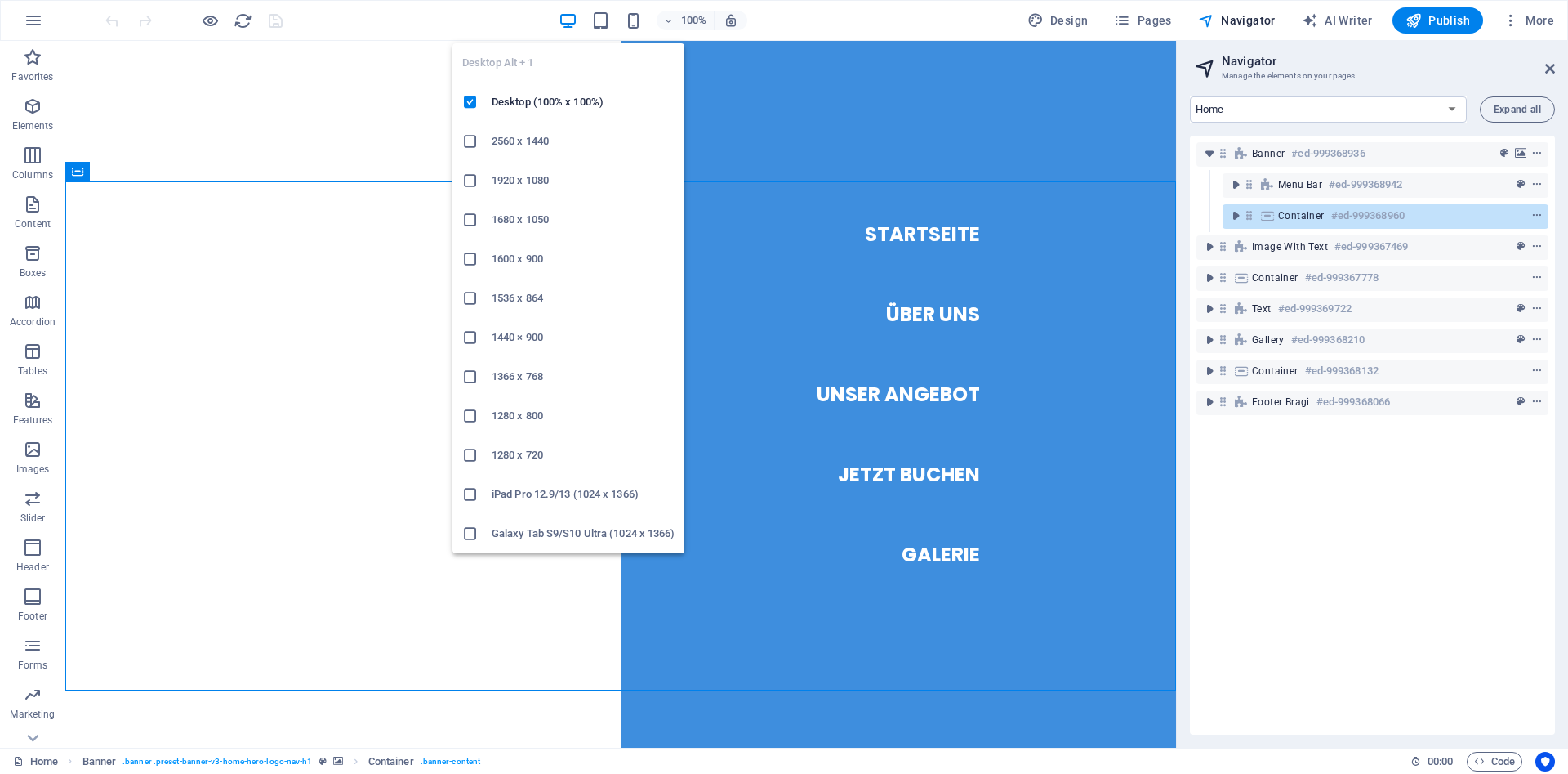
click at [570, 24] on icon "button" at bounding box center [568, 21] width 19 height 19
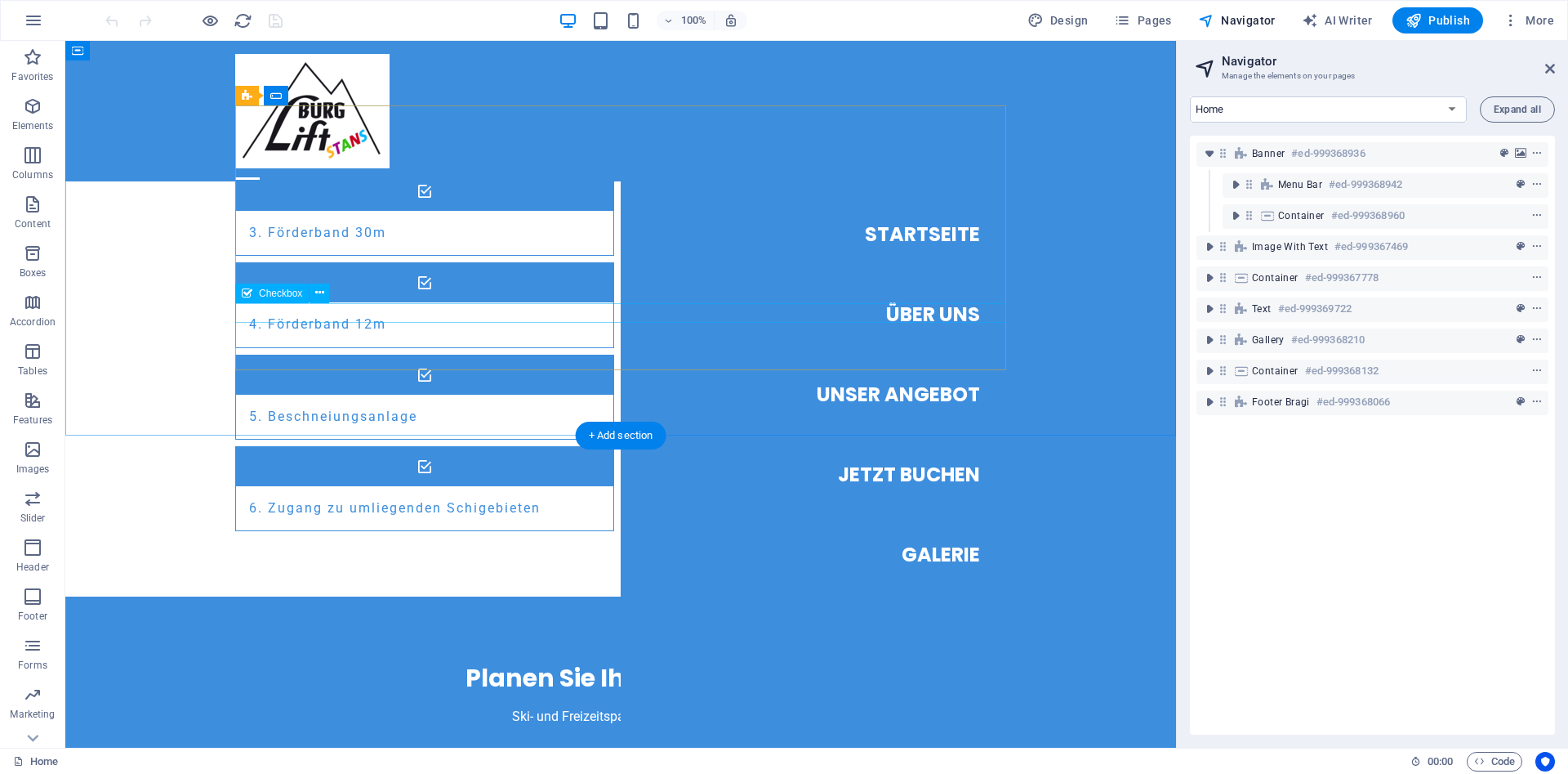
scroll to position [1500, 0]
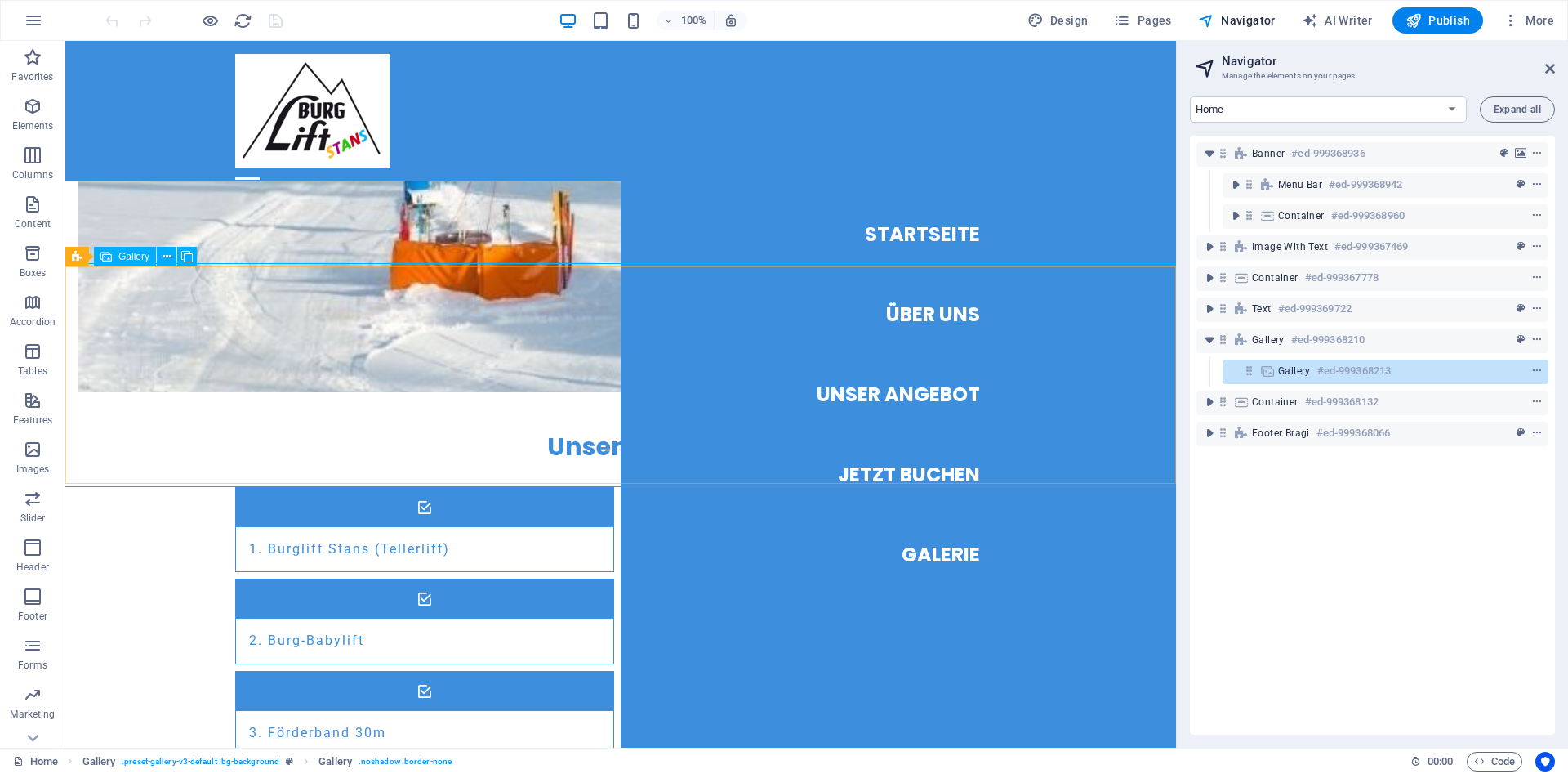
click at [144, 255] on span "Gallery" at bounding box center [134, 256] width 31 height 10
click at [144, 256] on span "Gallery" at bounding box center [134, 256] width 31 height 10
select select "px"
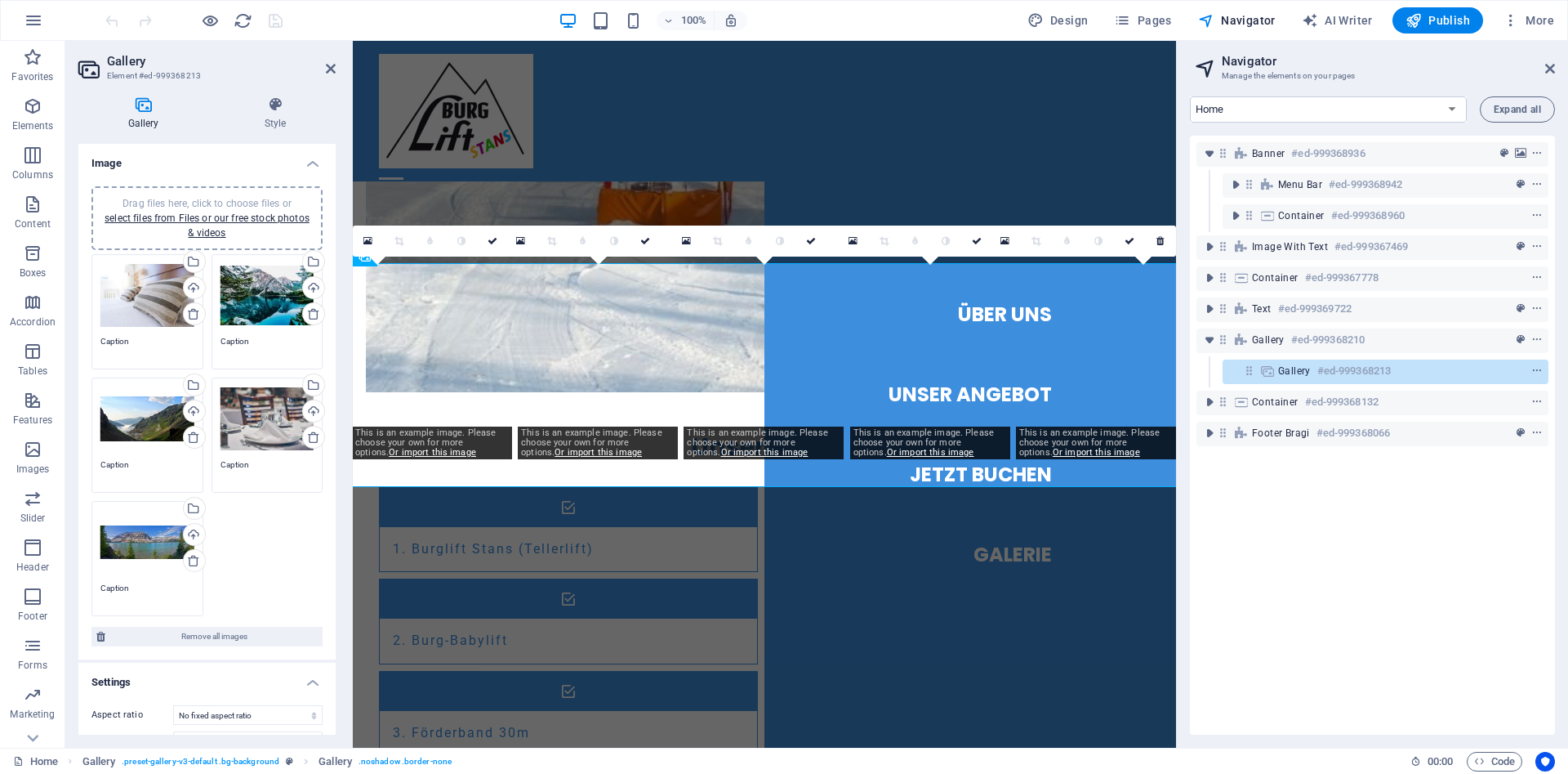
click at [144, 256] on div "Drag files here, click to choose files or select files from Files or our free s…" at bounding box center [147, 311] width 121 height 123
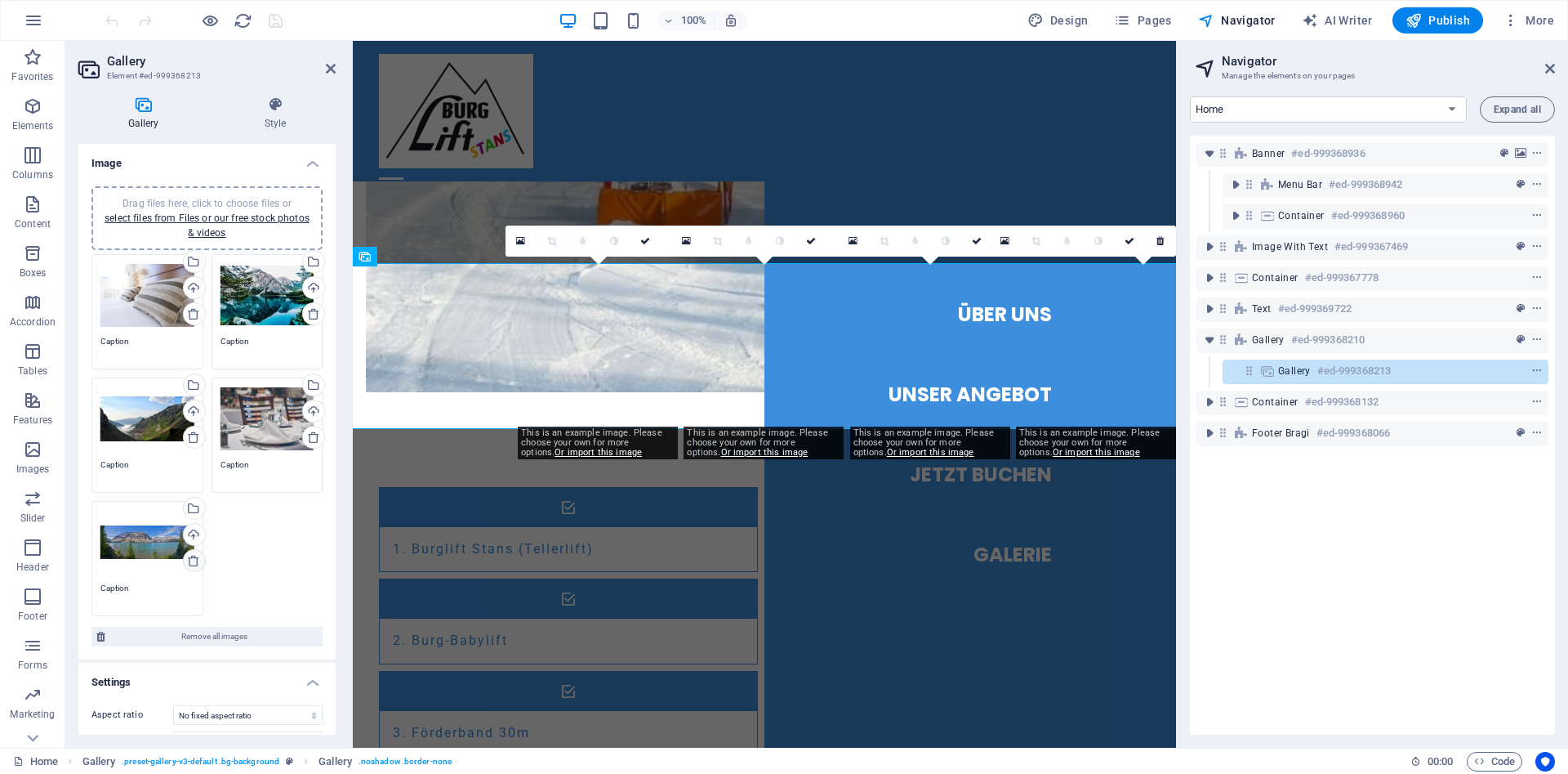
click at [193, 562] on icon at bounding box center [194, 561] width 13 height 13
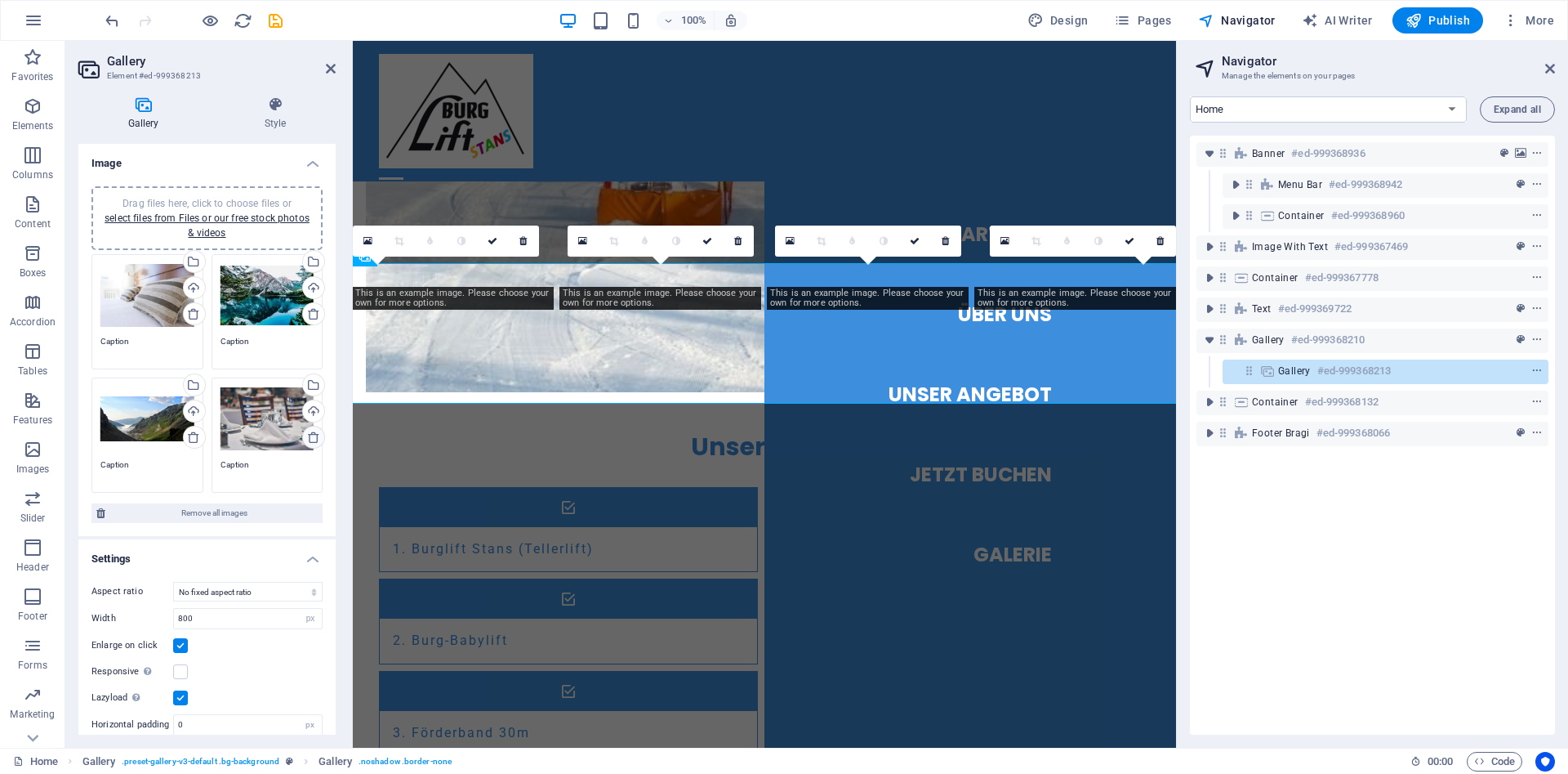
click at [309, 438] on icon at bounding box center [314, 437] width 13 height 13
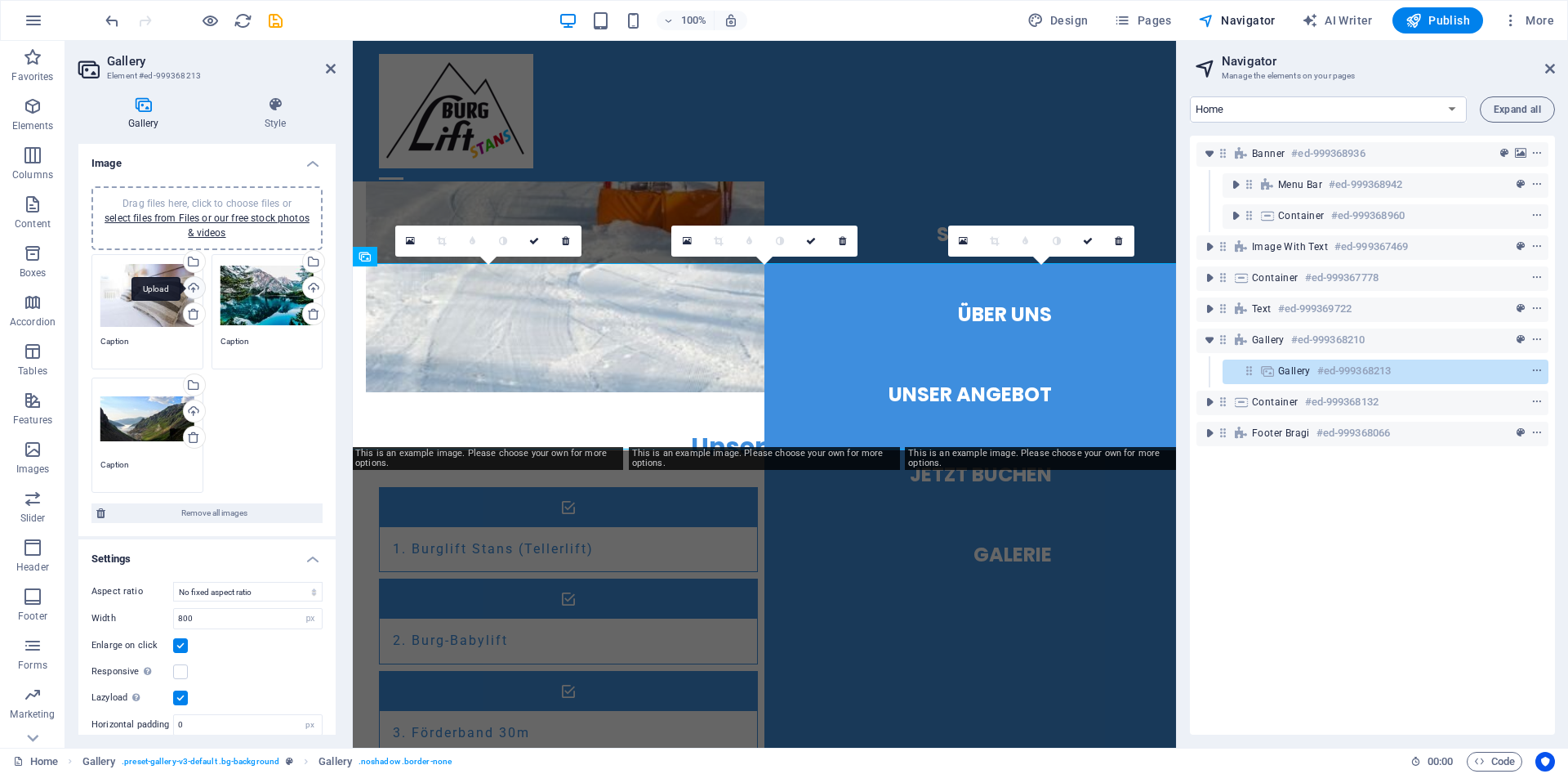
click at [191, 287] on div "Upload" at bounding box center [193, 289] width 25 height 25
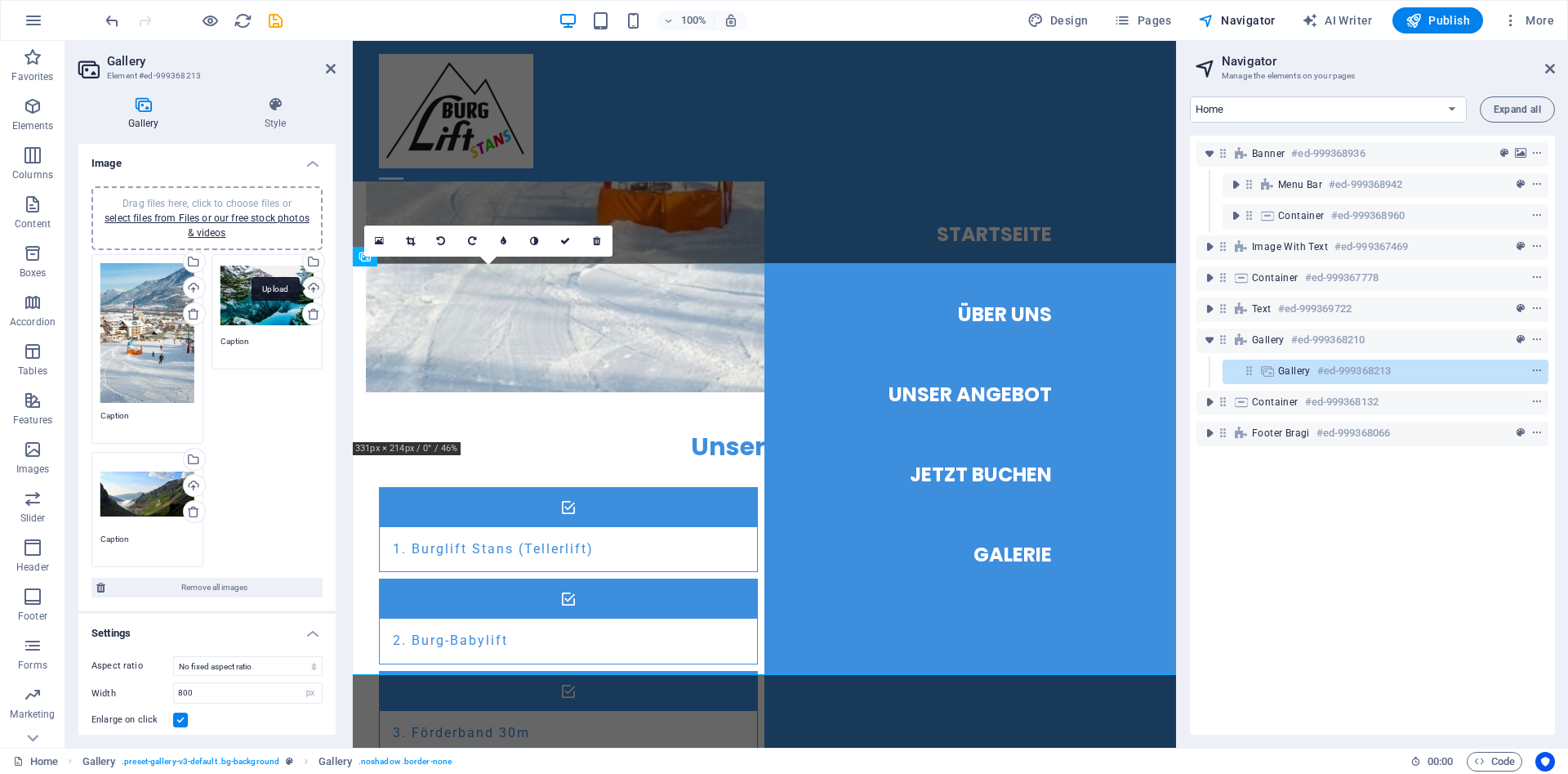
click at [310, 288] on div "Upload" at bounding box center [312, 289] width 25 height 25
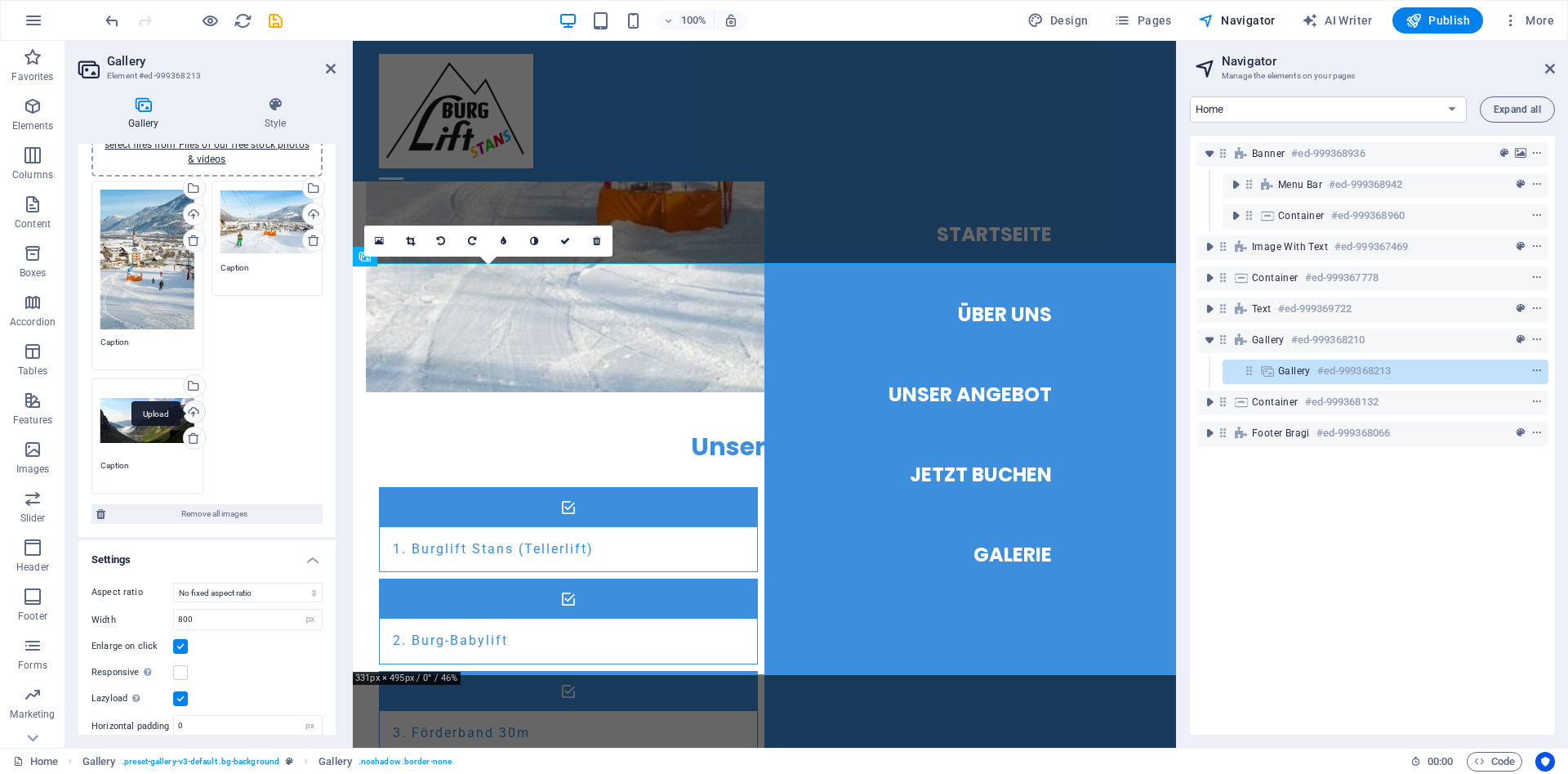
click at [191, 411] on div "Upload" at bounding box center [193, 413] width 25 height 25
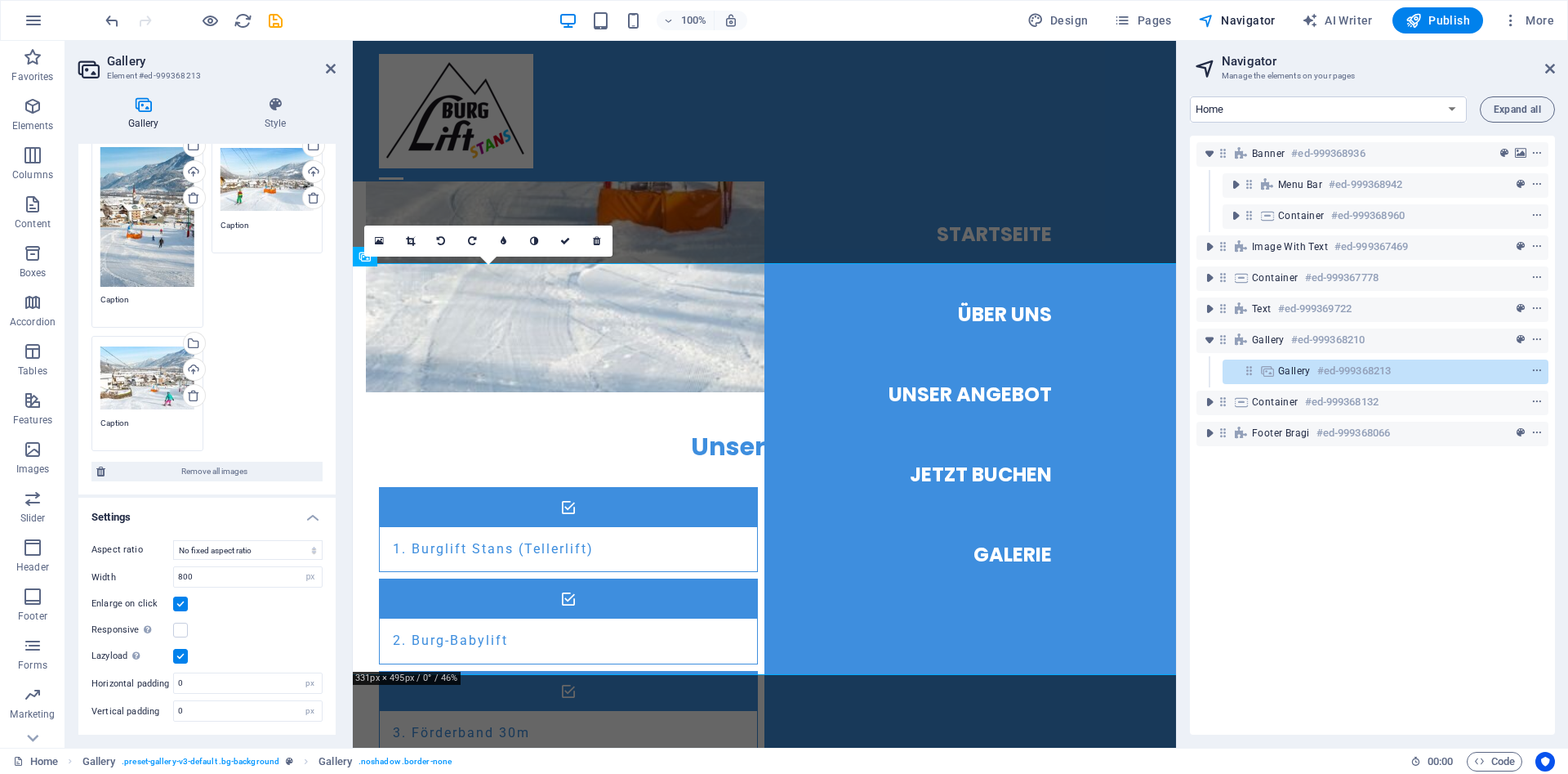
scroll to position [0, 0]
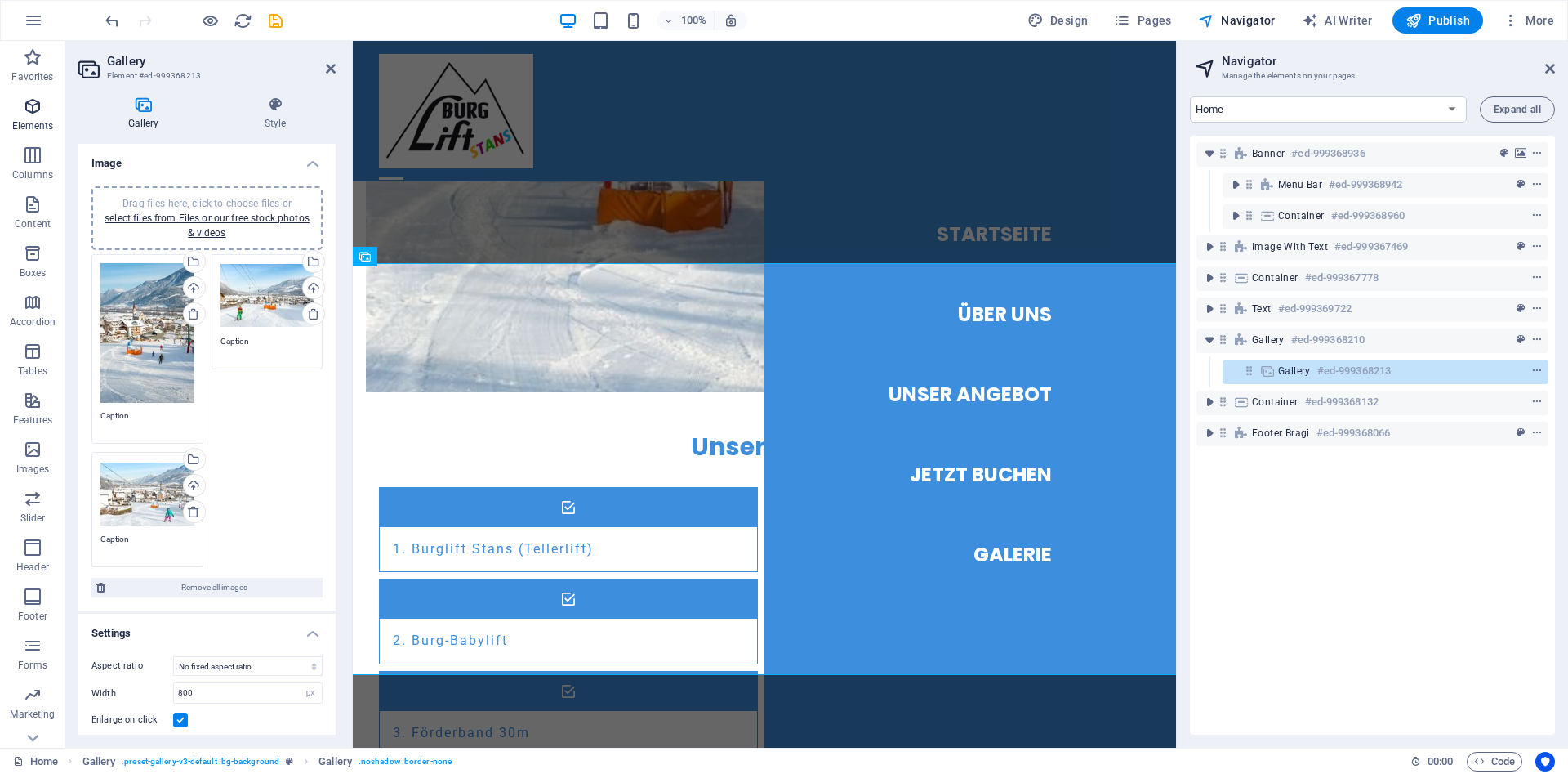
click at [20, 105] on span "Elements" at bounding box center [33, 116] width 65 height 39
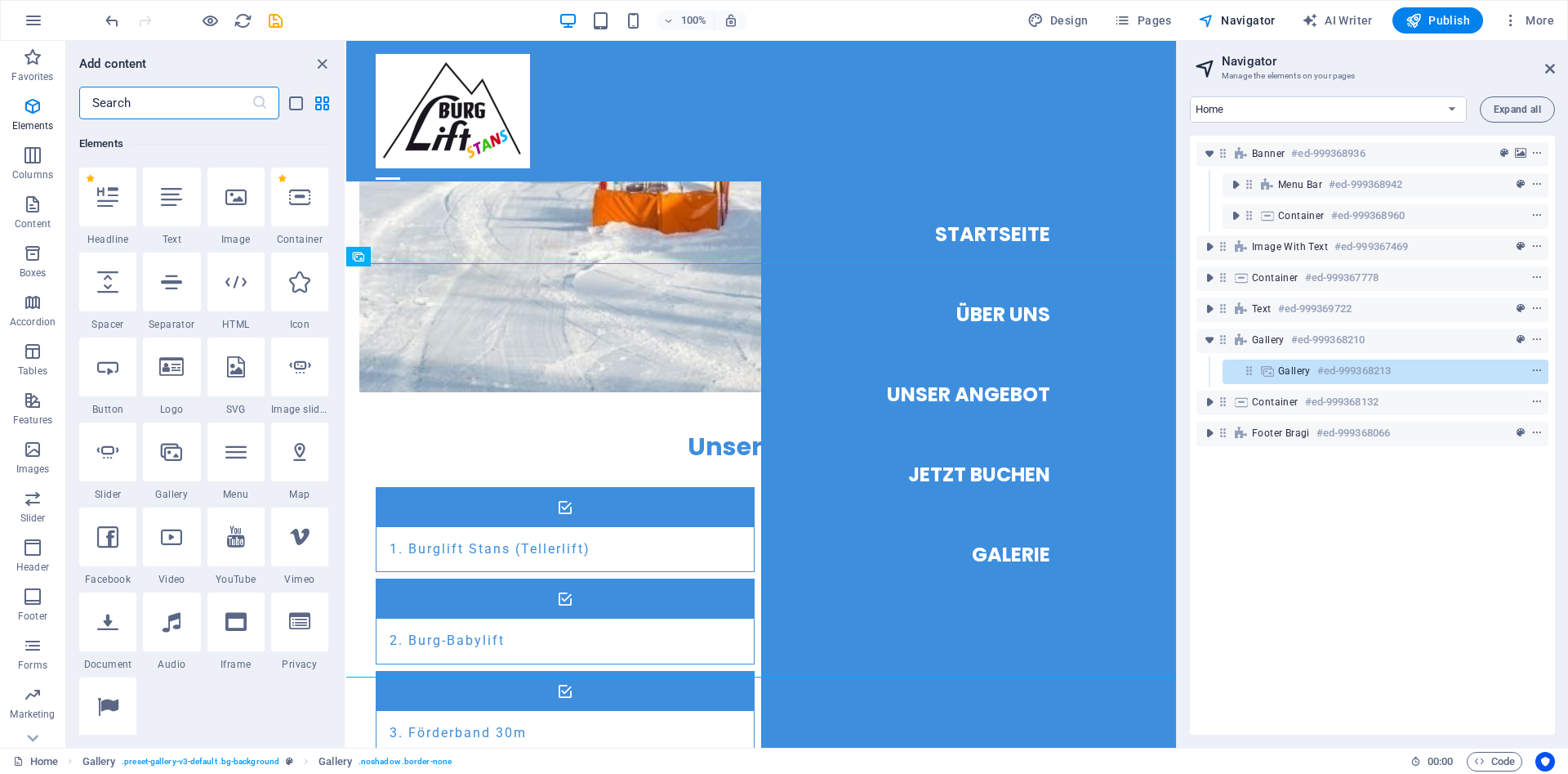
scroll to position [174, 0]
click at [23, 109] on icon "button" at bounding box center [33, 106] width 19 height 19
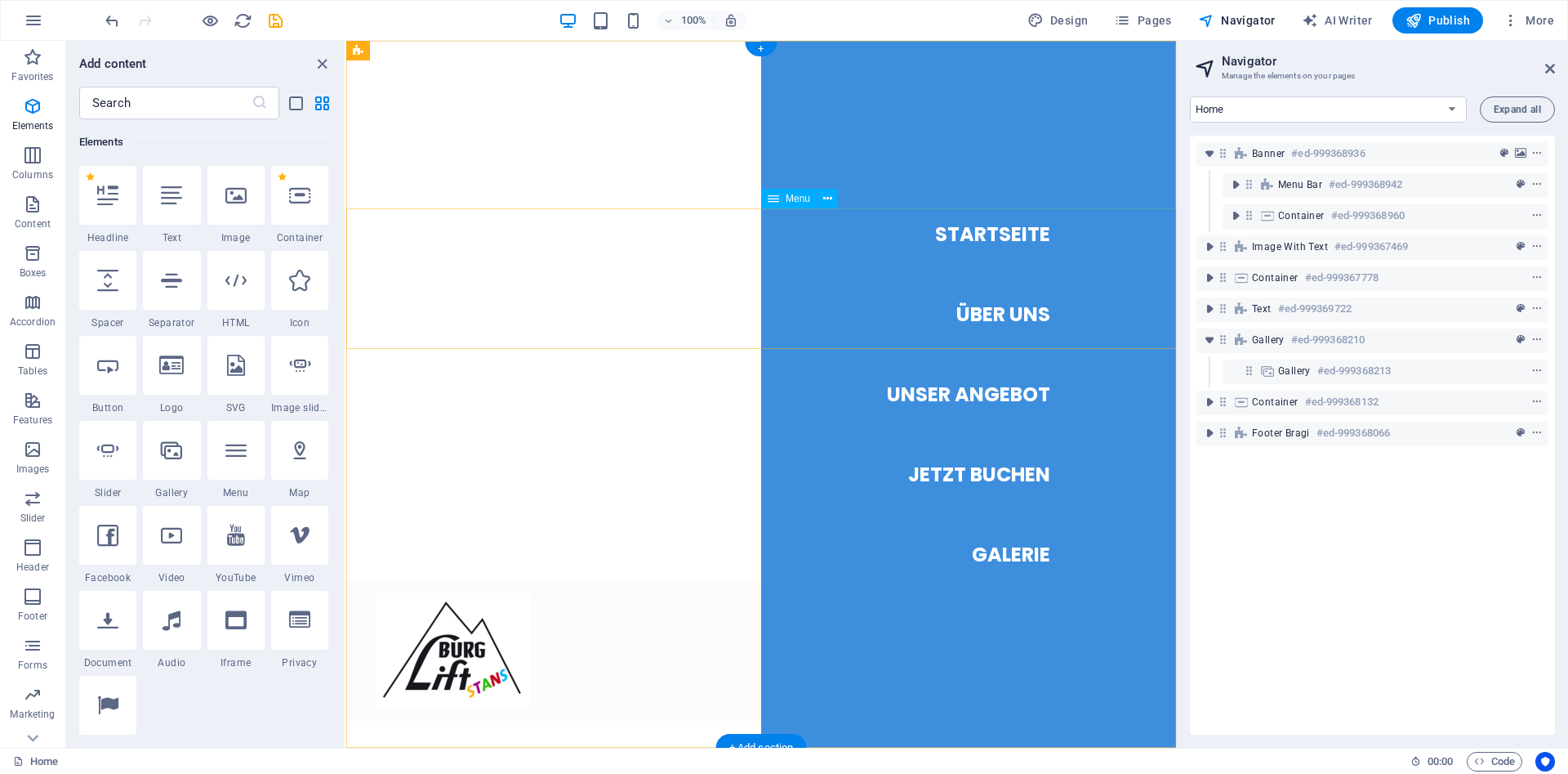
scroll to position [0, 0]
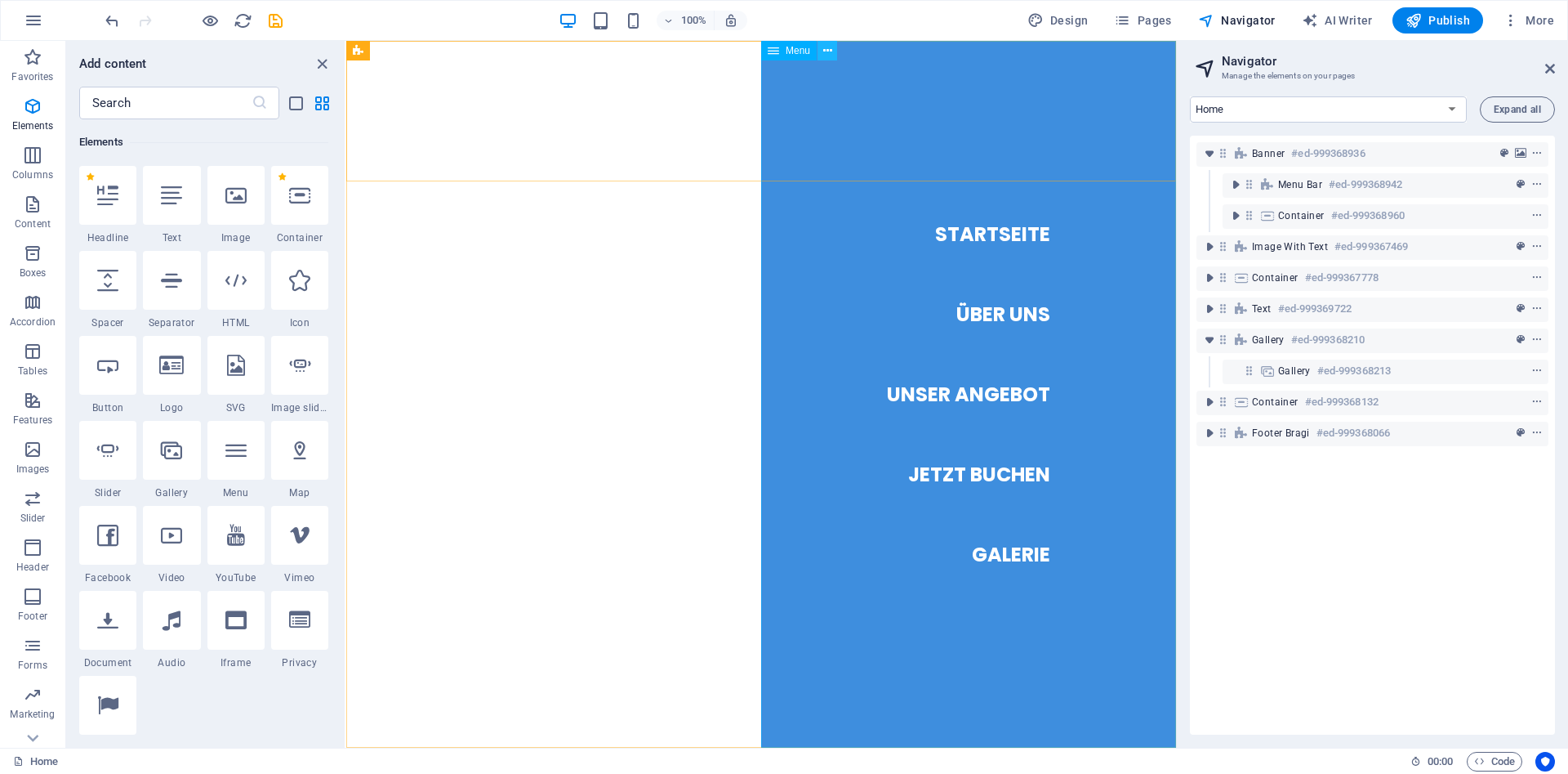
click at [830, 55] on icon at bounding box center [828, 51] width 9 height 17
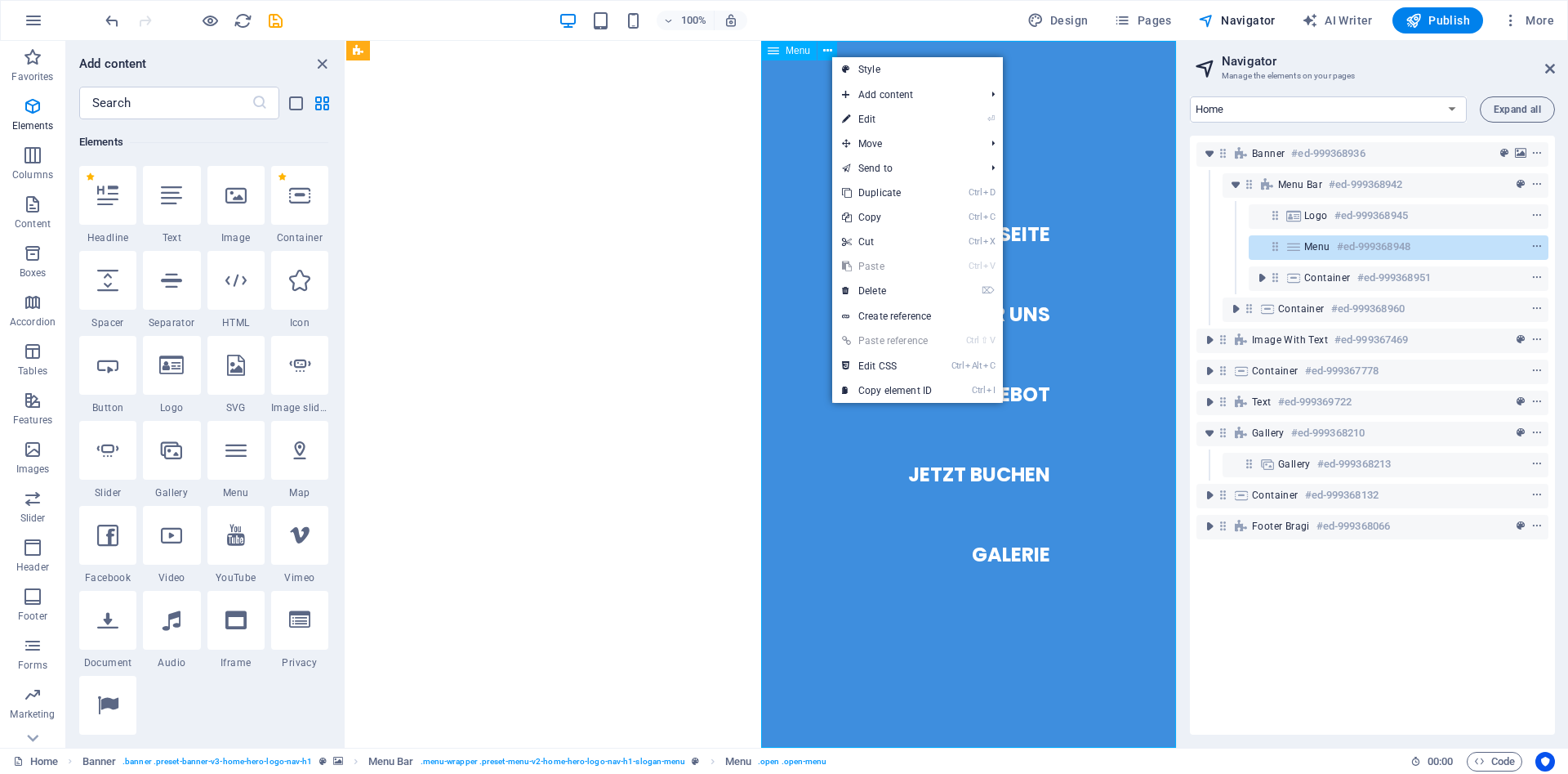
click at [797, 53] on span "Menu" at bounding box center [798, 51] width 25 height 10
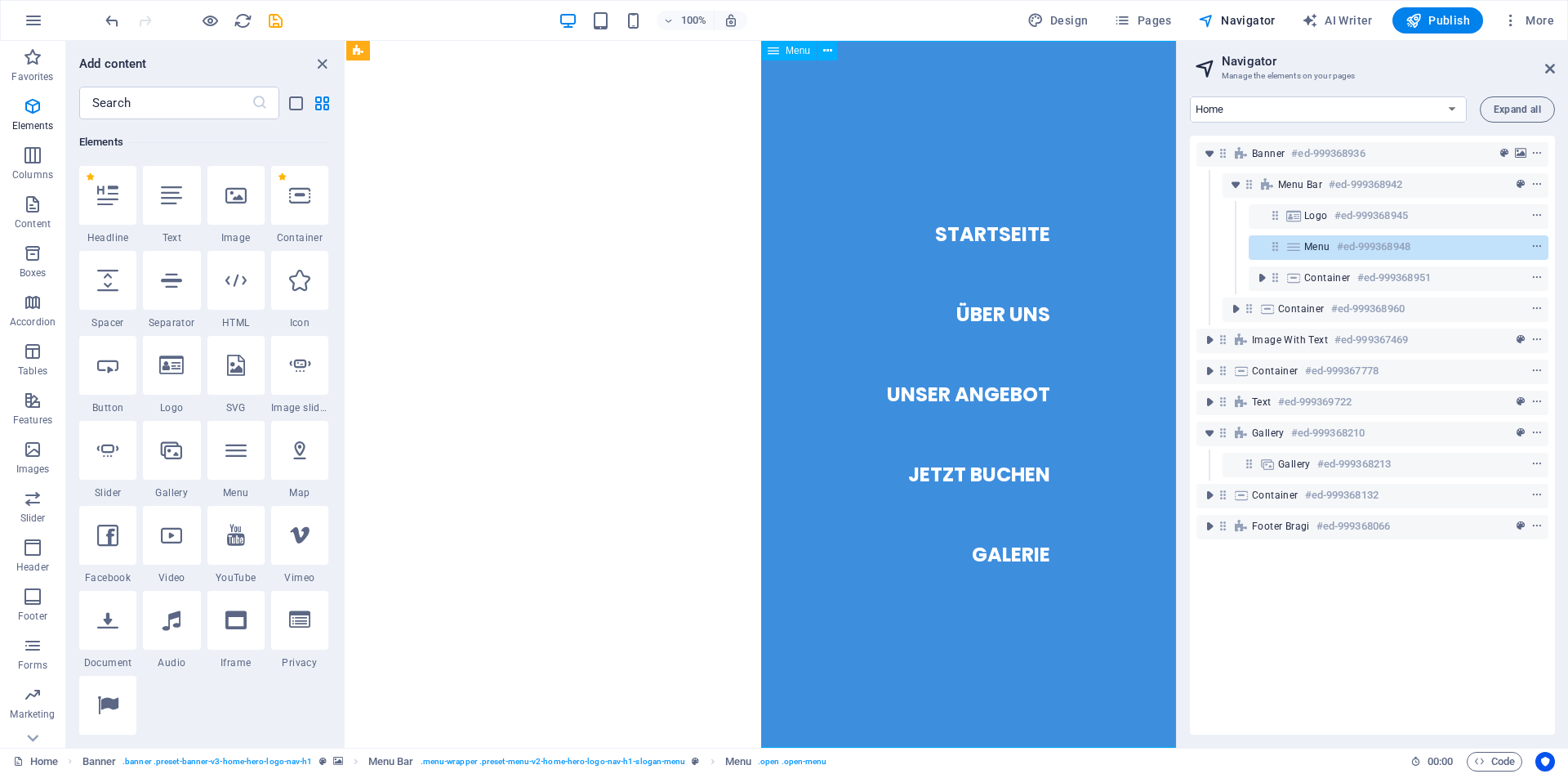
click at [791, 52] on span "Menu" at bounding box center [798, 51] width 25 height 10
select select
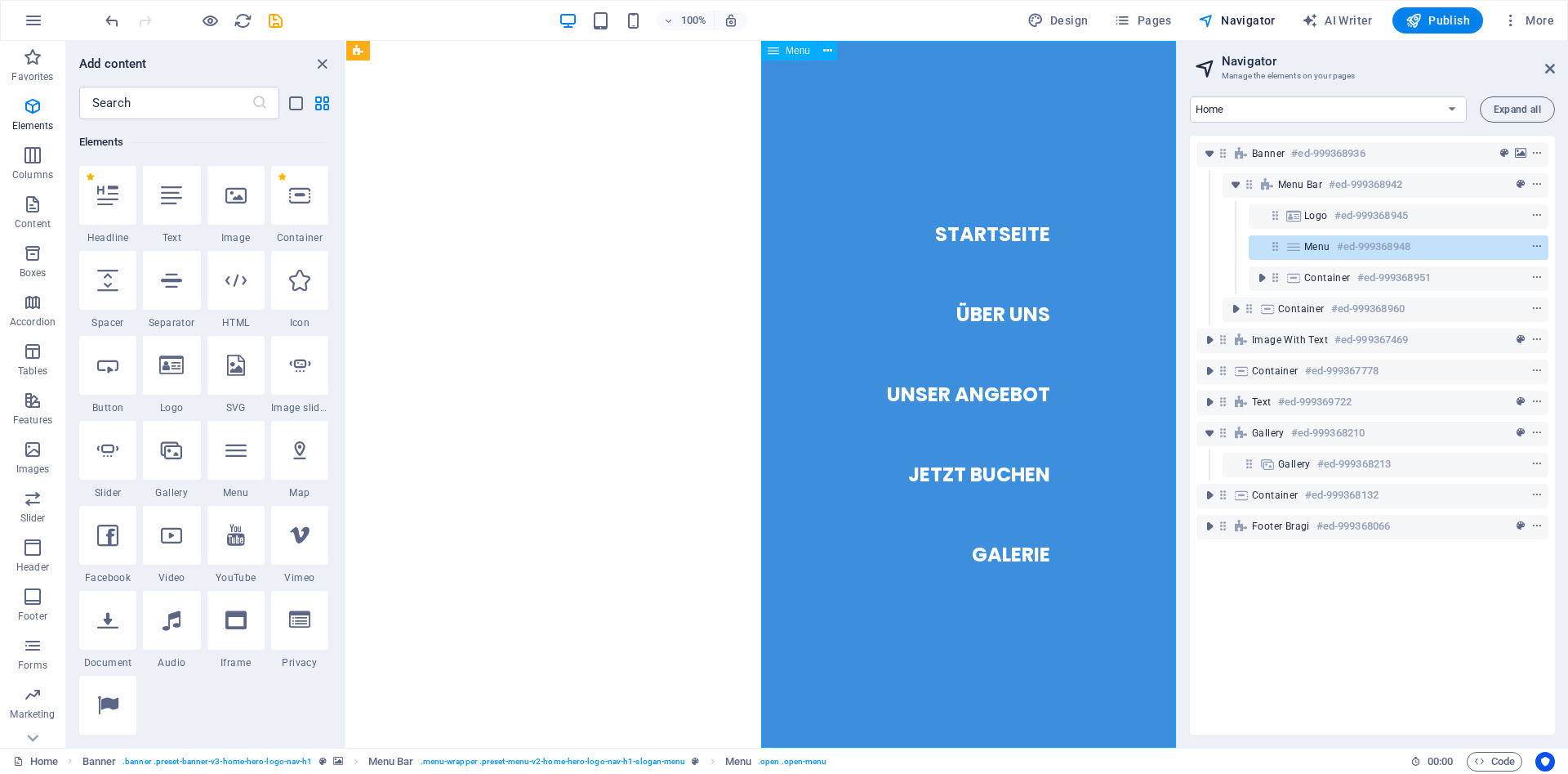
select select
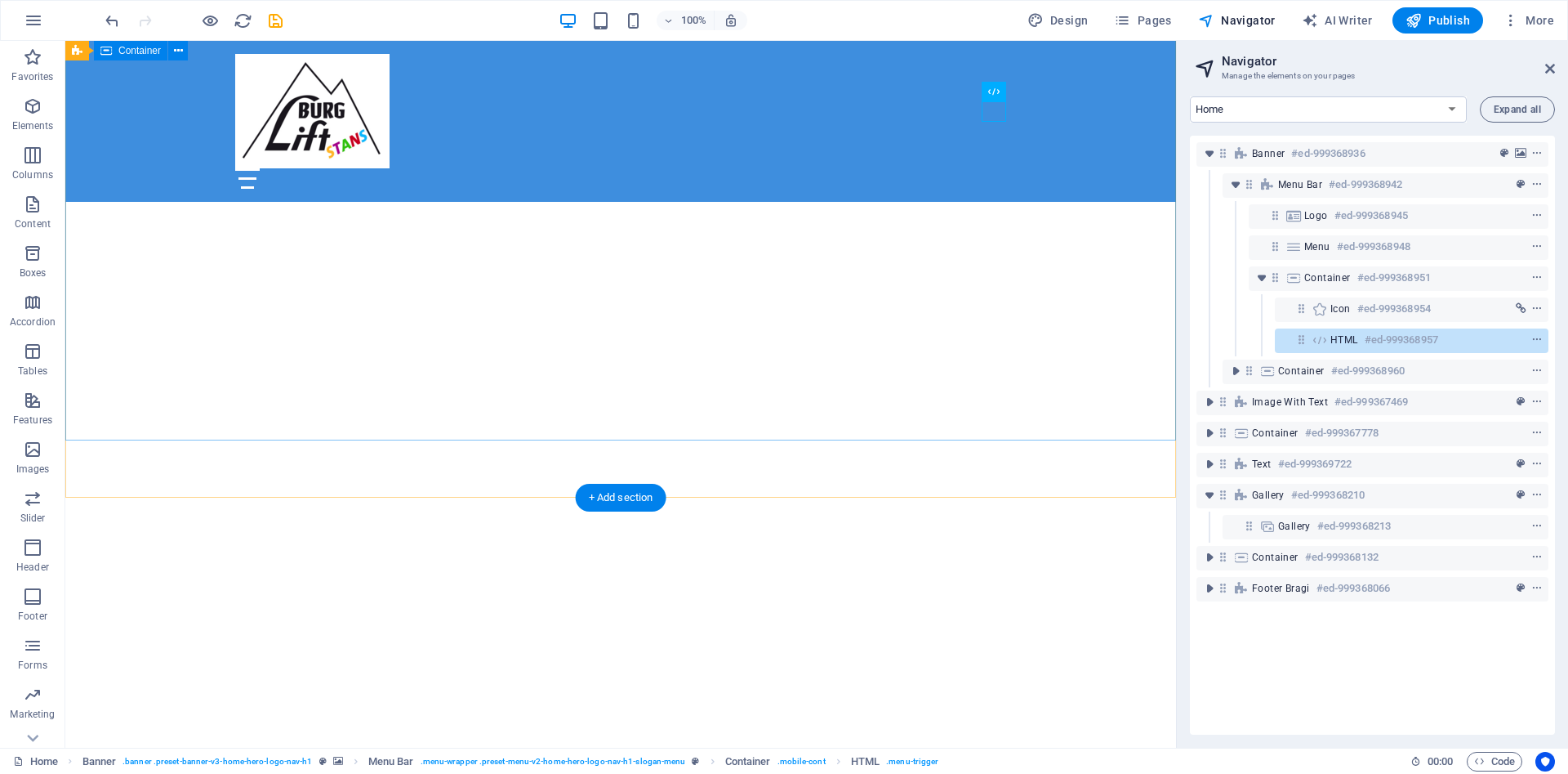
scroll to position [500, 0]
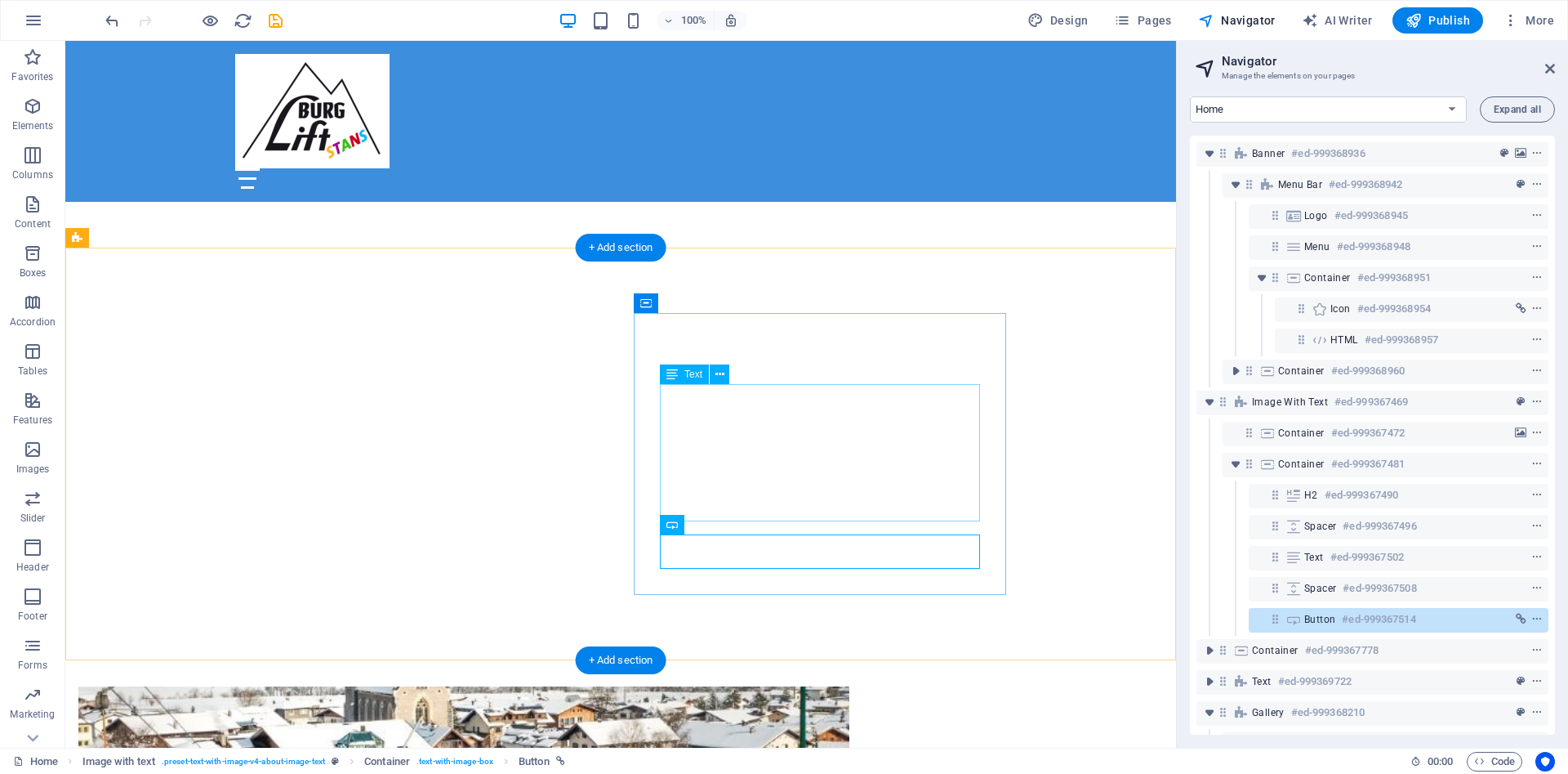
scroll to position [833, 0]
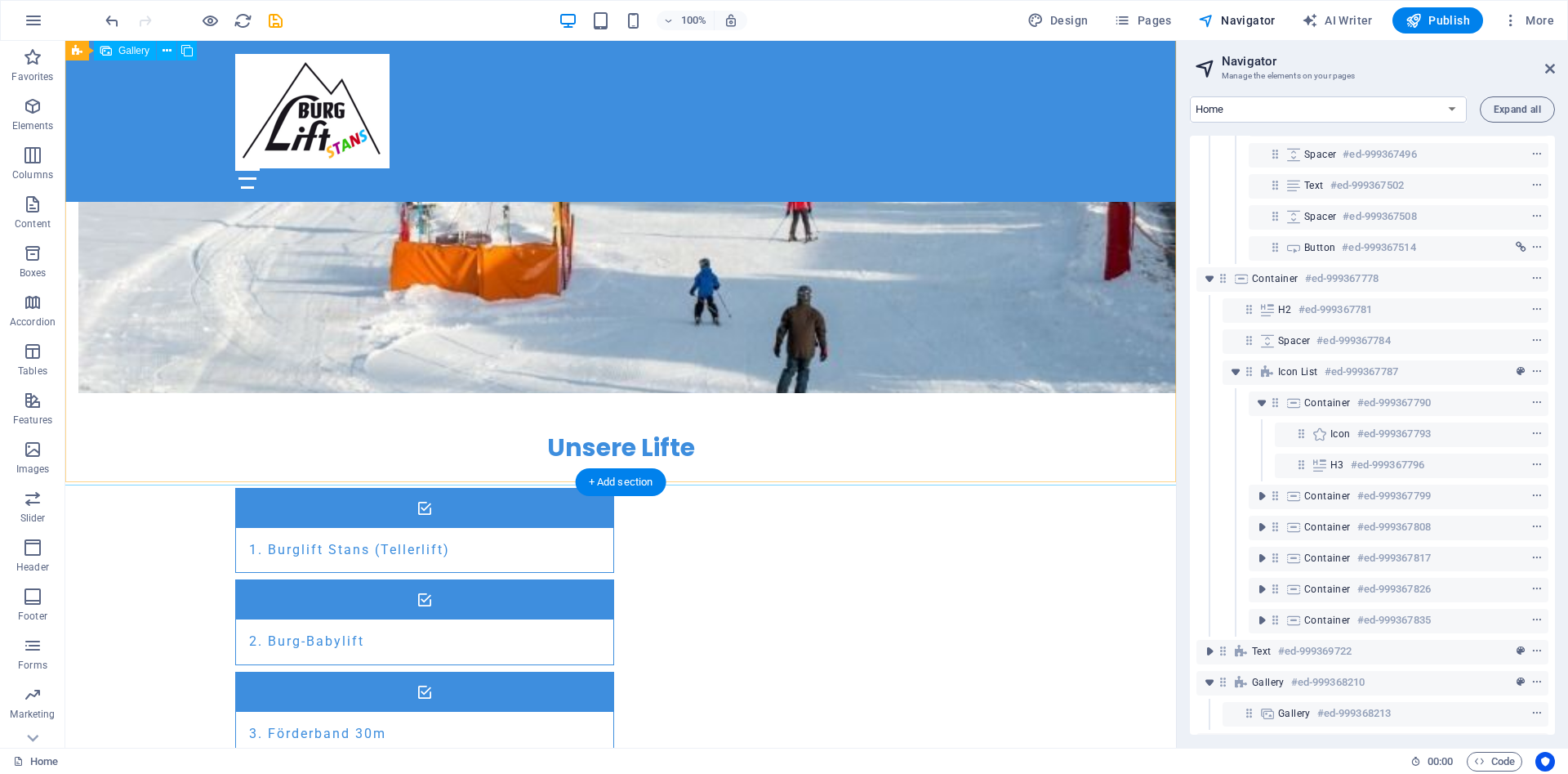
scroll to position [1416, 0]
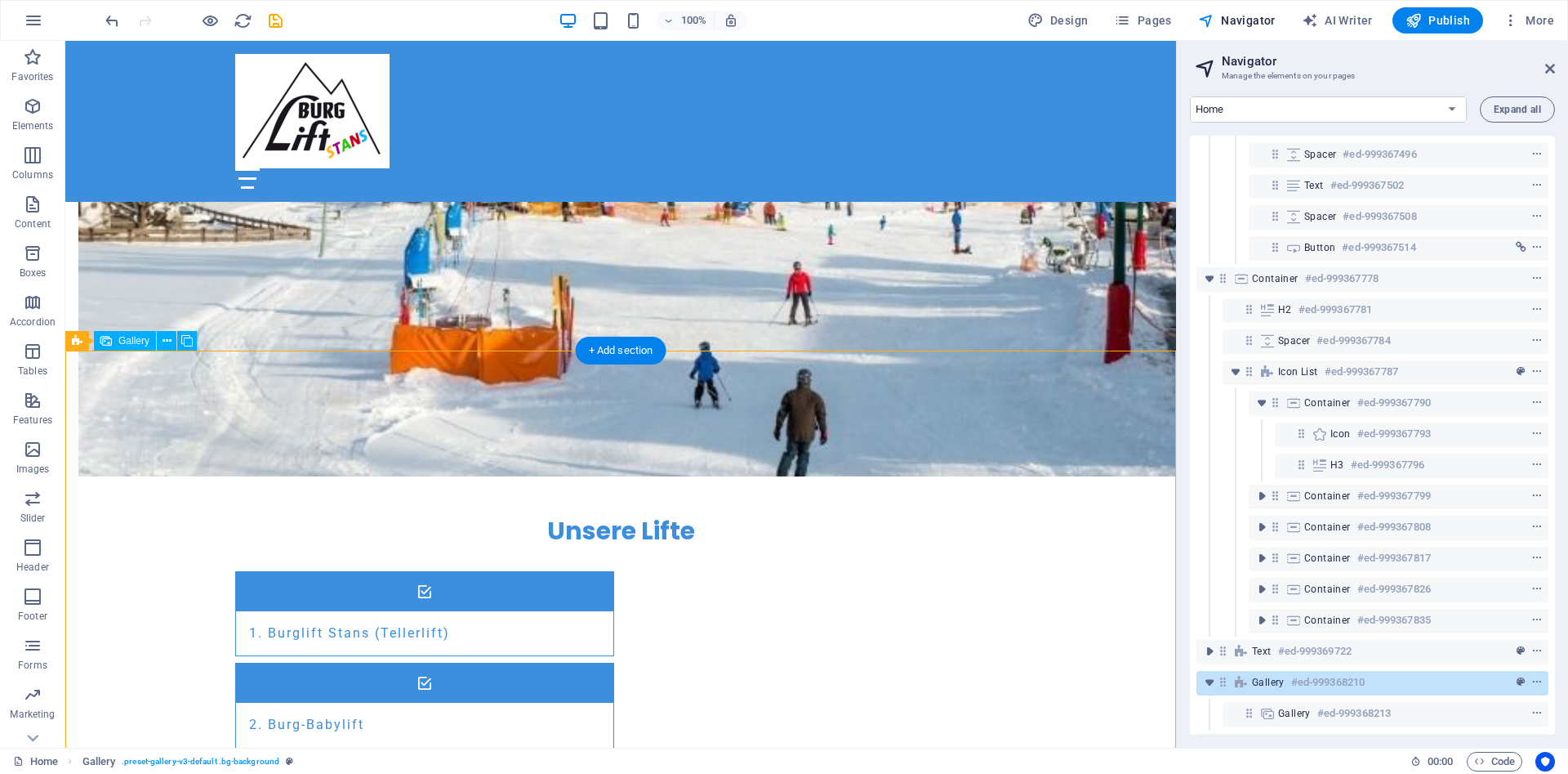
drag, startPoint x: 359, startPoint y: 455, endPoint x: 805, endPoint y: 440, distance: 446.3
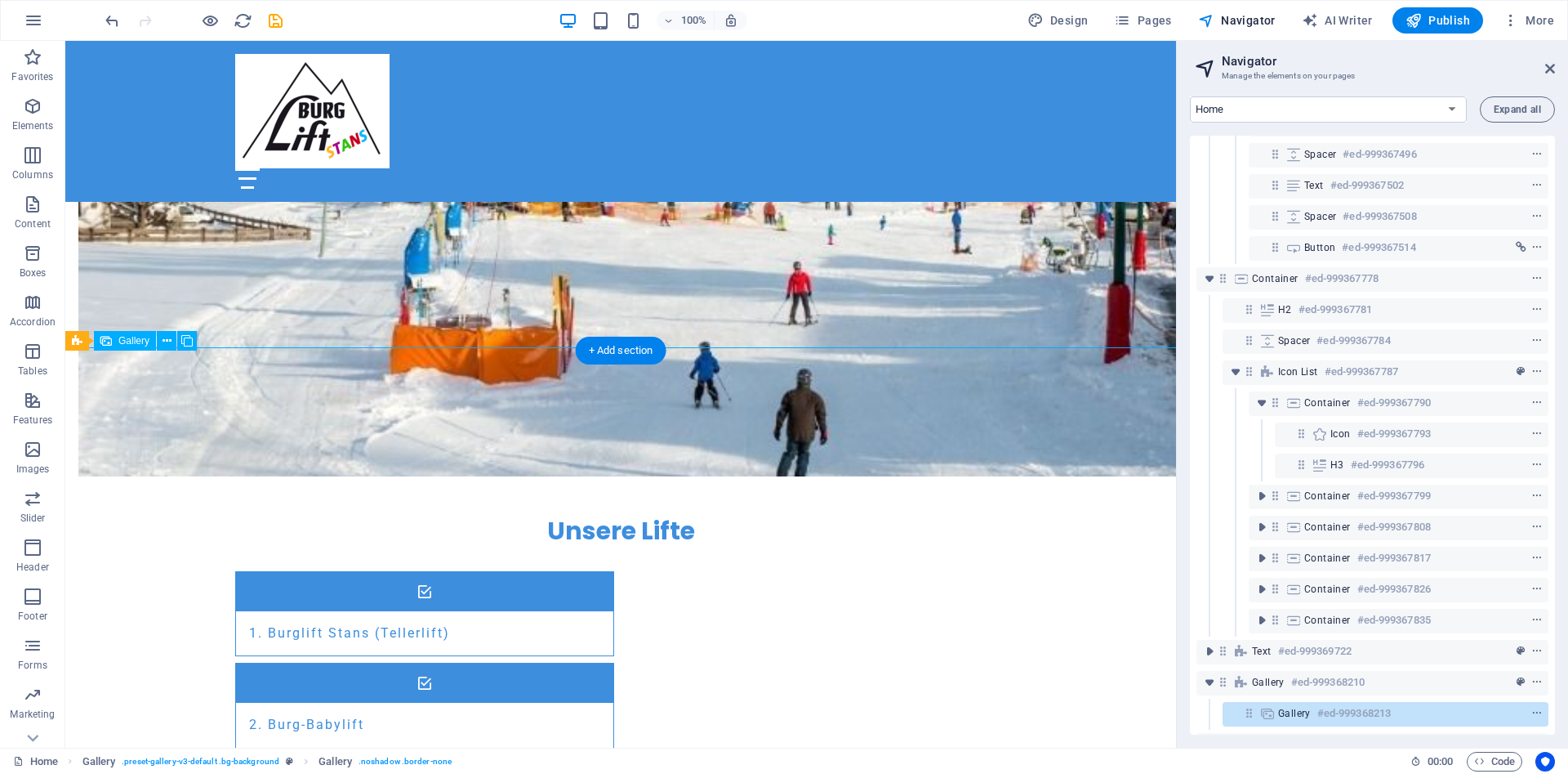
select select "px"
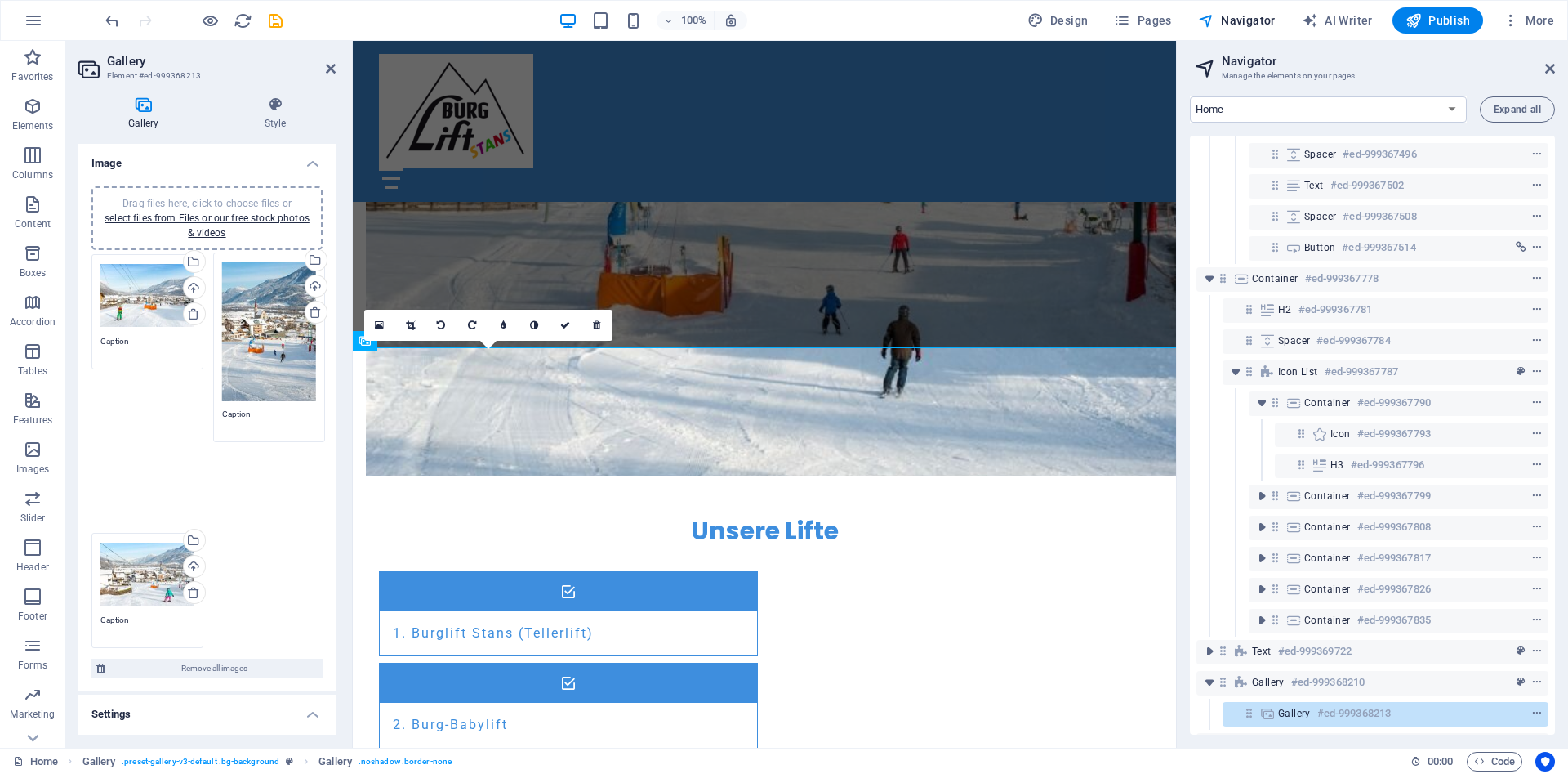
drag, startPoint x: 165, startPoint y: 358, endPoint x: 286, endPoint y: 356, distance: 121.0
click at [286, 356] on div "Drag files here, click to choose files or select files from Files or our free s…" at bounding box center [207, 451] width 239 height 402
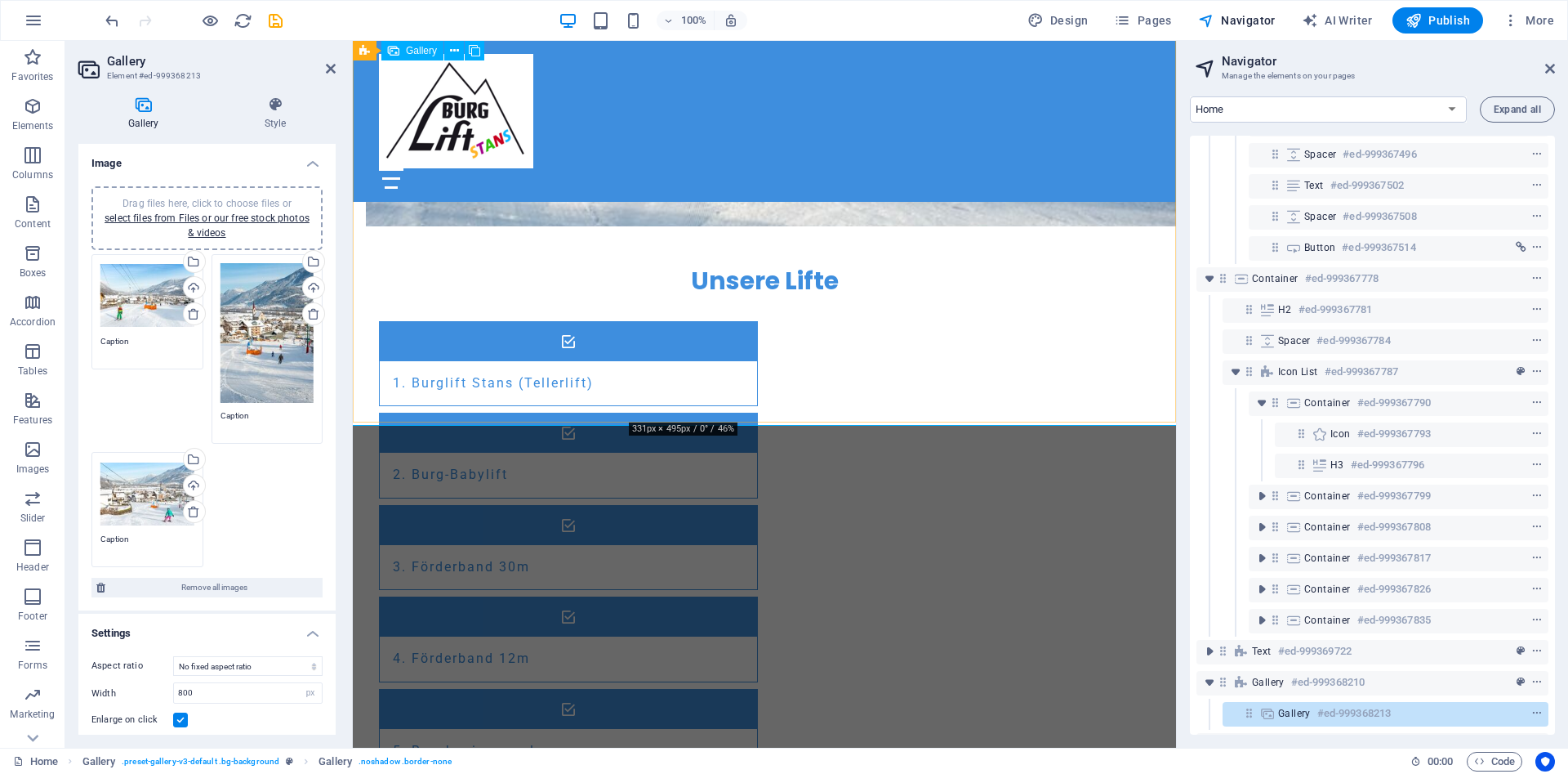
scroll to position [1833, 0]
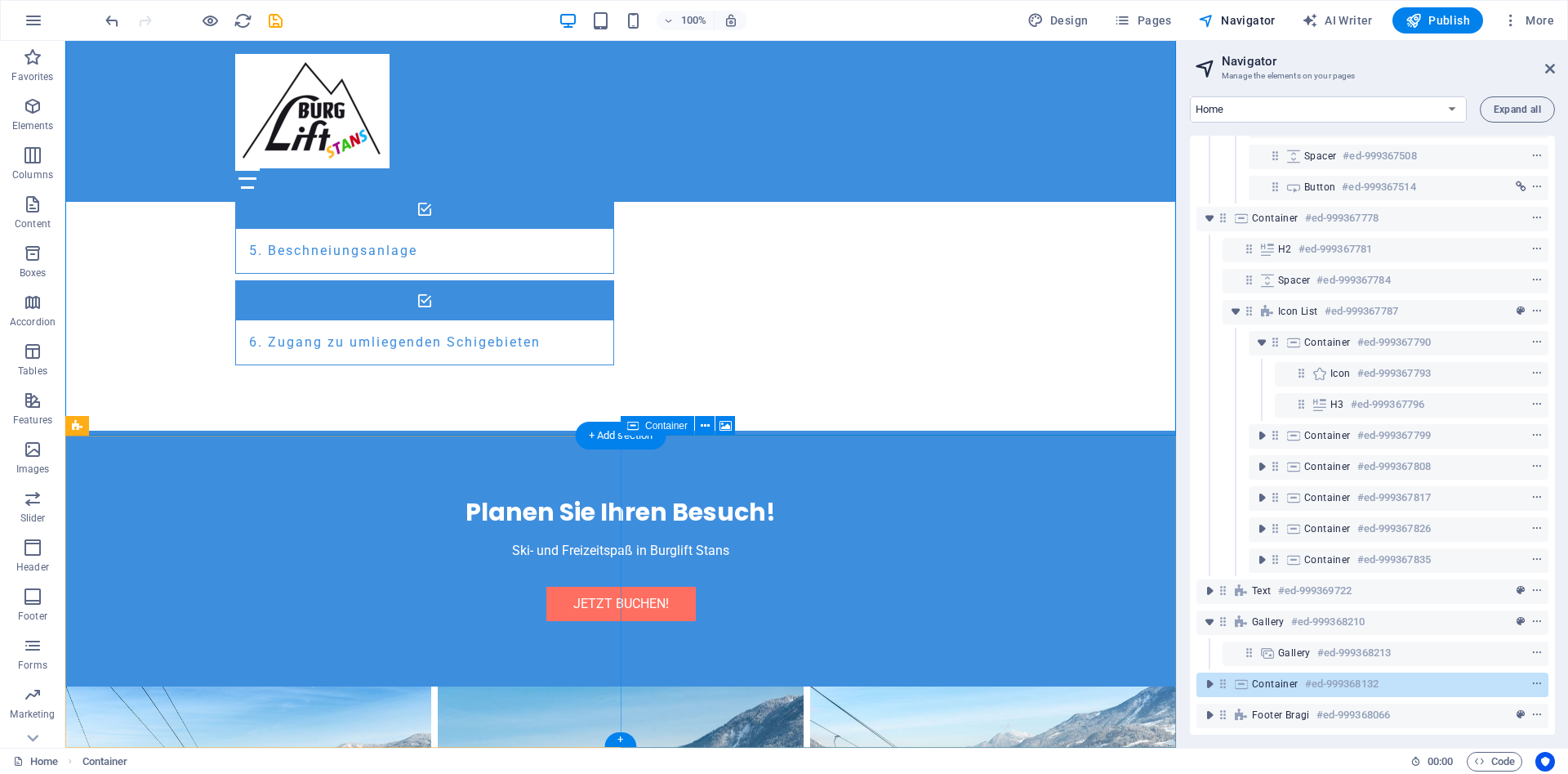
scroll to position [2332, 0]
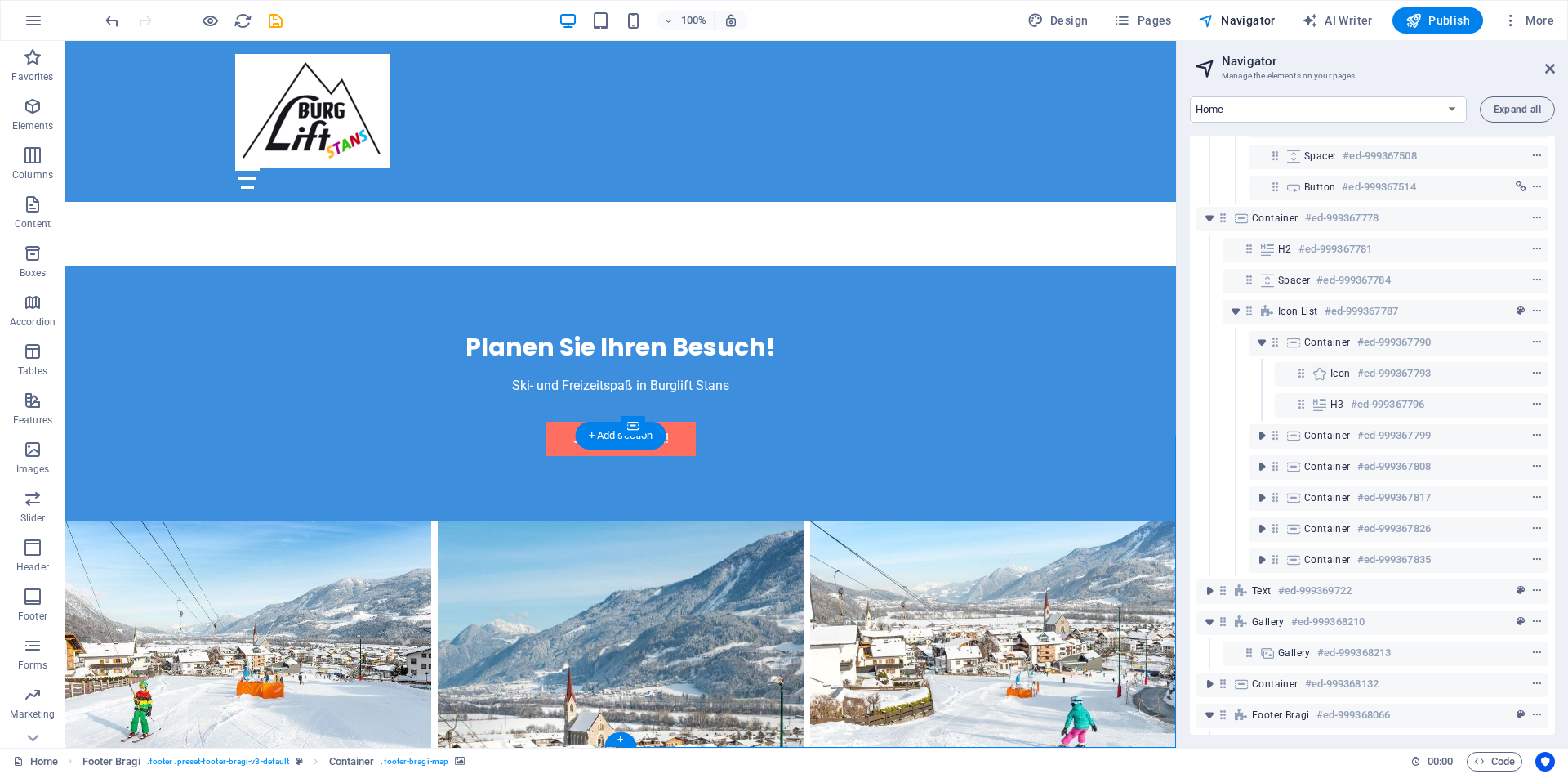
scroll to position [495, 0]
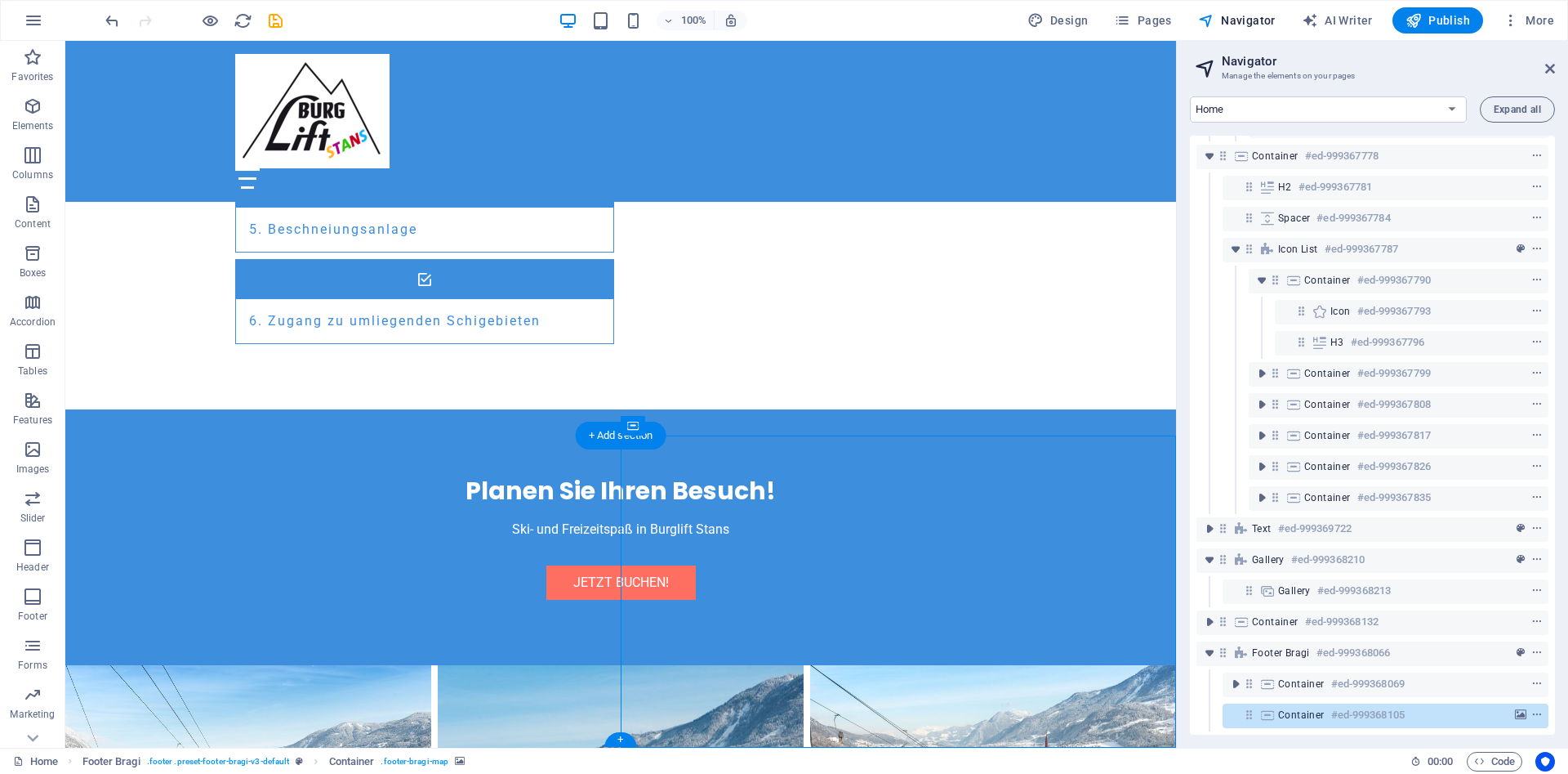
select select "px"
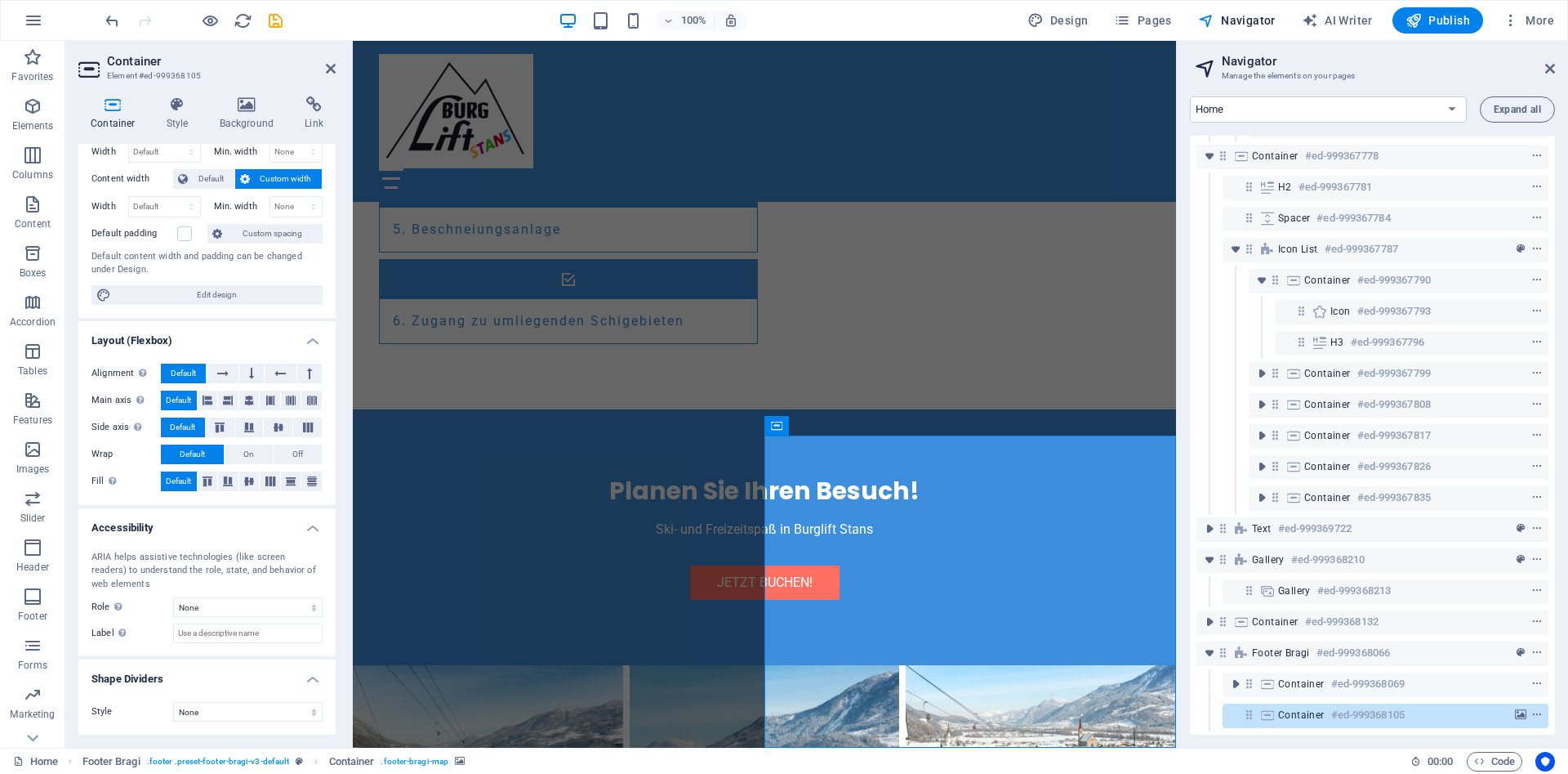
scroll to position [0, 0]
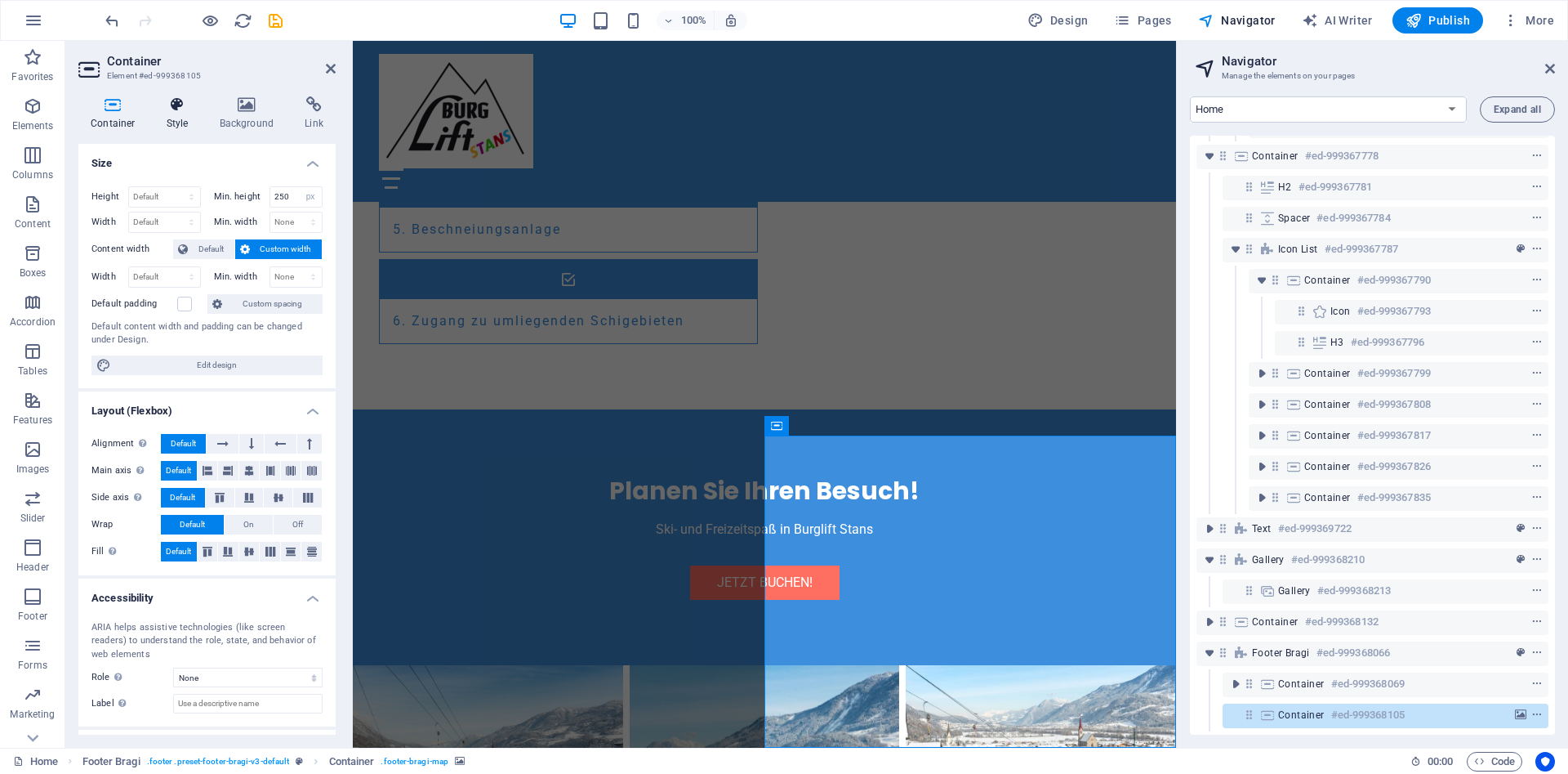
click at [180, 109] on icon at bounding box center [177, 104] width 47 height 16
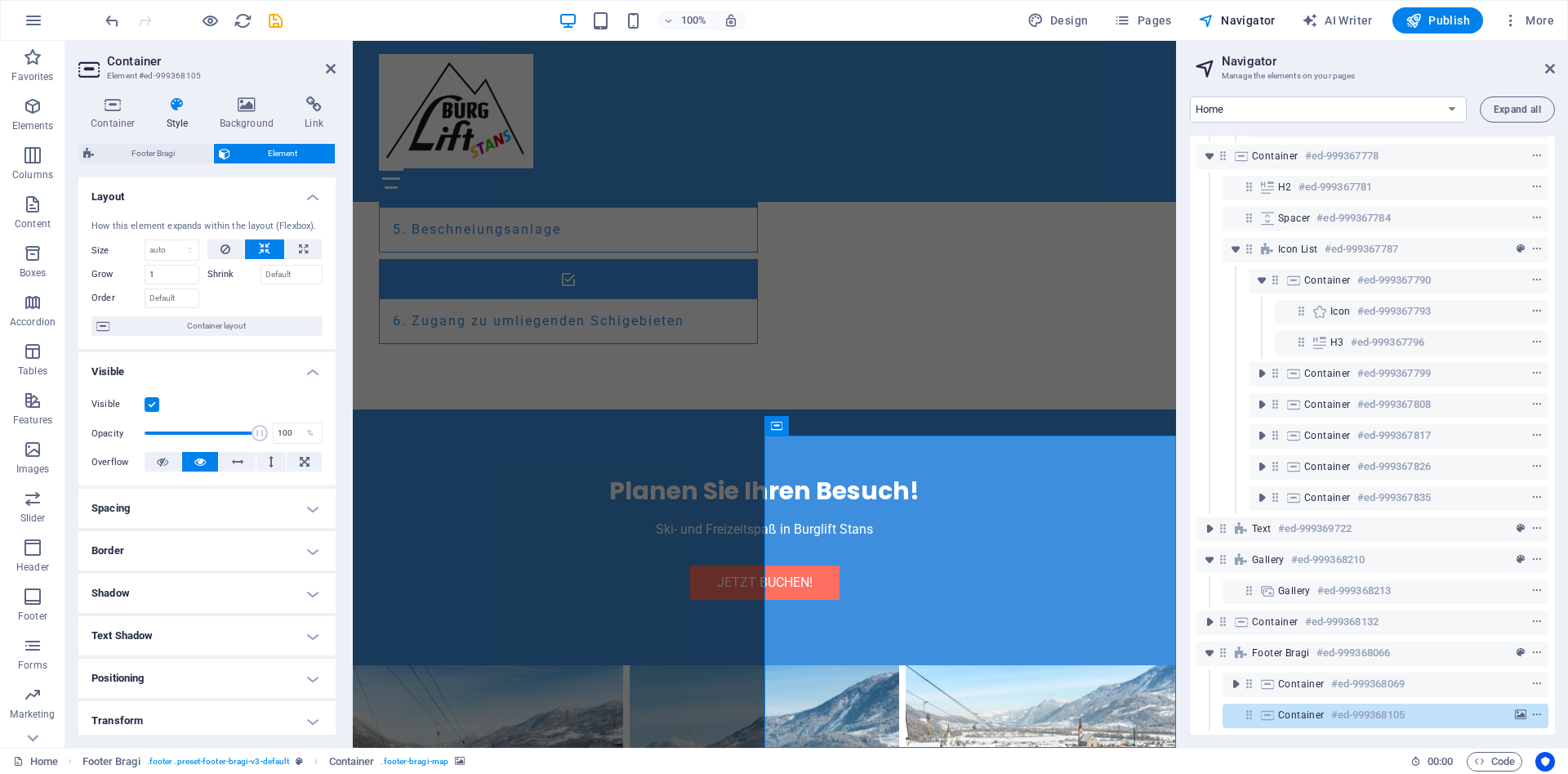
scroll to position [133, 0]
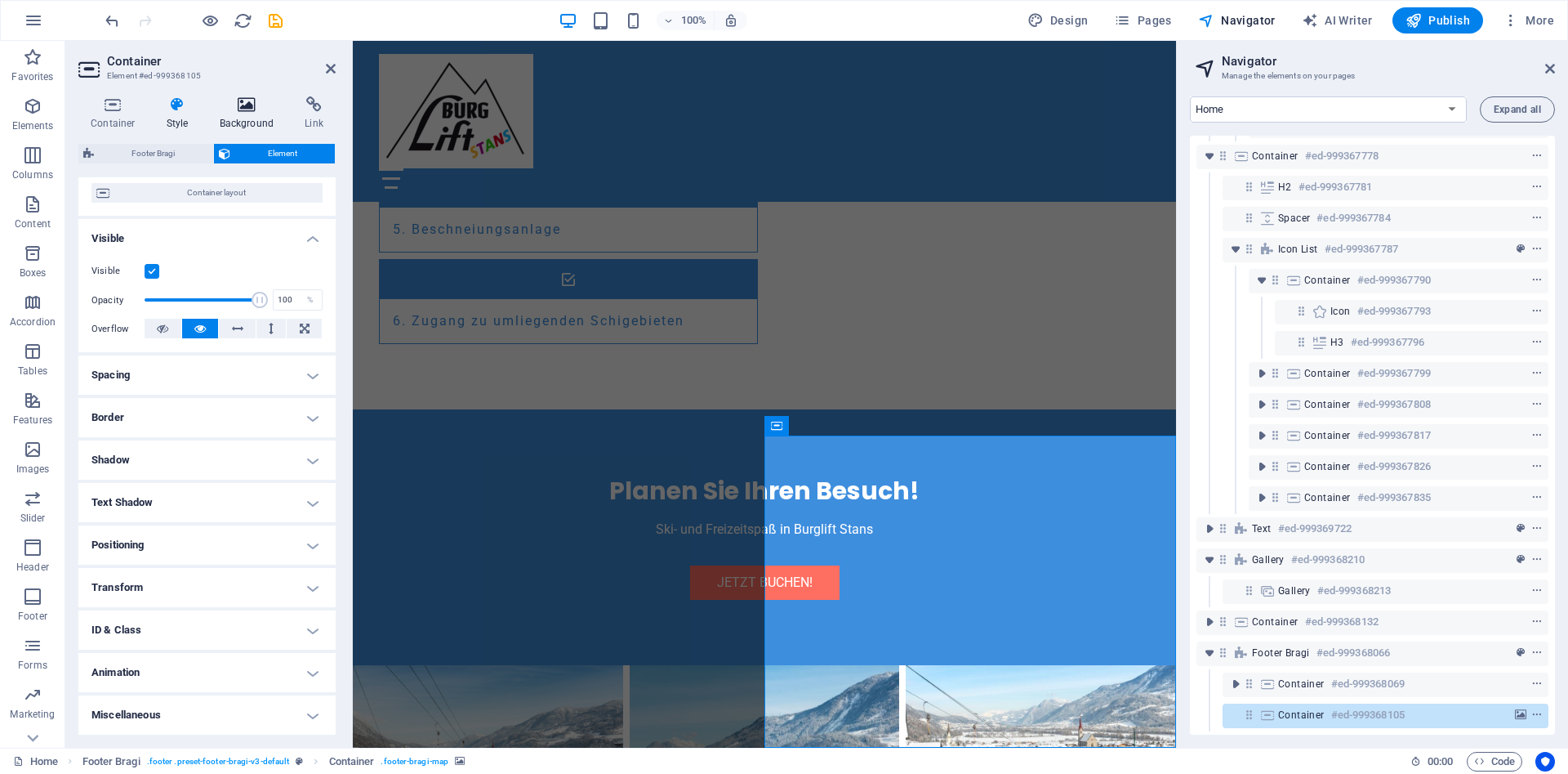
click at [249, 114] on h4 "Background" at bounding box center [251, 114] width 86 height 34
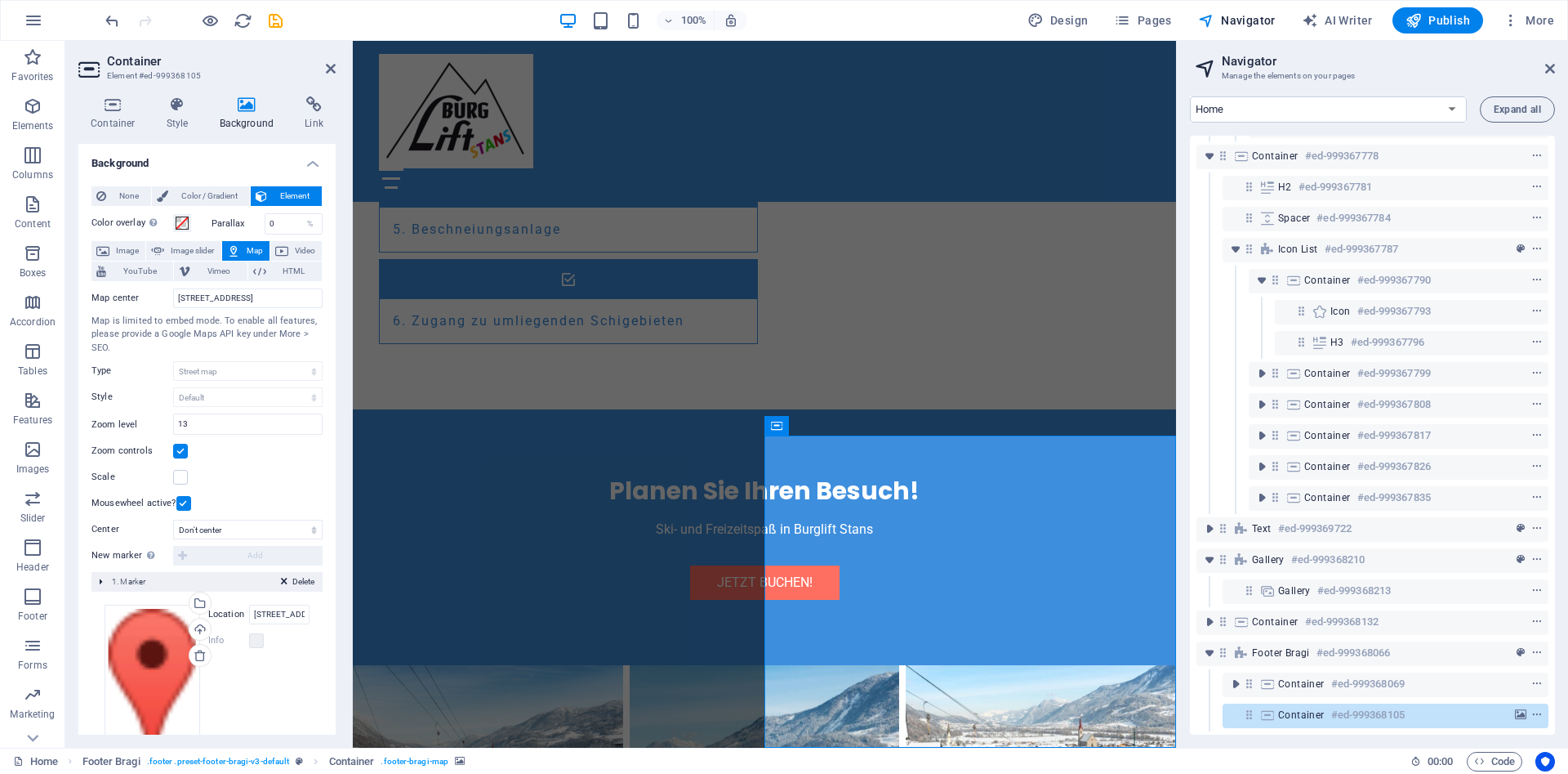
scroll to position [61, 0]
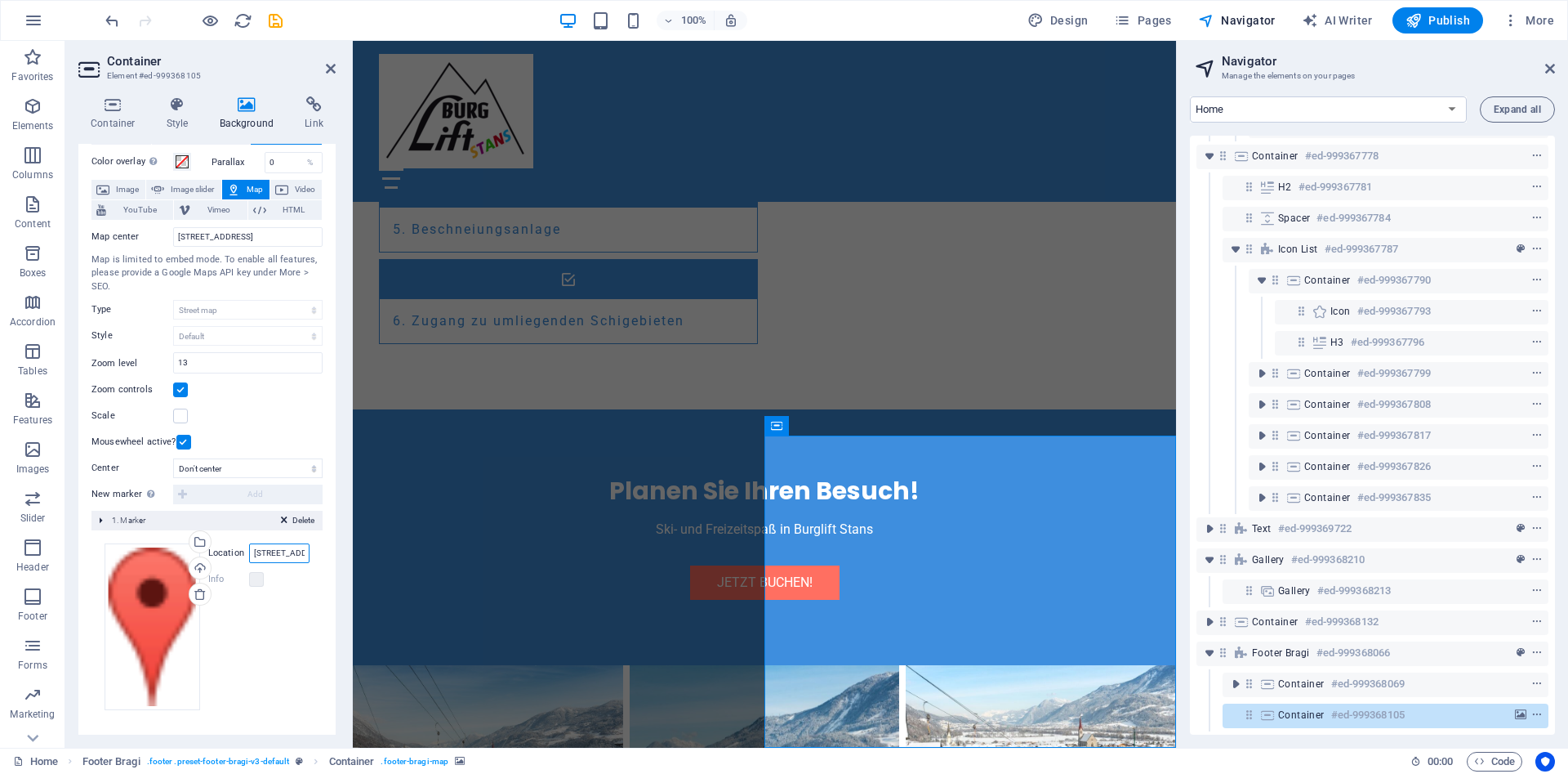
click at [279, 555] on input "Bahnhofstr. 5, 6131 Stans" at bounding box center [278, 553] width 60 height 19
drag, startPoint x: 279, startPoint y: 555, endPoint x: 344, endPoint y: 551, distance: 65.1
click at [310, 551] on input "Bahnhofstr. 5, 6131 Stans" at bounding box center [278, 553] width 60 height 19
click at [282, 554] on input "Bahnhofstr. 5, 6131 Stans" at bounding box center [278, 553] width 60 height 19
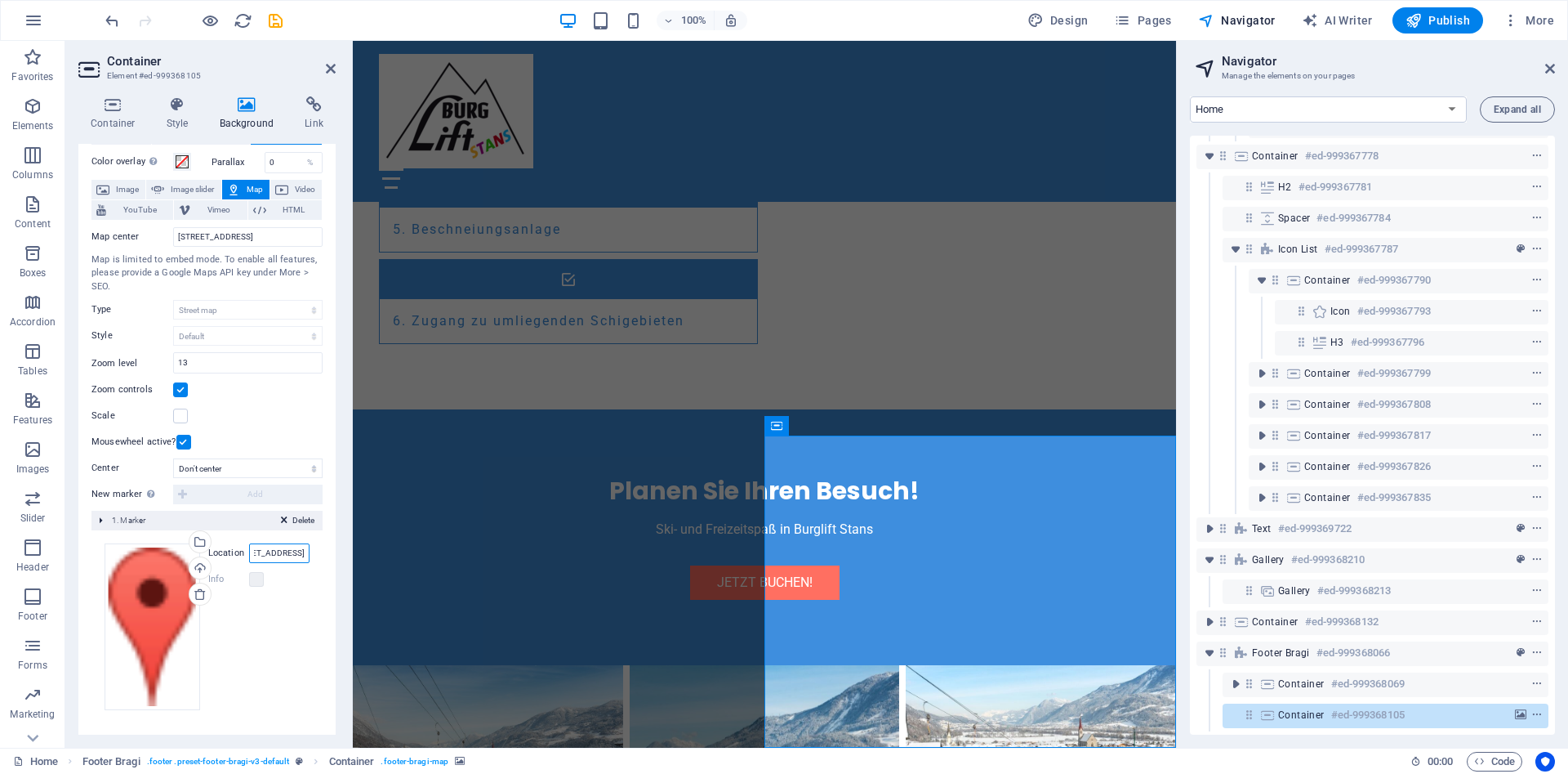
click at [276, 554] on input "Bahnhofstr. 5, 6131 Stans" at bounding box center [278, 553] width 60 height 19
click at [283, 556] on input "Bahnhofstr. 5, 6131 Stans" at bounding box center [278, 553] width 60 height 19
click at [261, 555] on input "Am Rain 265, 6135 Stans" at bounding box center [278, 553] width 60 height 19
type input "Am Rain 265, A-6135 Stans"
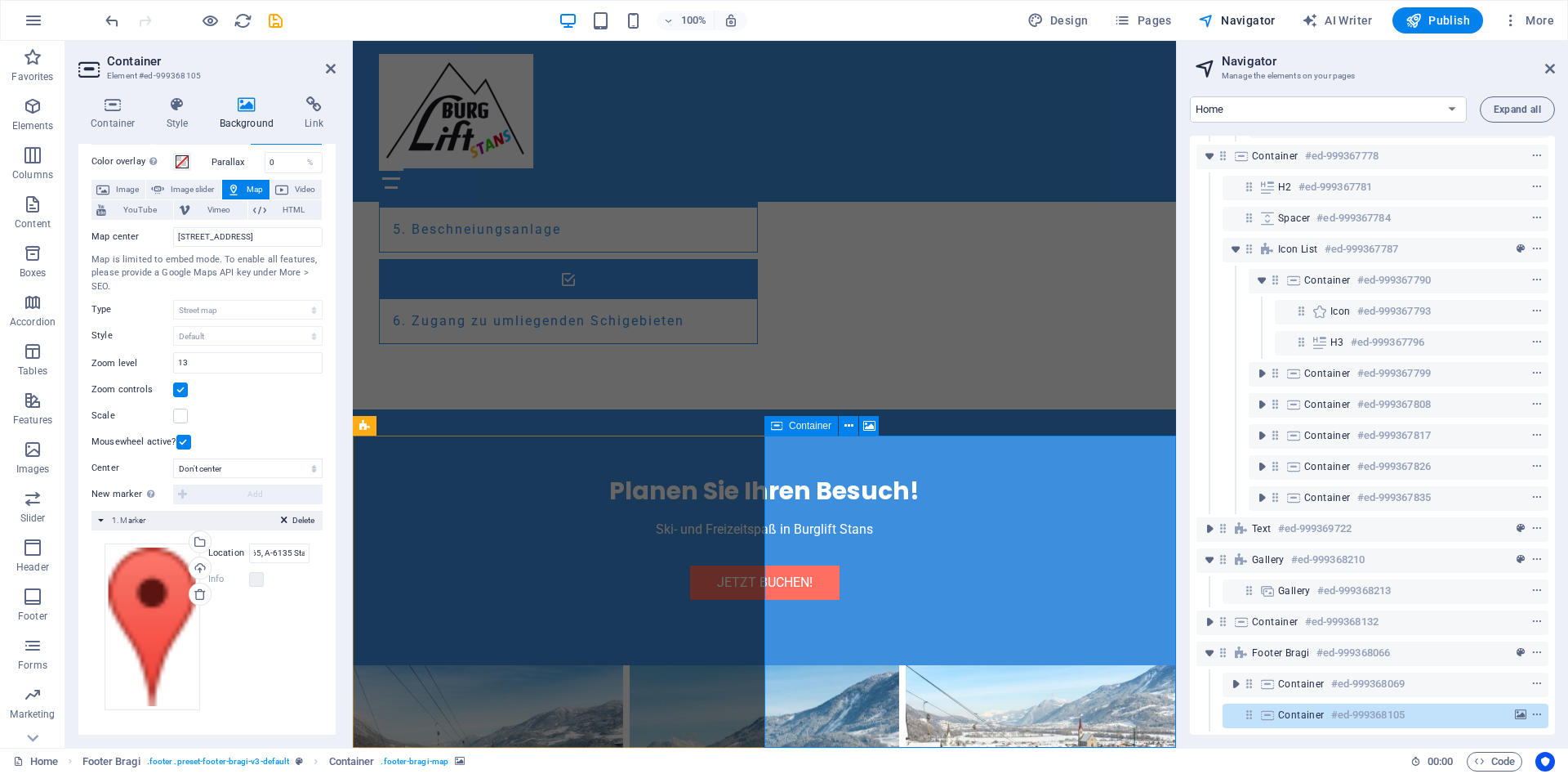
click at [288, 553] on input "Am Rain 265, A-6135 Stans" at bounding box center [278, 553] width 60 height 19
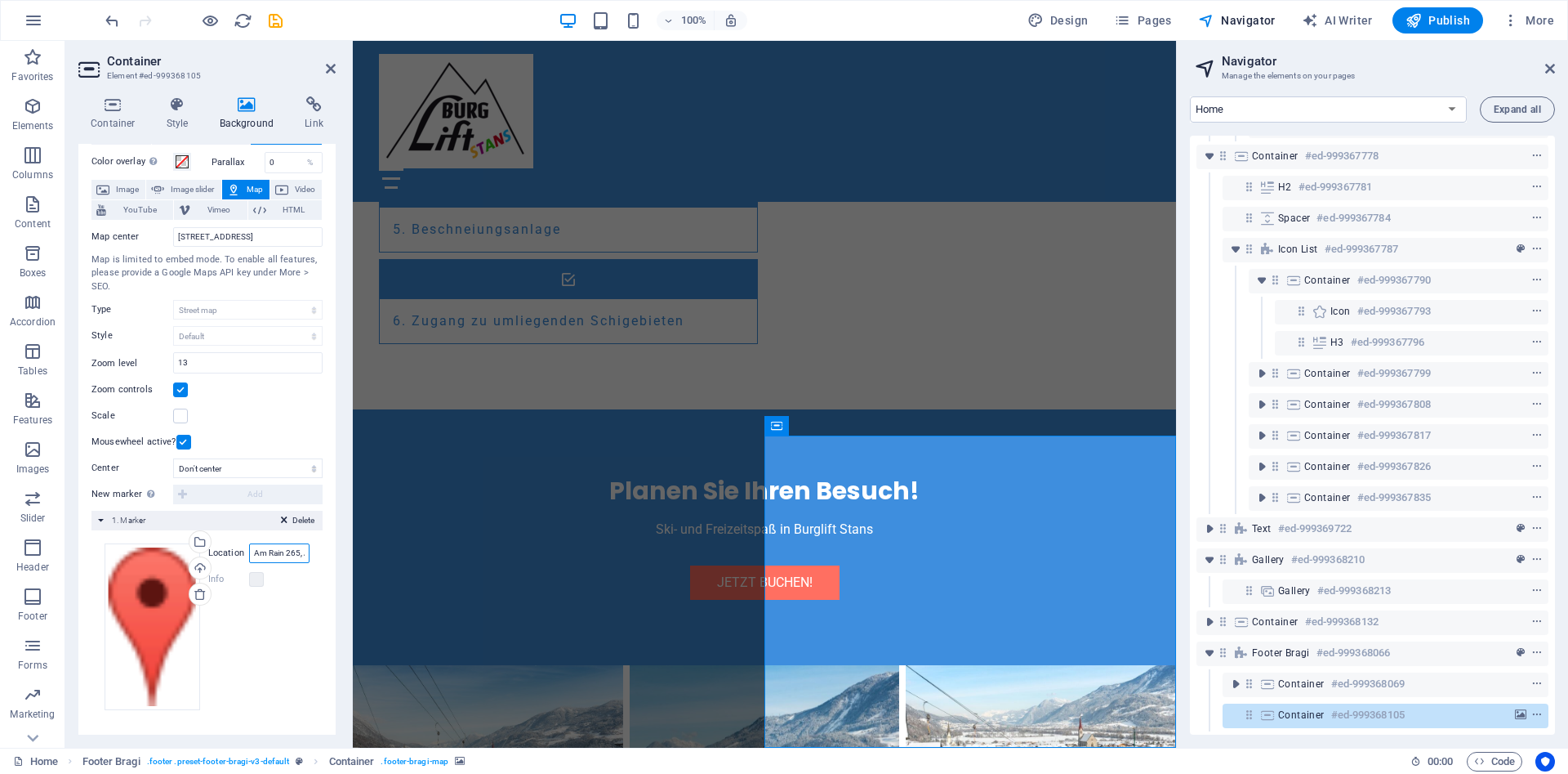
drag, startPoint x: 282, startPoint y: 554, endPoint x: 199, endPoint y: 542, distance: 83.9
click at [249, 543] on input "Am Rain 265, A-6135 Stans" at bounding box center [278, 553] width 60 height 19
click at [280, 556] on input "Am Rain 265, A-6135 Stans" at bounding box center [278, 553] width 60 height 19
drag, startPoint x: 288, startPoint y: 555, endPoint x: 6, endPoint y: 517, distance: 284.5
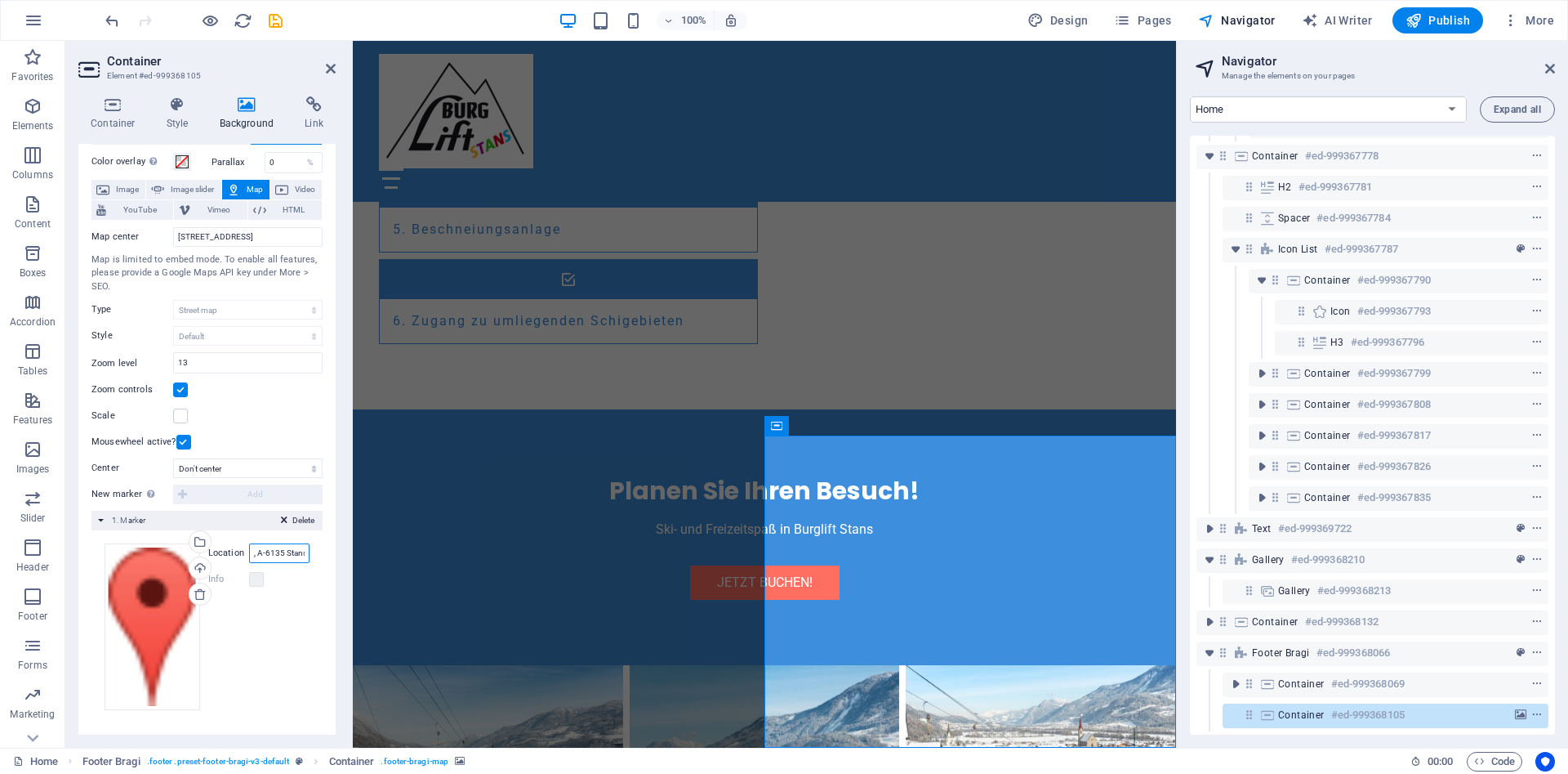
click at [310, 556] on input "Am Rain 265, A-6135 Stans" at bounding box center [278, 553] width 60 height 19
click at [304, 551] on input "Am Rain 265, A-6135 Stans" at bounding box center [278, 553] width 60 height 19
click at [120, 188] on span "Image" at bounding box center [127, 189] width 26 height 19
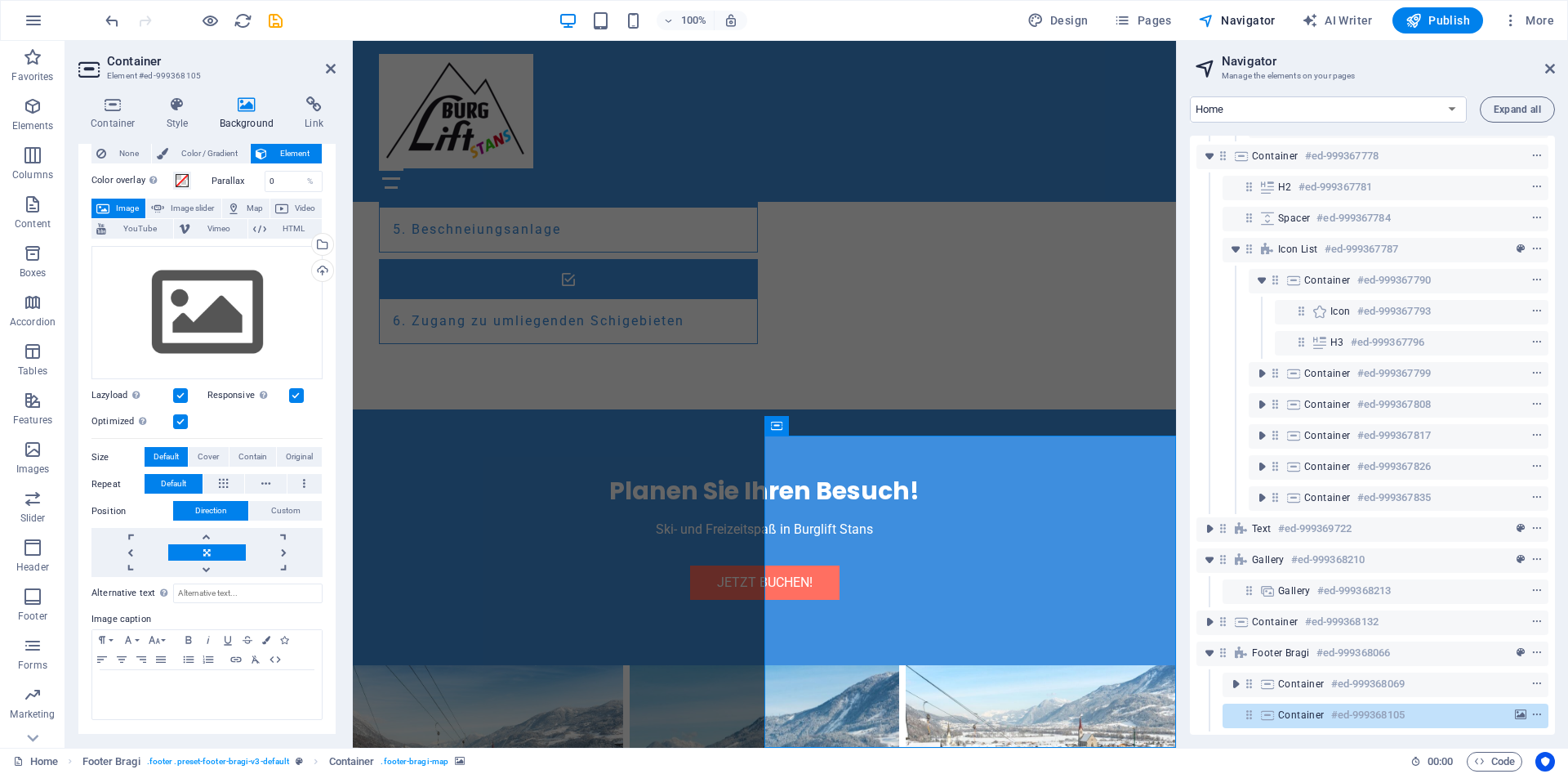
scroll to position [0, 0]
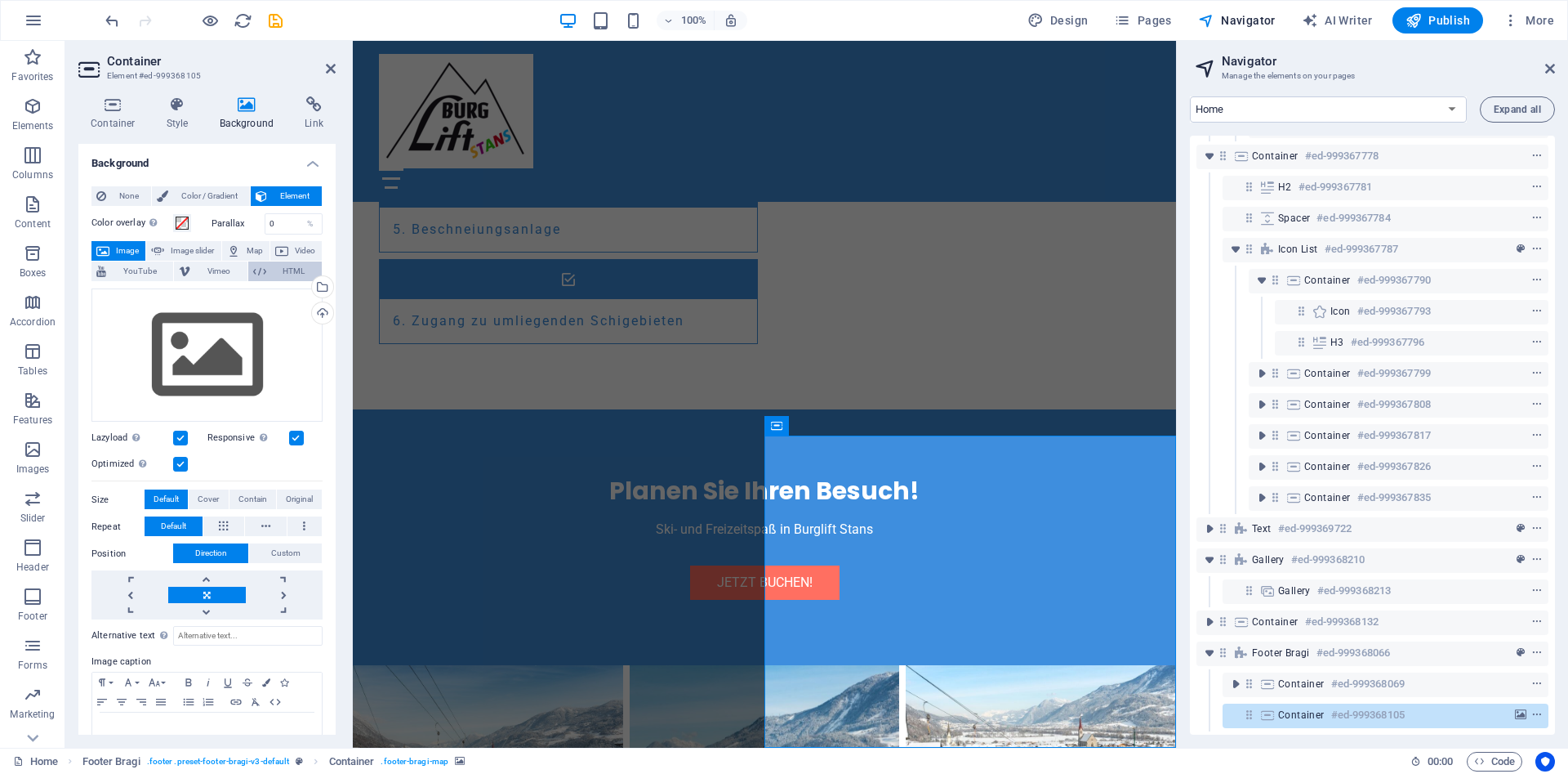
click at [282, 268] on span "HTML" at bounding box center [294, 271] width 46 height 19
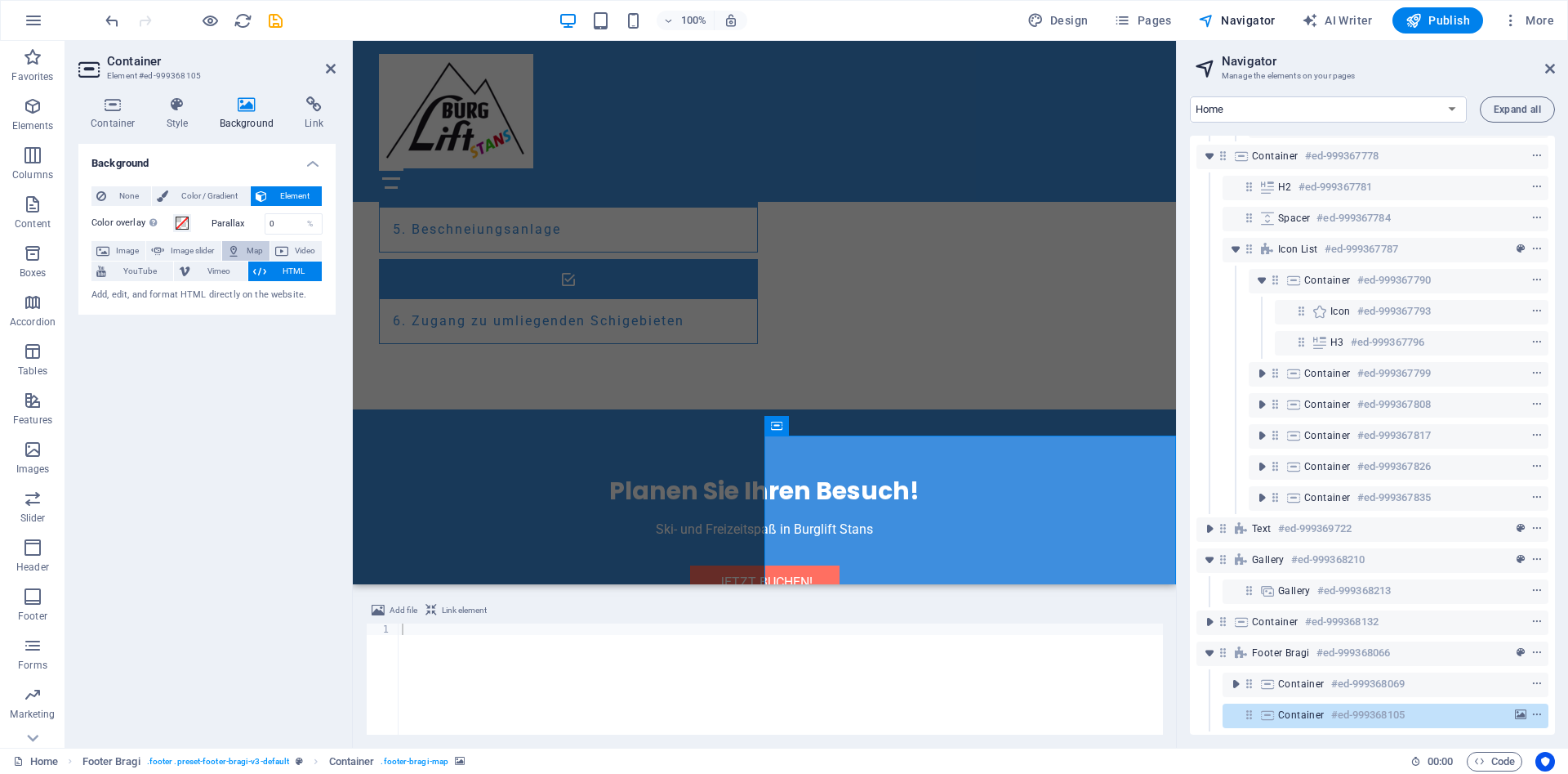
click at [249, 247] on span "Map" at bounding box center [254, 251] width 19 height 19
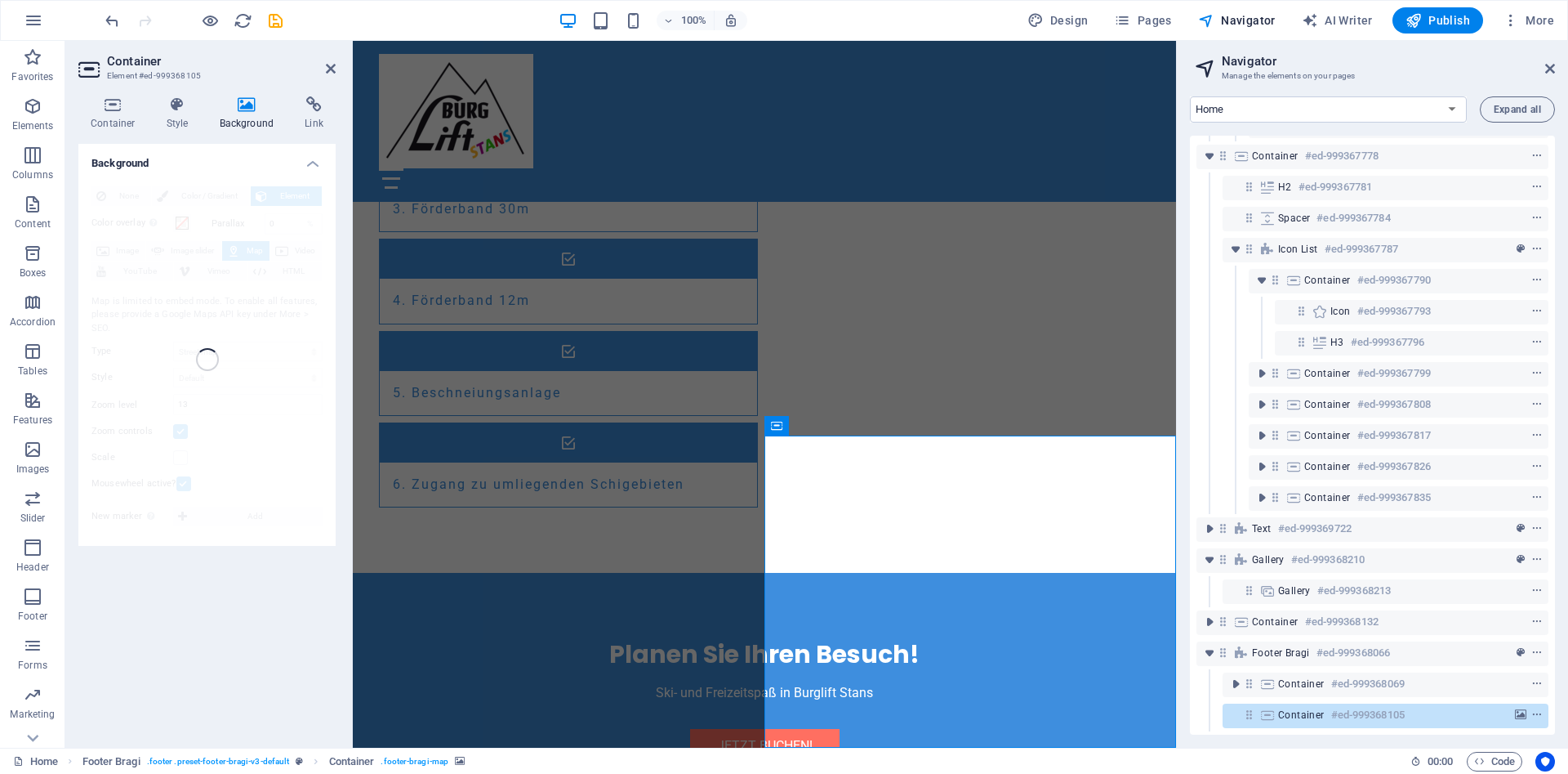
scroll to position [2187, 0]
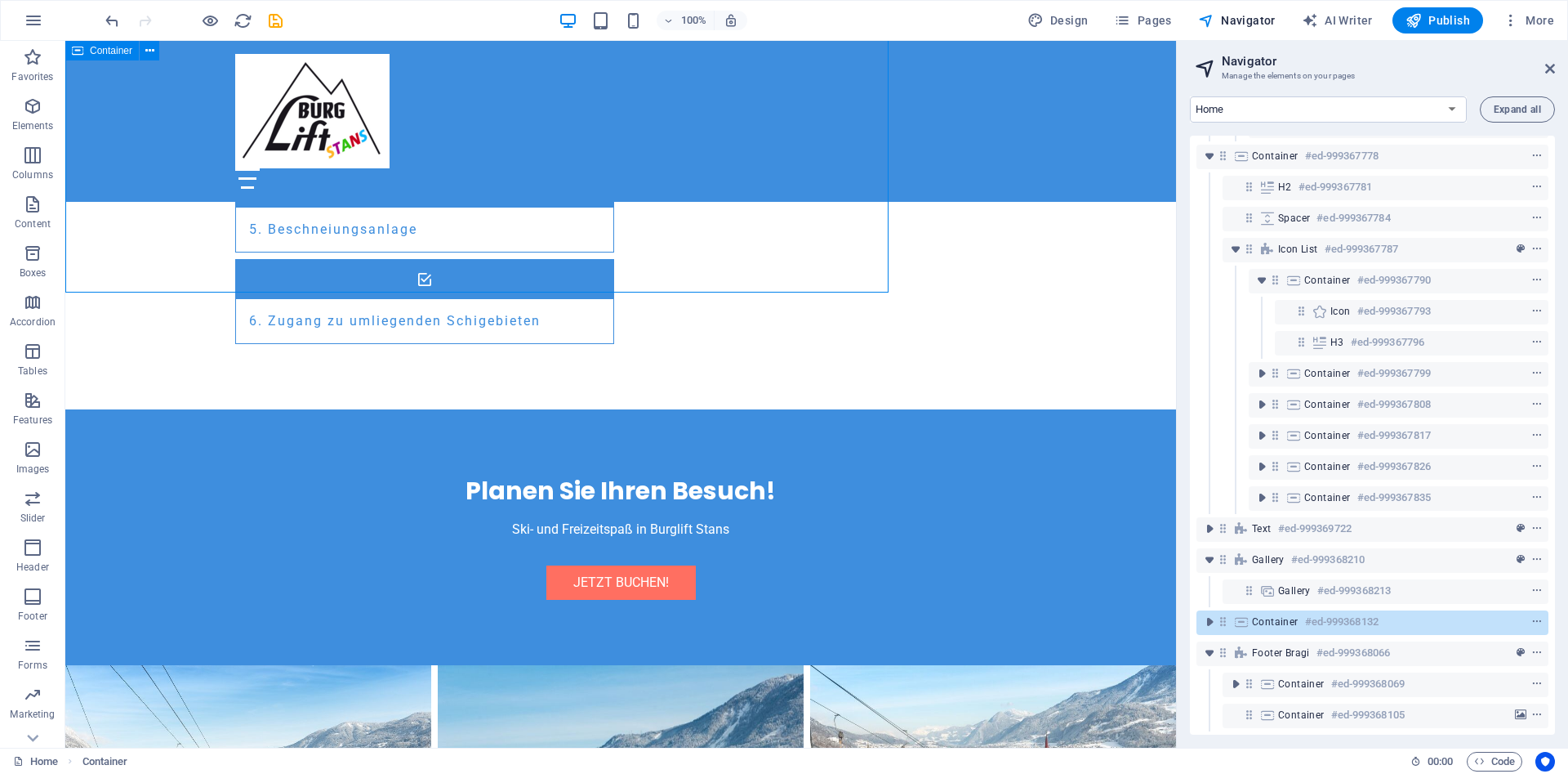
scroll to position [2332, 0]
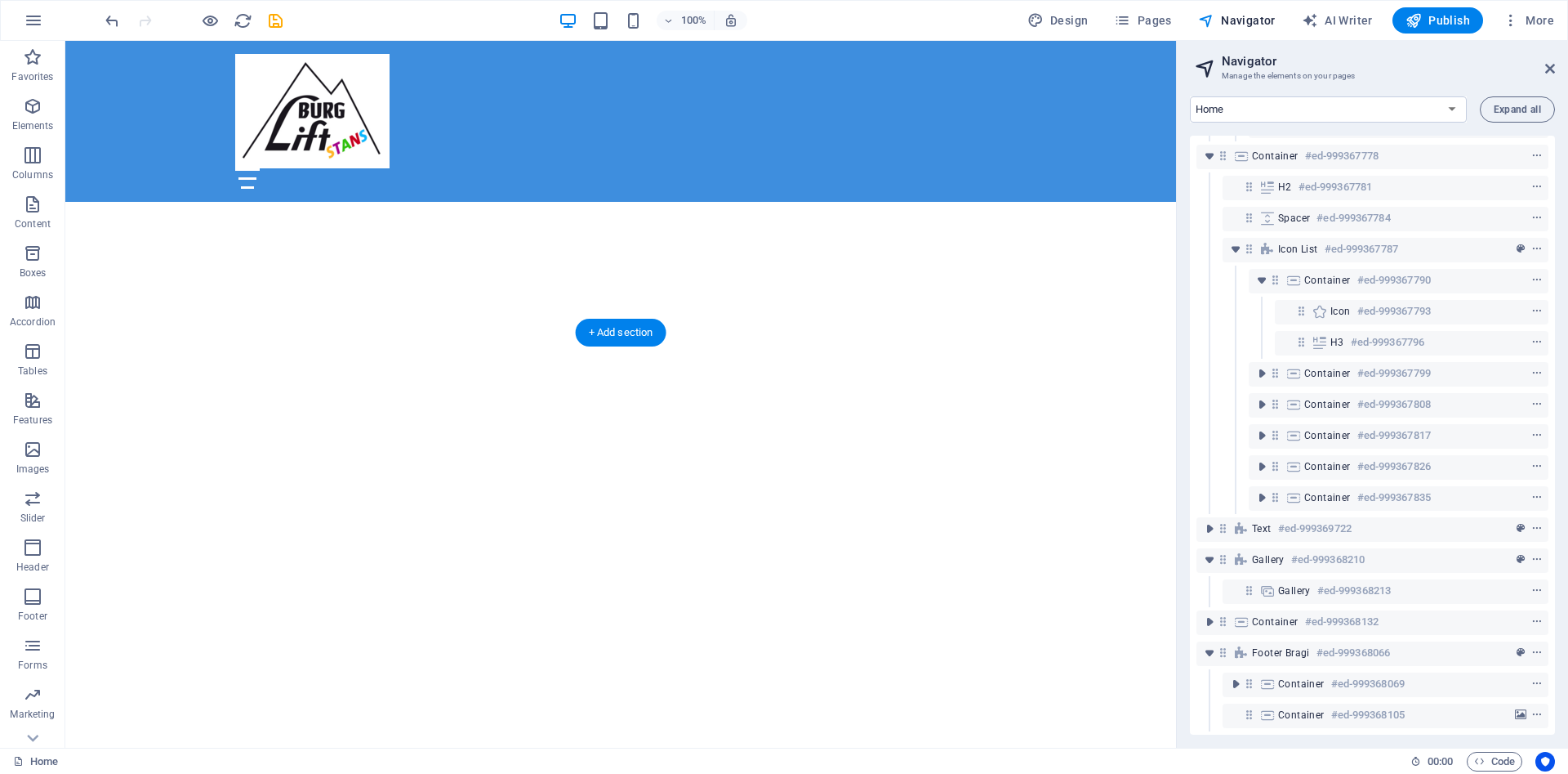
scroll to position [0, 0]
